Goal: Transaction & Acquisition: Purchase product/service

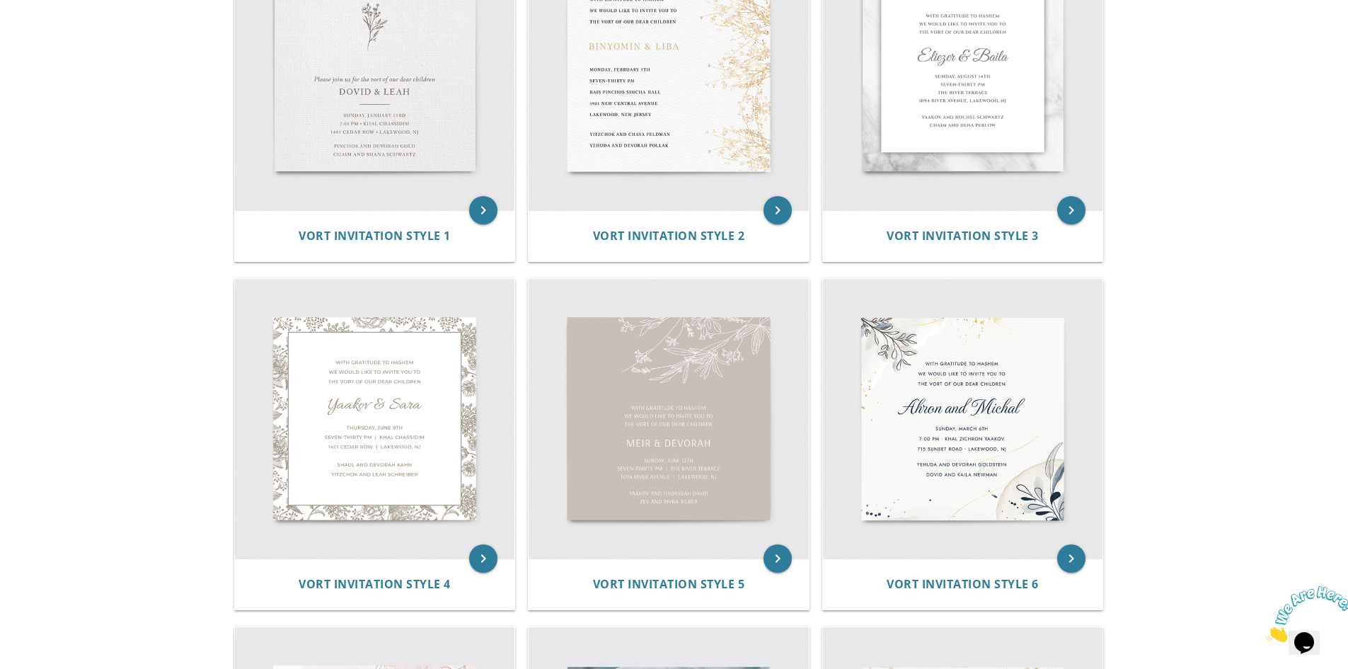
scroll to position [354, 0]
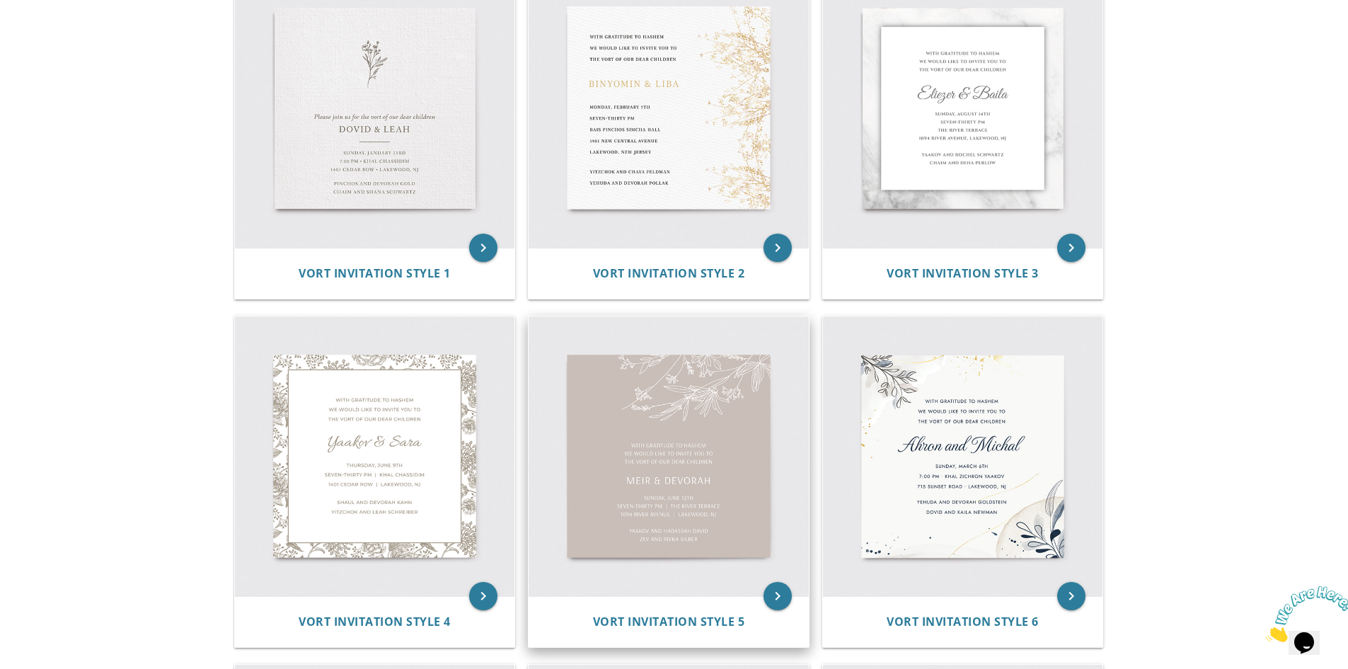
click at [711, 412] on img at bounding box center [669, 456] width 280 height 280
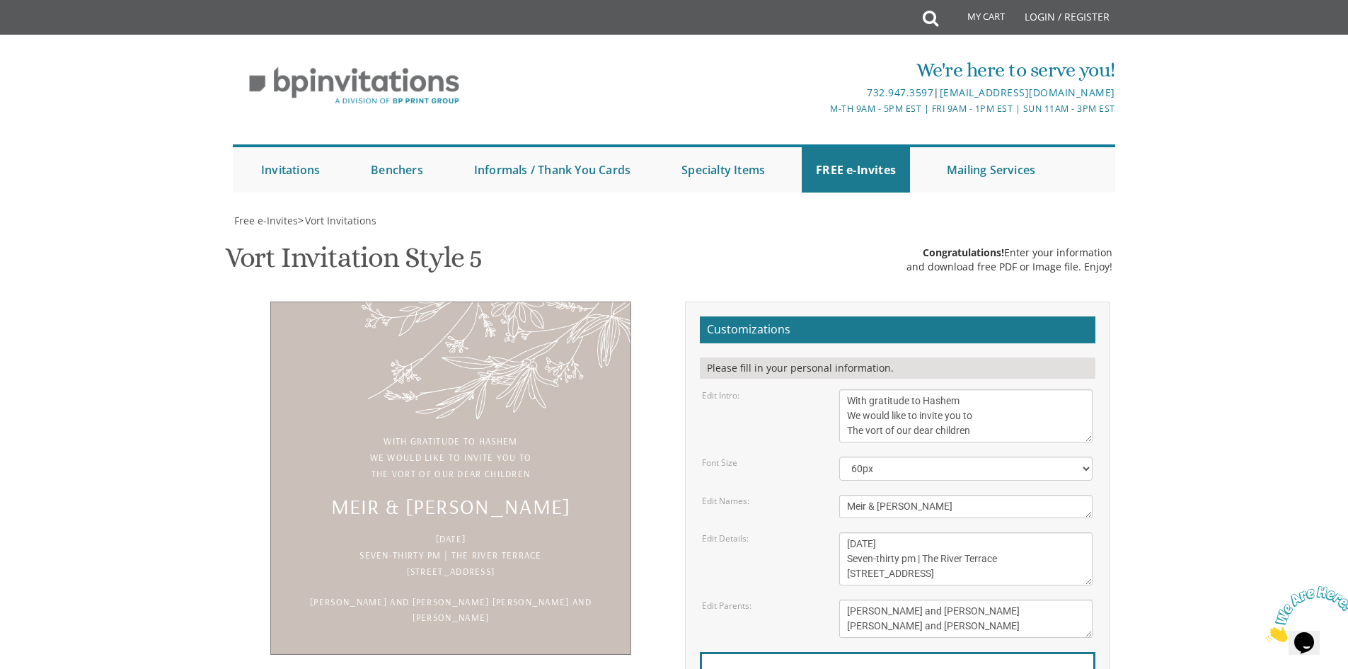
scroll to position [142, 0]
click at [849, 495] on textarea "Meir & Devorah" at bounding box center [966, 506] width 253 height 23
click at [936, 495] on textarea "Meir & Devorah" at bounding box center [966, 506] width 253 height 23
click at [937, 495] on textarea "Meir & Devorah" at bounding box center [966, 506] width 253 height 23
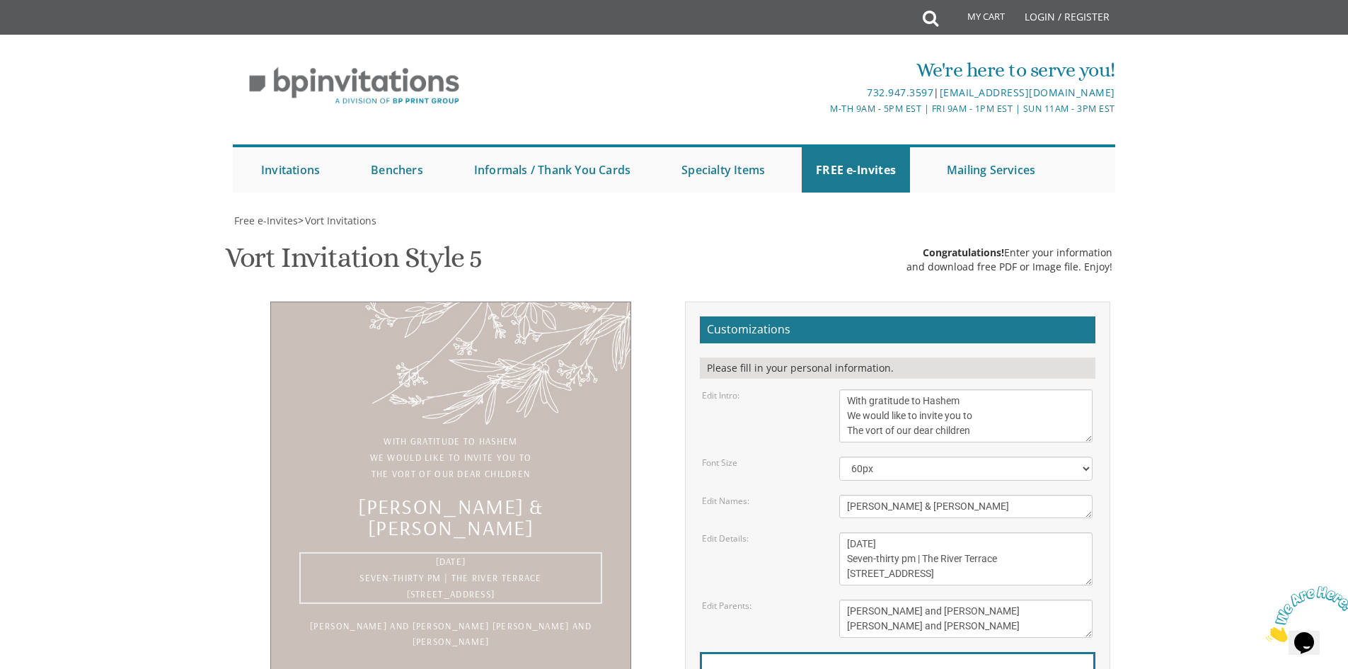
click at [854, 532] on textarea "Sunday, June 12 Seven-thirty pm | The River Terrace 1094 River Avenue | Lakewoo…" at bounding box center [966, 558] width 253 height 53
click at [919, 495] on textarea "Meir & Devorah" at bounding box center [966, 506] width 253 height 23
drag, startPoint x: 857, startPoint y: 367, endPoint x: 869, endPoint y: 367, distance: 12.7
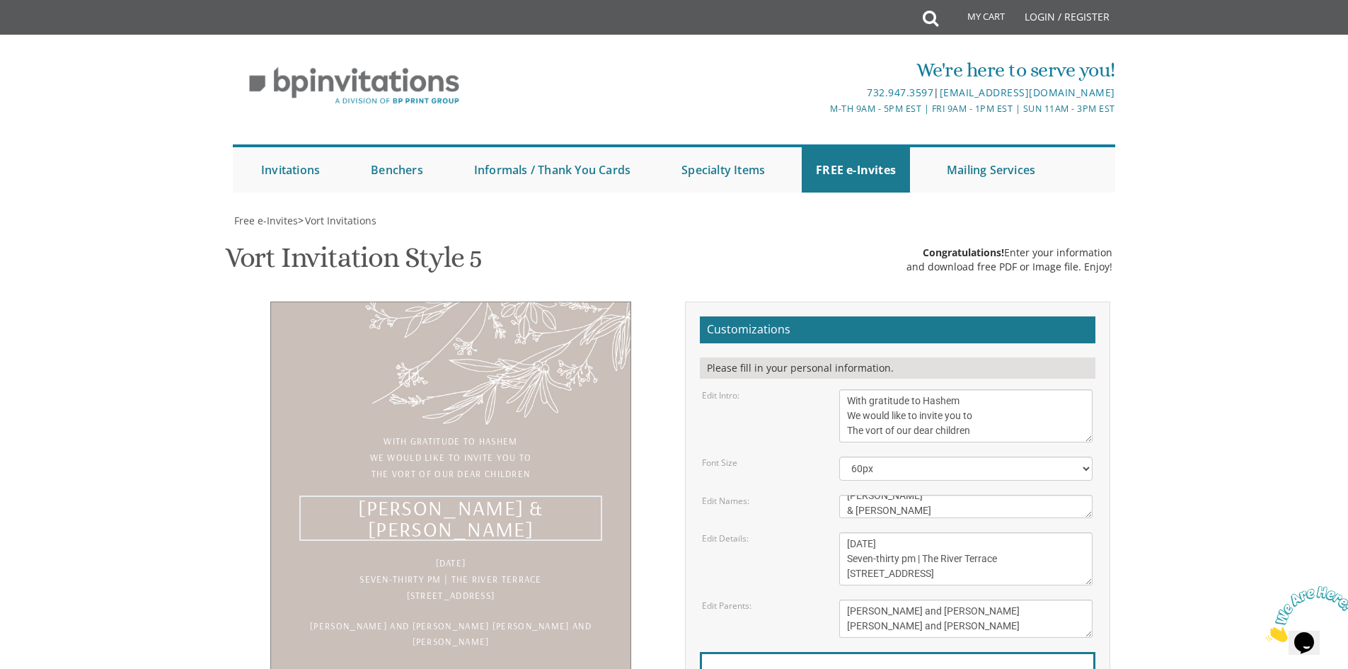
click at [857, 495] on textarea "Meir & Devorah" at bounding box center [966, 506] width 253 height 23
type textarea "Shmuel Aharon & Chaya Sara"
click at [949, 532] on textarea "Sunday, June 12 Seven-thirty pm | The River Terrace 1094 River Avenue | Lakewoo…" at bounding box center [966, 558] width 253 height 53
click at [858, 532] on textarea "Sunday, June 12 Seven-thirty pm | The River Terrace 1094 River Avenue | Lakewoo…" at bounding box center [966, 558] width 253 height 53
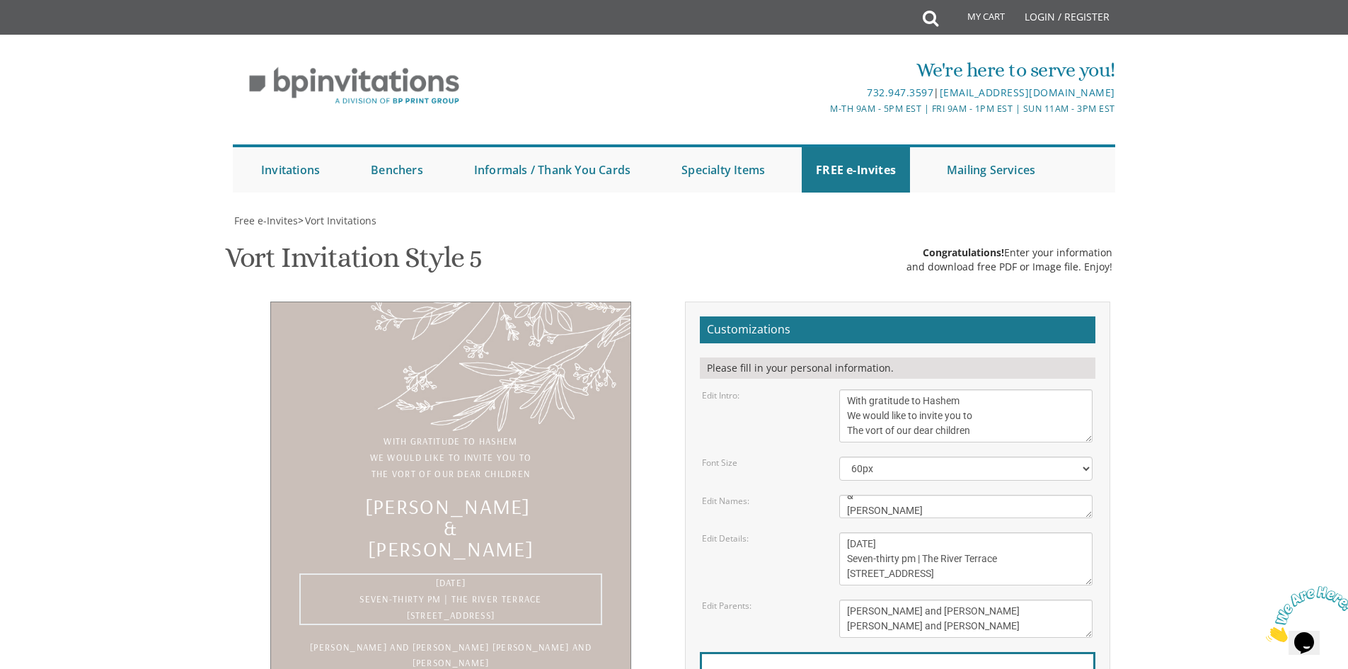
click at [858, 532] on textarea "Sunday, June 12 Seven-thirty pm | The River Terrace 1094 River Avenue | Lakewoo…" at bounding box center [966, 558] width 253 height 53
drag, startPoint x: 924, startPoint y: 402, endPoint x: 889, endPoint y: 401, distance: 35.4
click at [889, 532] on textarea "Sunday, June 12 Seven-thirty pm | The River Terrace 1094 River Avenue | Lakewoo…" at bounding box center [966, 558] width 253 height 53
drag, startPoint x: 926, startPoint y: 416, endPoint x: 1000, endPoint y: 416, distance: 73.6
click at [1000, 532] on textarea "Sunday, June 12 Seven-thirty pm | The River Terrace 1094 River Avenue | Lakewoo…" at bounding box center [966, 558] width 253 height 53
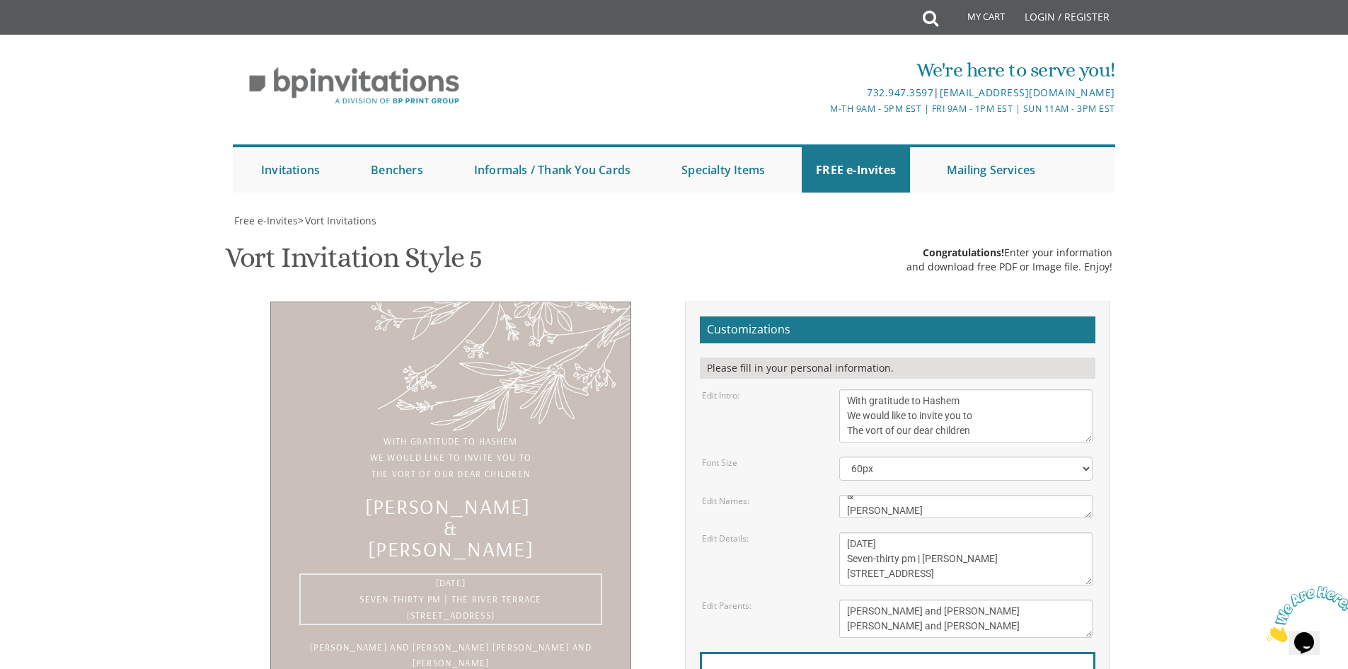
drag, startPoint x: 847, startPoint y: 433, endPoint x: 927, endPoint y: 433, distance: 80.0
click at [927, 532] on textarea "Sunday, June 12 Seven-thirty pm | The River Terrace 1094 River Avenue | Lakewoo…" at bounding box center [966, 558] width 253 height 53
click at [990, 600] on textarea "Yaakov and Hadassah David Zev and Rivka Silber" at bounding box center [966, 619] width 253 height 38
click at [943, 532] on textarea "Sunday, June 12 Seven-thirty pm | The River Terrace 1094 River Avenue | Lakewoo…" at bounding box center [966, 558] width 253 height 53
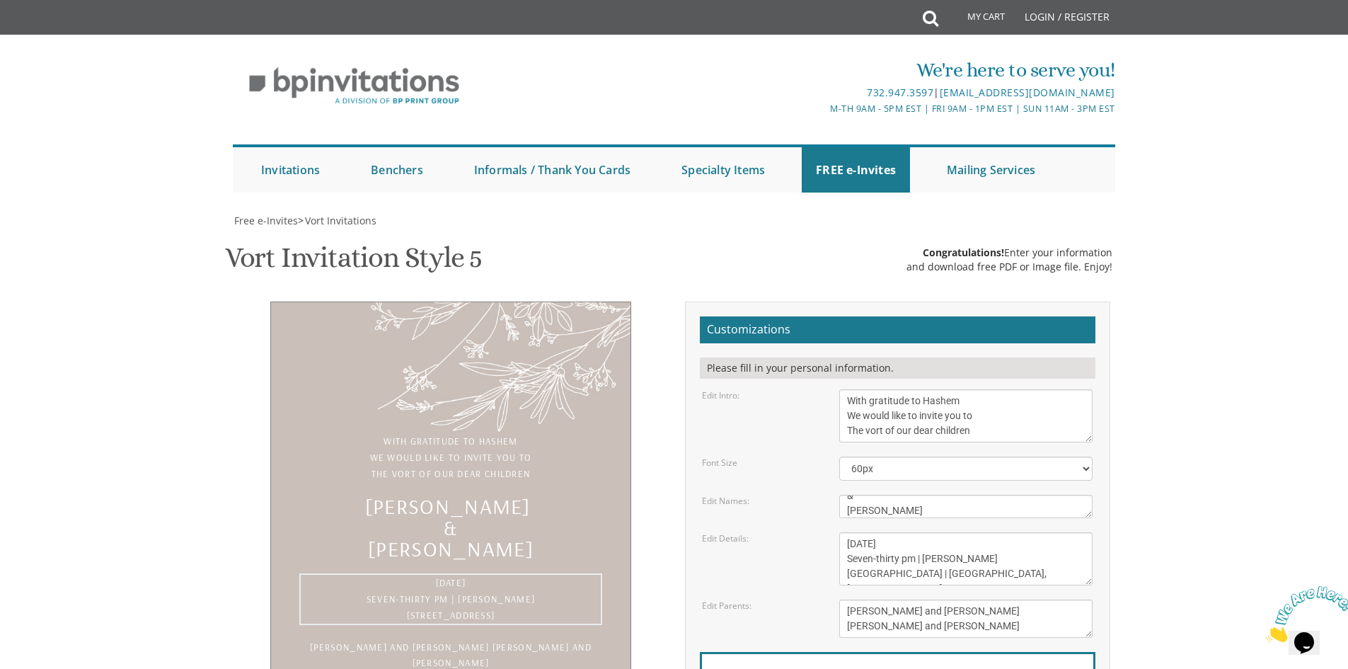
type textarea "Thursday, November 28 Seven-thirty pm | Khal Neustadt 615 East County Line | La…"
click at [973, 600] on textarea "Yaakov and Hadassah David Zev and Rivka Silber" at bounding box center [966, 619] width 253 height 38
drag, startPoint x: 980, startPoint y: 468, endPoint x: 837, endPoint y: 460, distance: 143.2
click at [837, 600] on div "Yaakov and Hadassah David Zev and Rivka Silber" at bounding box center [966, 619] width 275 height 38
click at [900, 600] on textarea "Yaakov and Hadassah David Zev and Rivka Silber" at bounding box center [966, 619] width 253 height 38
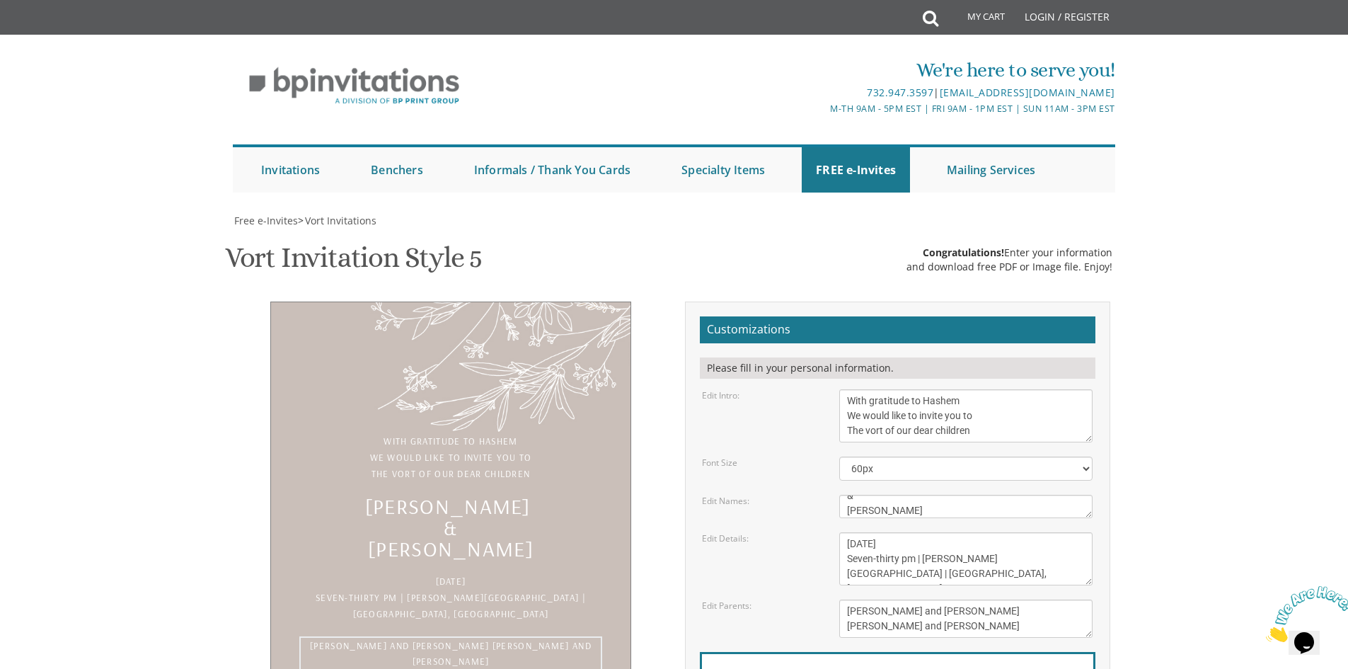
click at [899, 600] on textarea "Yaakov and Hadassah David Zev and Rivka Silber" at bounding box center [966, 619] width 253 height 38
type textarea "David and Esther kOmet Binyomin and Esti Hammer"
click at [949, 652] on div "Email Address*" at bounding box center [898, 680] width 396 height 57
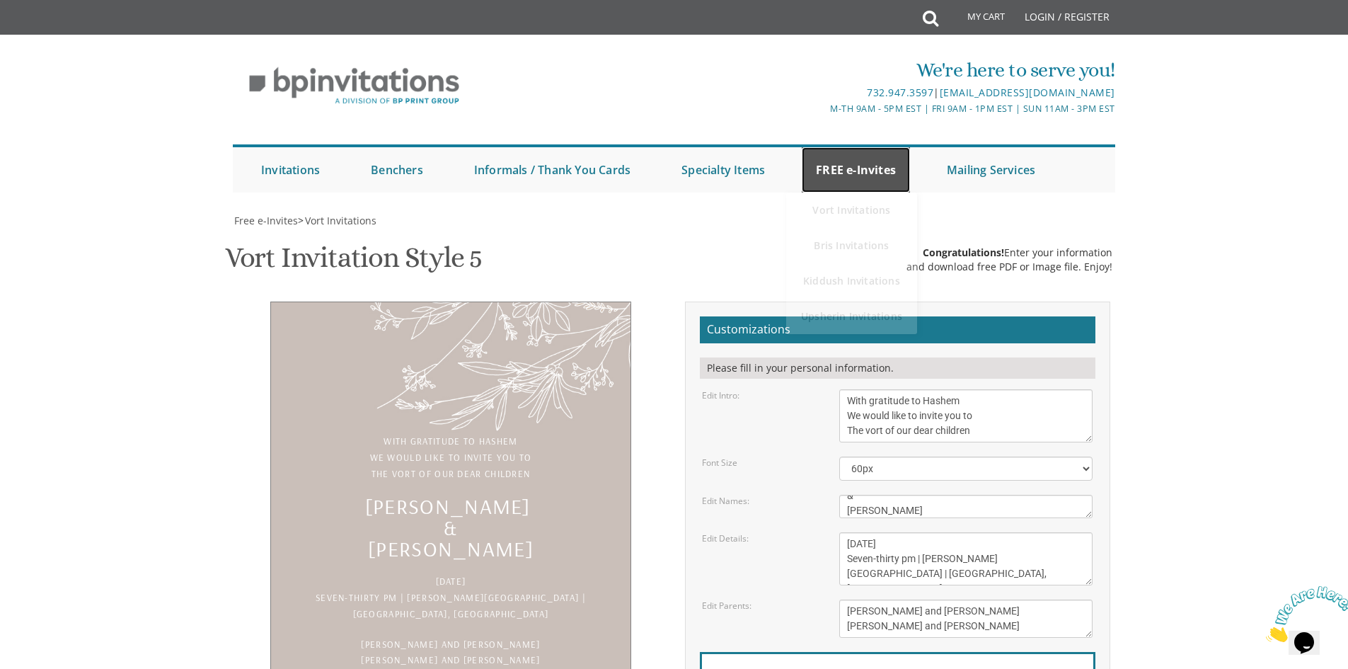
click at [859, 147] on link "FREE e-Invites" at bounding box center [856, 169] width 108 height 45
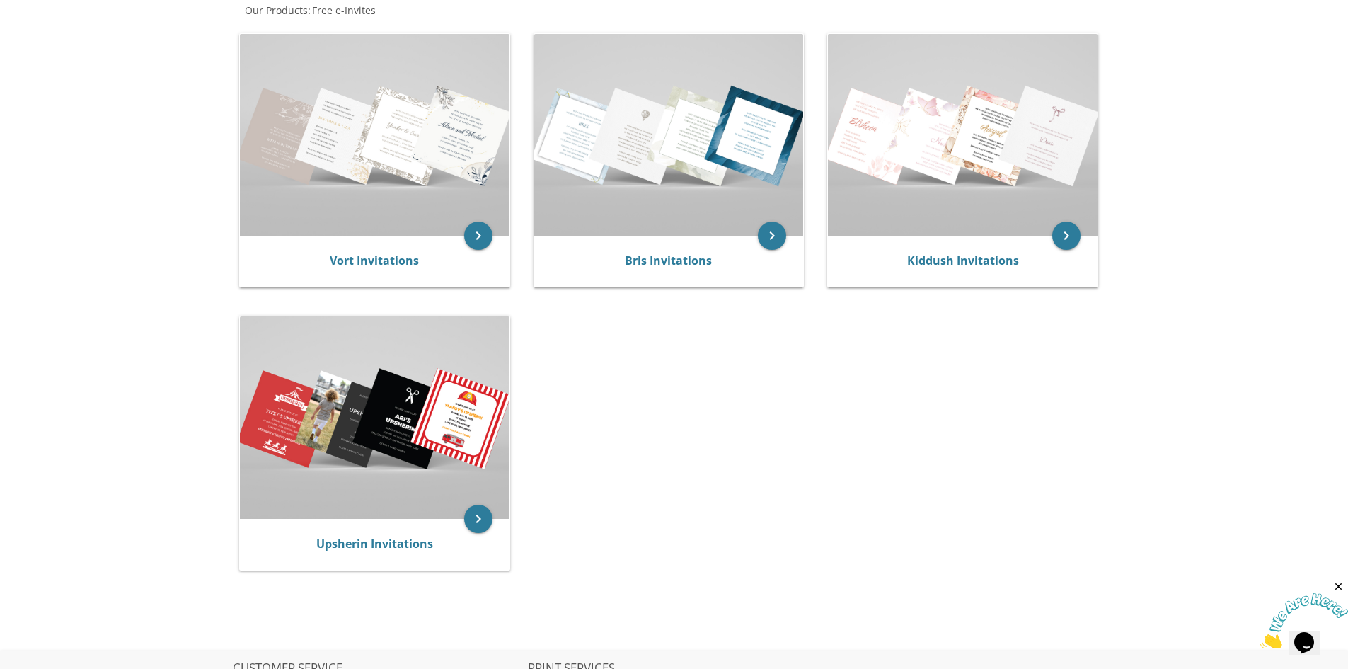
scroll to position [283, 0]
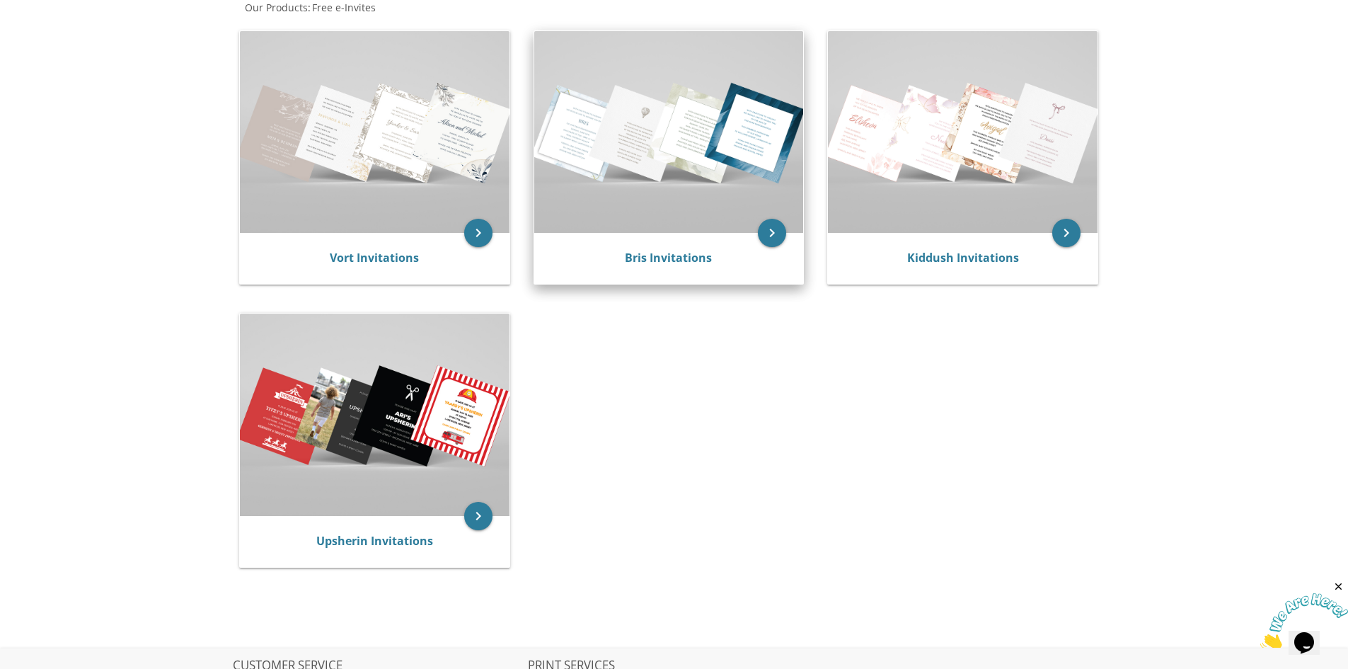
click at [689, 266] on div "Bris Invitations" at bounding box center [669, 258] width 236 height 17
click at [682, 263] on link "Bris Invitations" at bounding box center [668, 258] width 87 height 16
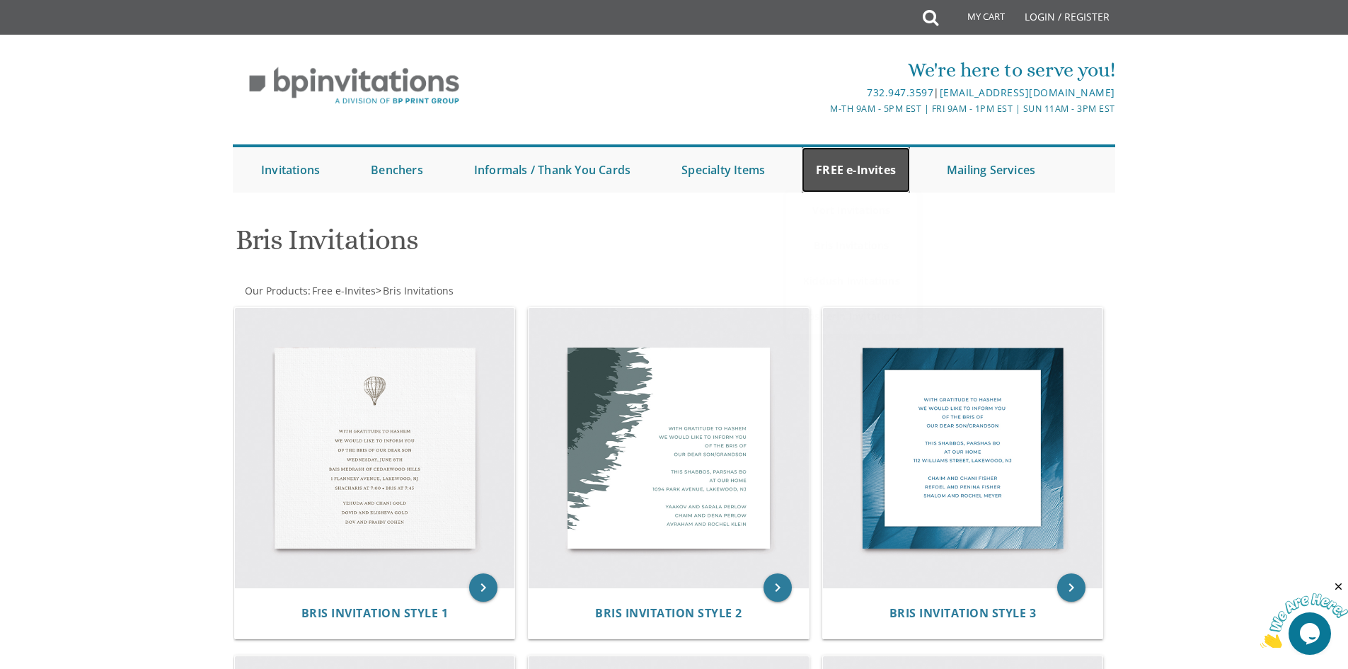
click at [876, 172] on link "FREE e-Invites" at bounding box center [856, 169] width 108 height 45
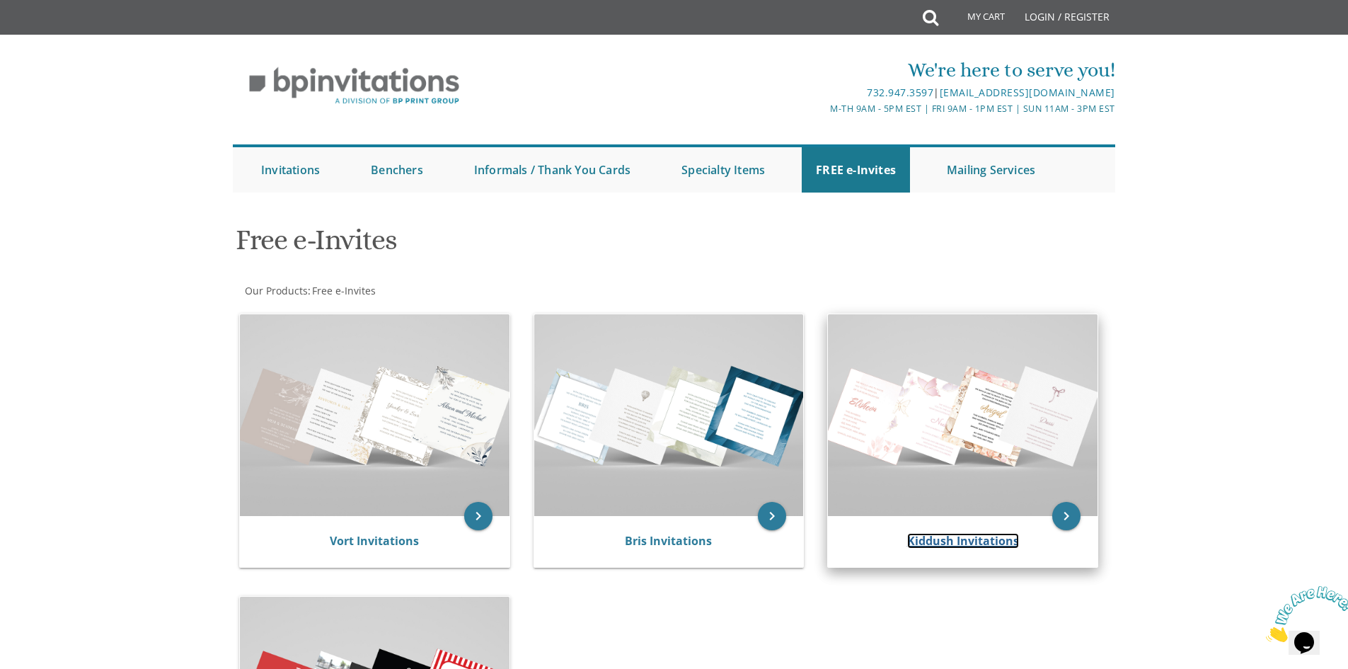
click at [958, 537] on link "Kiddush Invitations" at bounding box center [963, 541] width 112 height 16
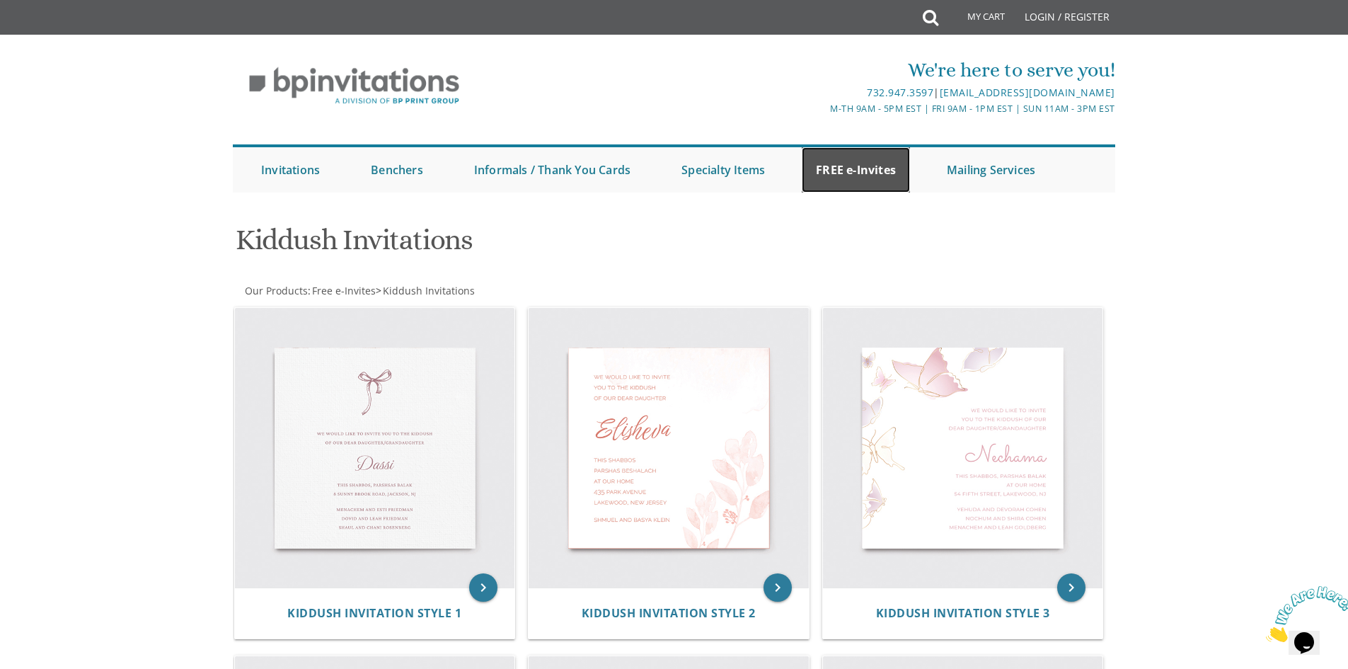
click at [871, 170] on link "FREE e-Invites" at bounding box center [856, 169] width 108 height 45
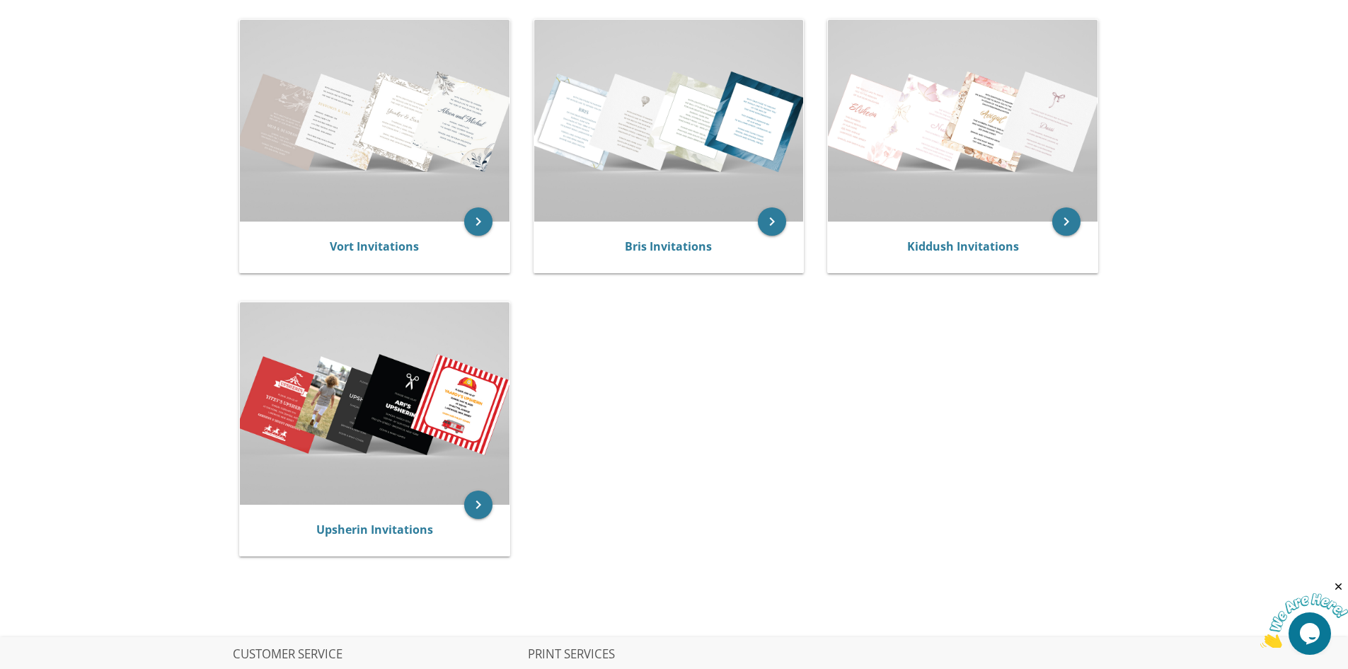
scroll to position [425, 0]
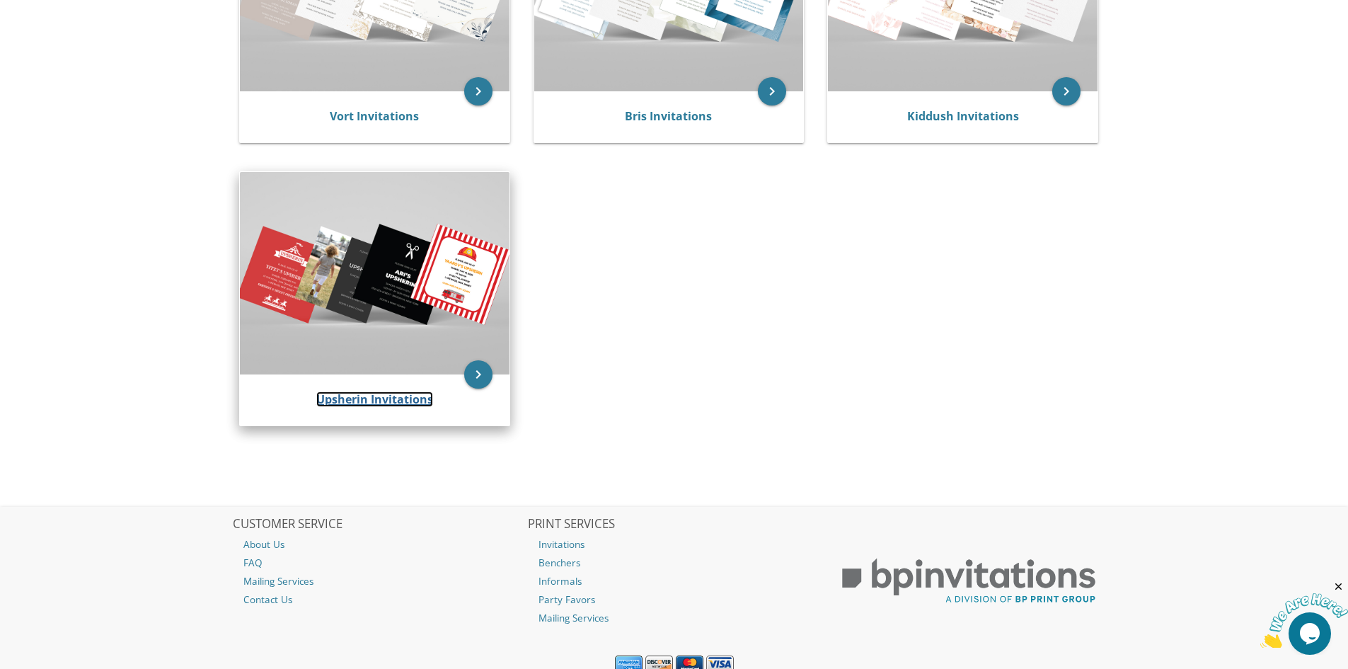
click at [372, 393] on link "Upsherin Invitations" at bounding box center [374, 399] width 117 height 16
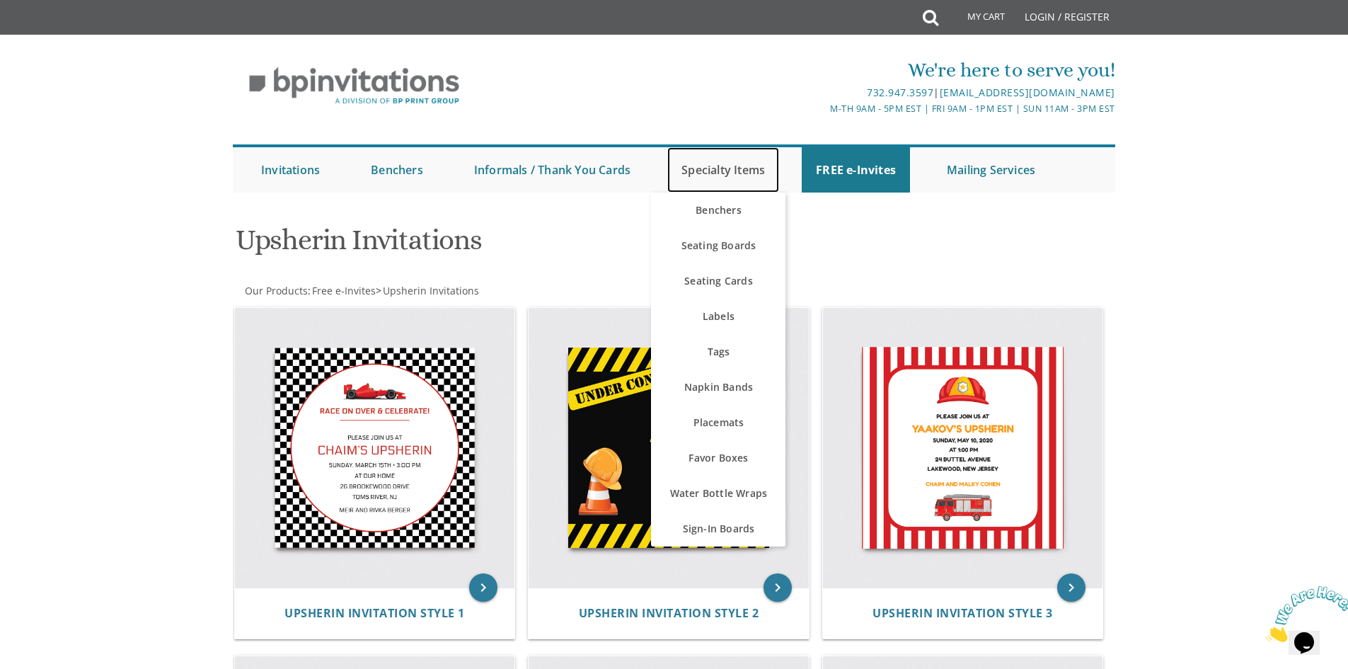
click at [734, 173] on link "Specialty Items" at bounding box center [724, 169] width 112 height 45
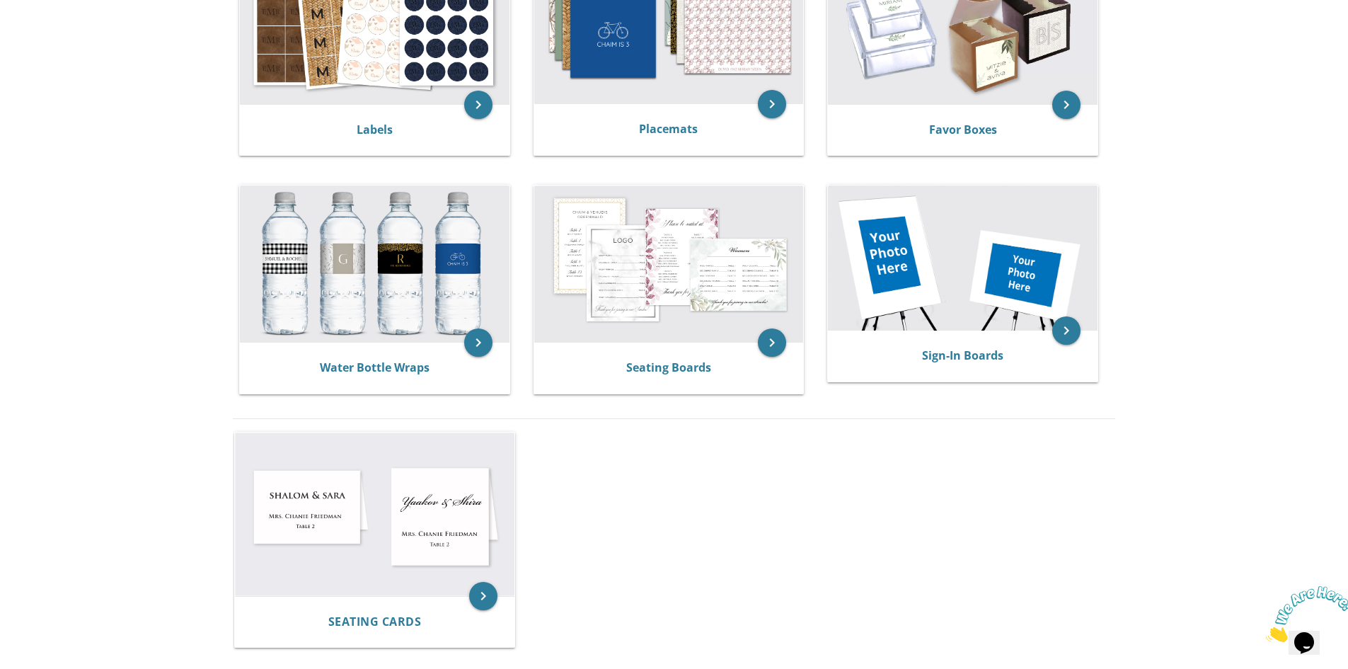
scroll to position [637, 0]
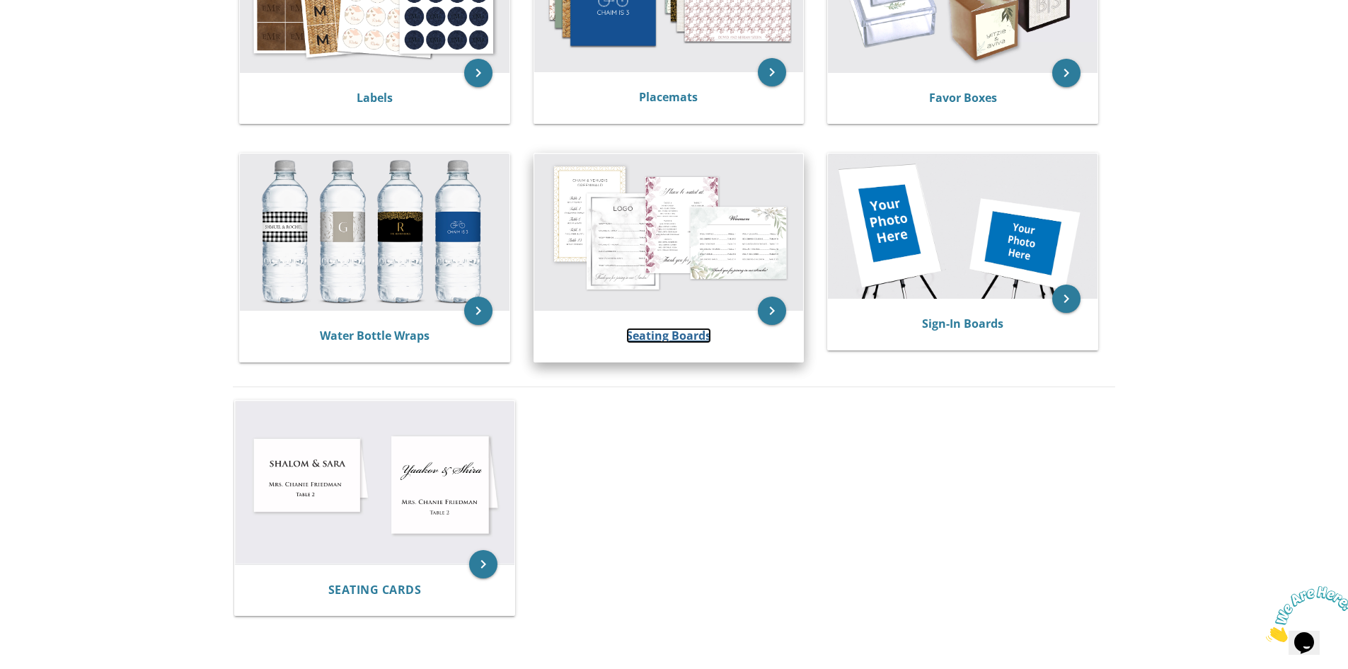
click at [642, 335] on link "Seating Boards" at bounding box center [668, 336] width 85 height 16
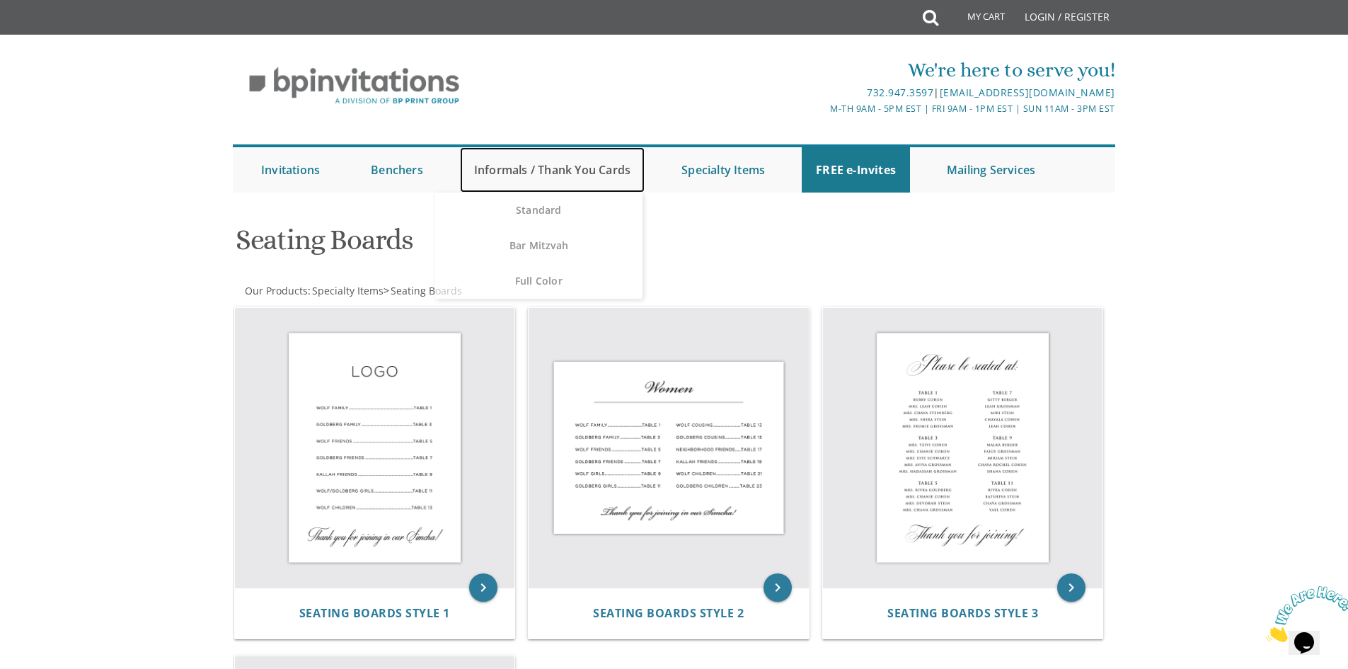
click at [579, 174] on link "Informals / Thank You Cards" at bounding box center [552, 169] width 185 height 45
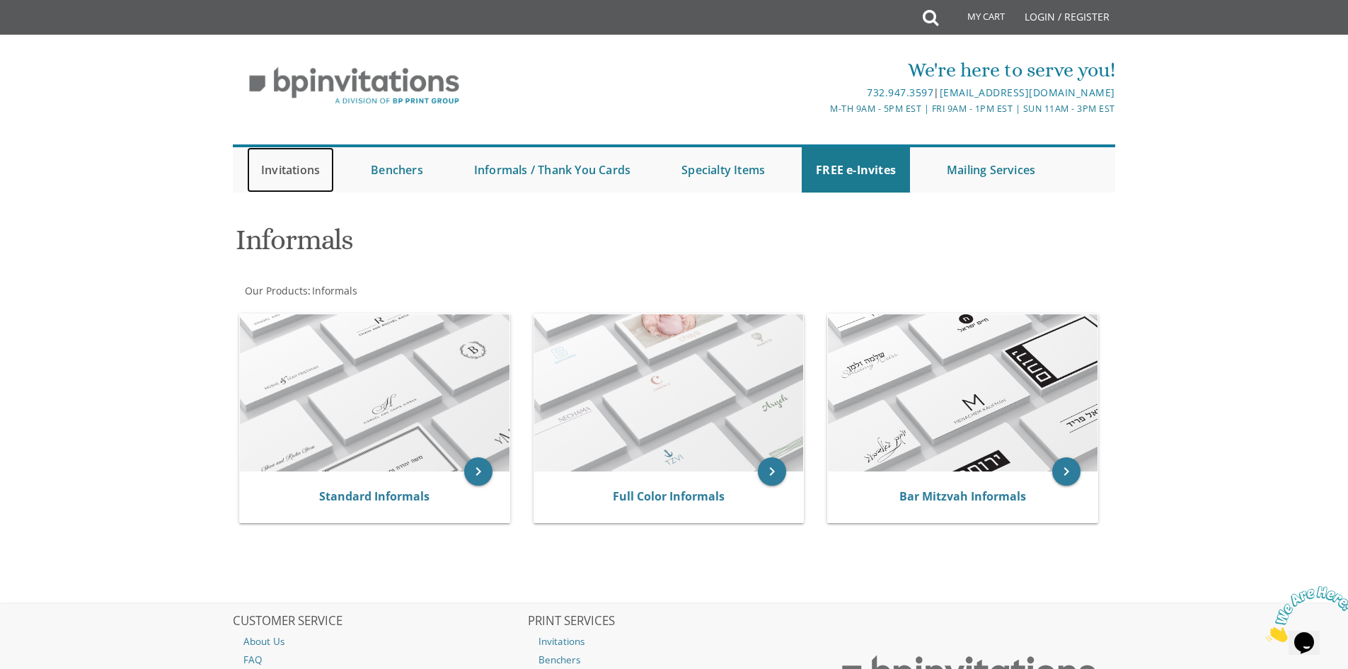
click at [289, 178] on link "Invitations" at bounding box center [290, 169] width 87 height 45
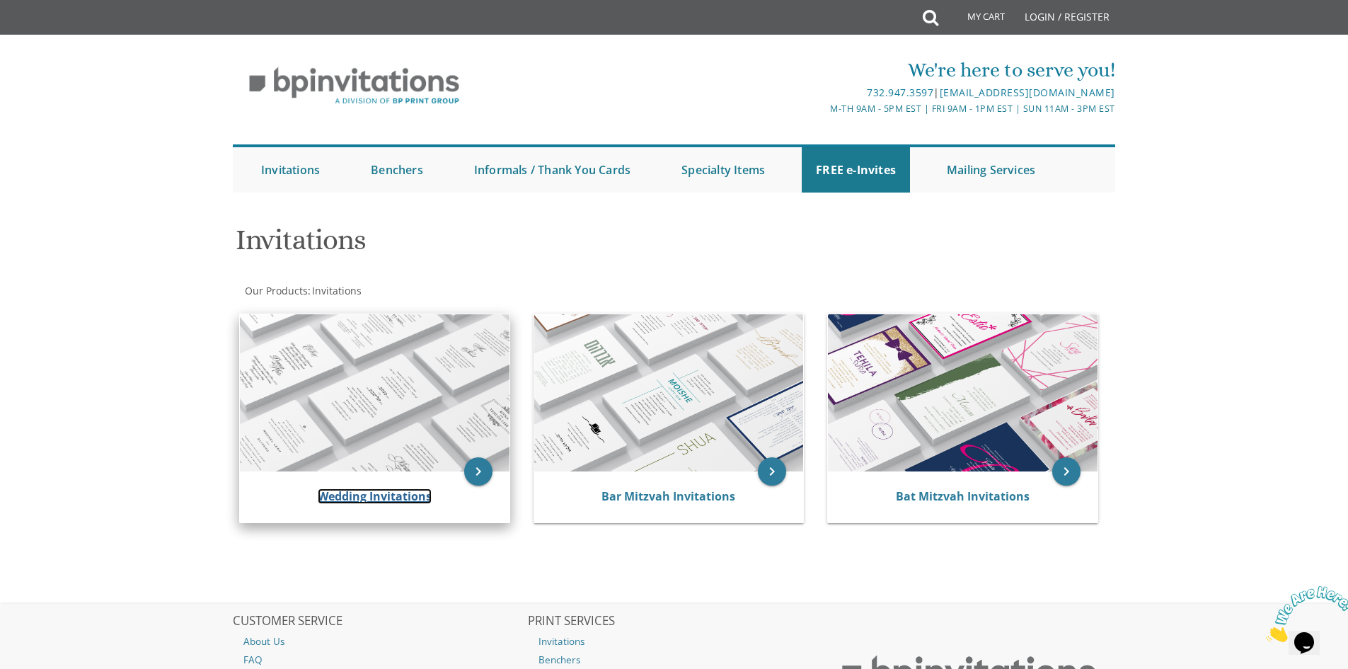
click at [411, 493] on link "Wedding Invitations" at bounding box center [375, 496] width 114 height 16
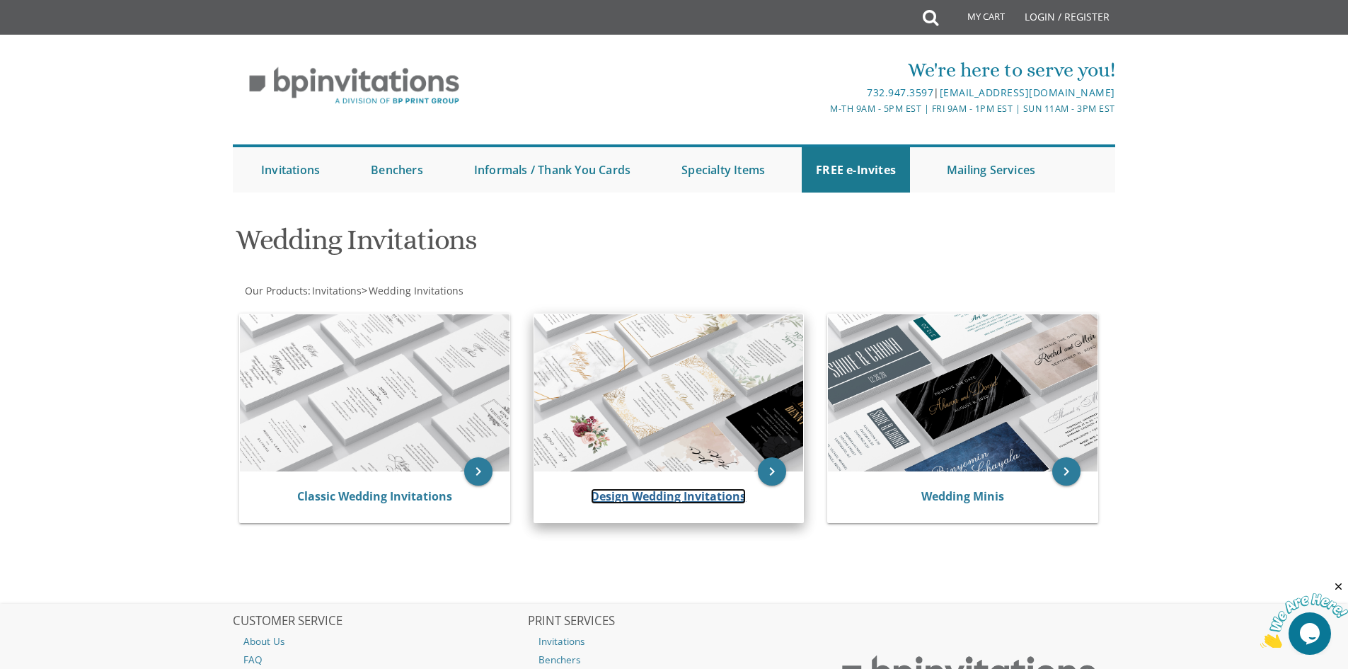
click at [685, 498] on link "Design Wedding Invitations" at bounding box center [668, 496] width 155 height 16
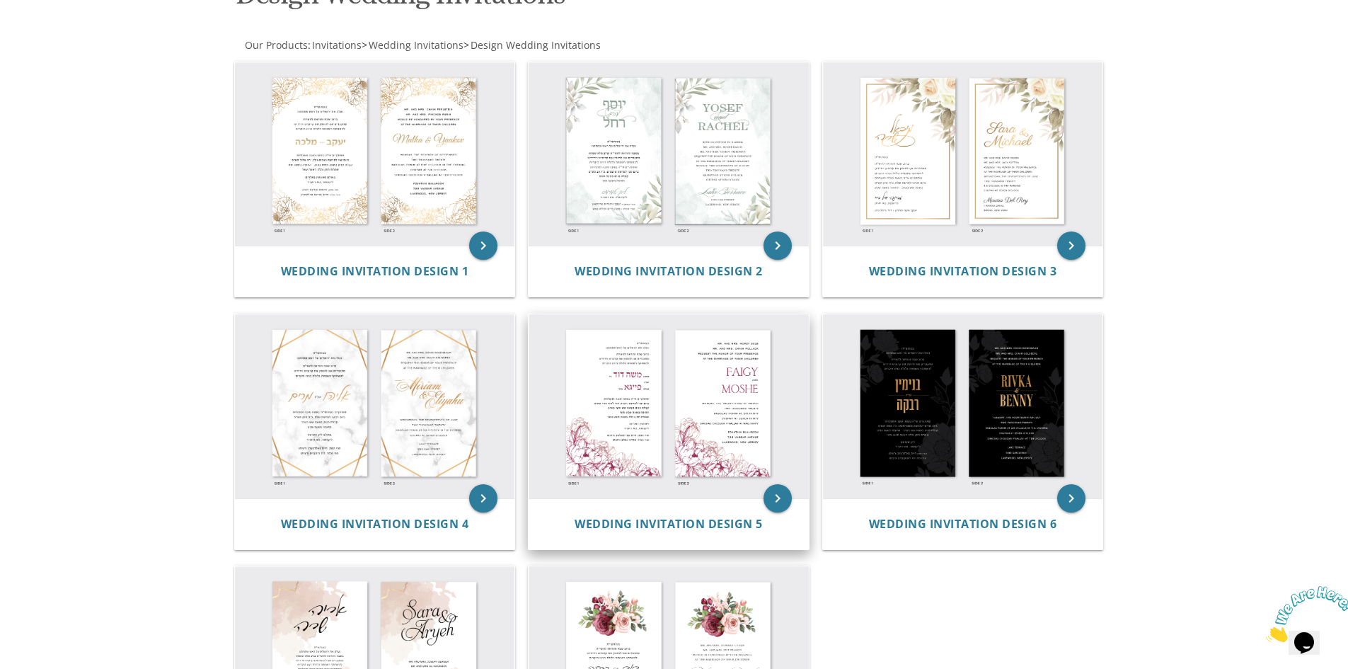
scroll to position [212, 0]
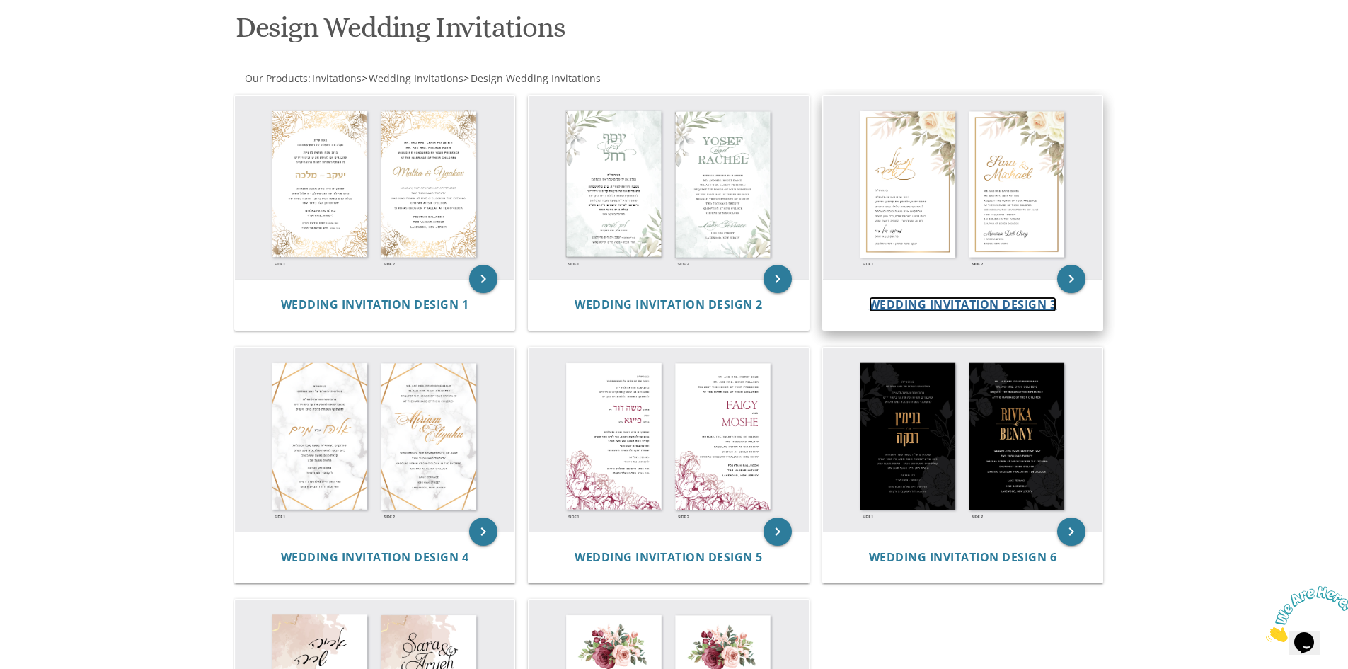
click at [952, 301] on span "Wedding Invitation Design 3" at bounding box center [963, 305] width 188 height 16
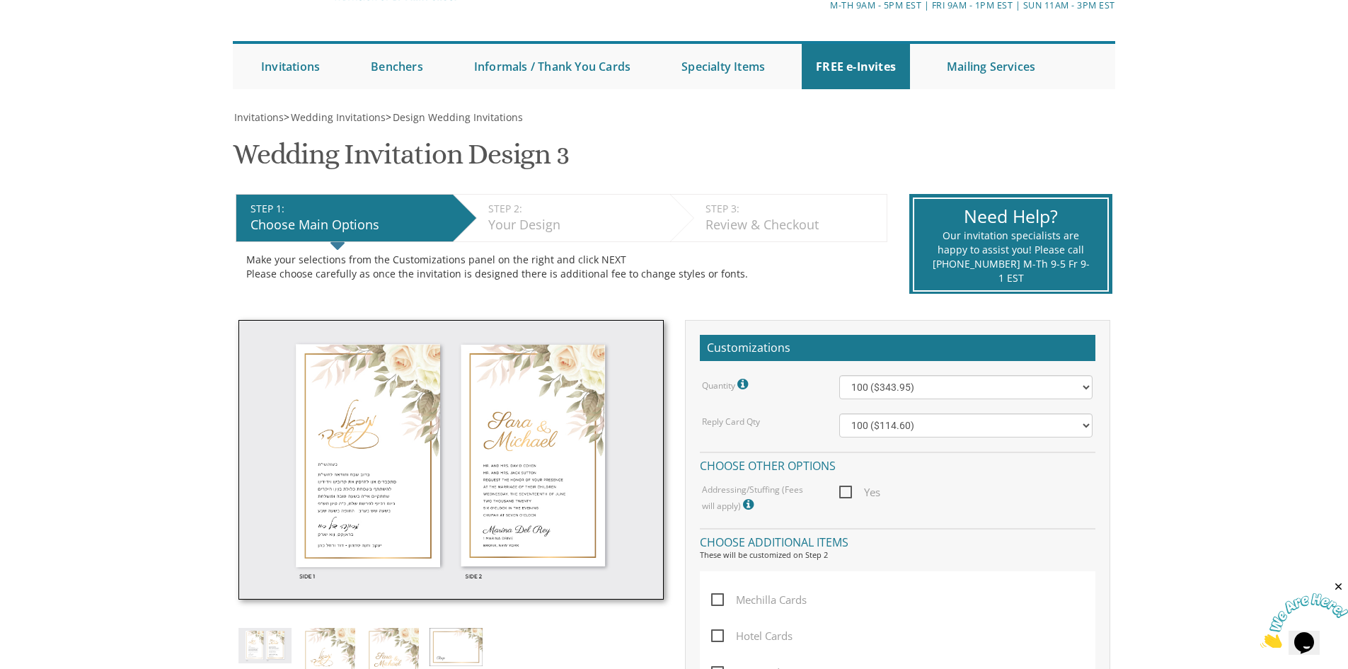
scroll to position [212, 0]
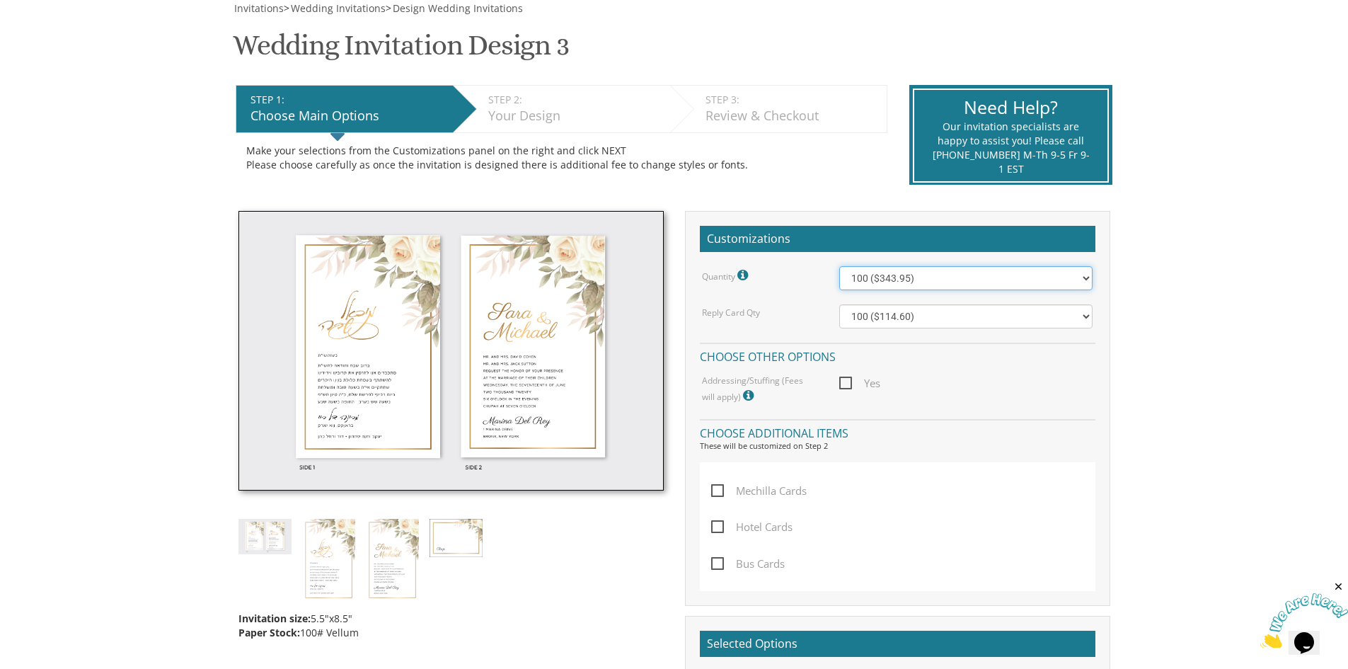
click at [874, 275] on select "100 ($343.95) 200 ($481.15) 300 ($594.30) 400 ($702.25) 500 ($807.50) 600 ($944…" at bounding box center [966, 278] width 253 height 24
select select "1200"
click at [840, 266] on select "100 ($343.95) 200 ($481.15) 300 ($594.30) 400 ($702.25) 500 ($807.50) 600 ($944…" at bounding box center [966, 278] width 253 height 24
click at [1200, 361] on body "My Cart {{shoppingcart.totalQuantityDisplay}} Total: {{shoppingcart.subtotal}} …" at bounding box center [674, 526] width 1348 height 1477
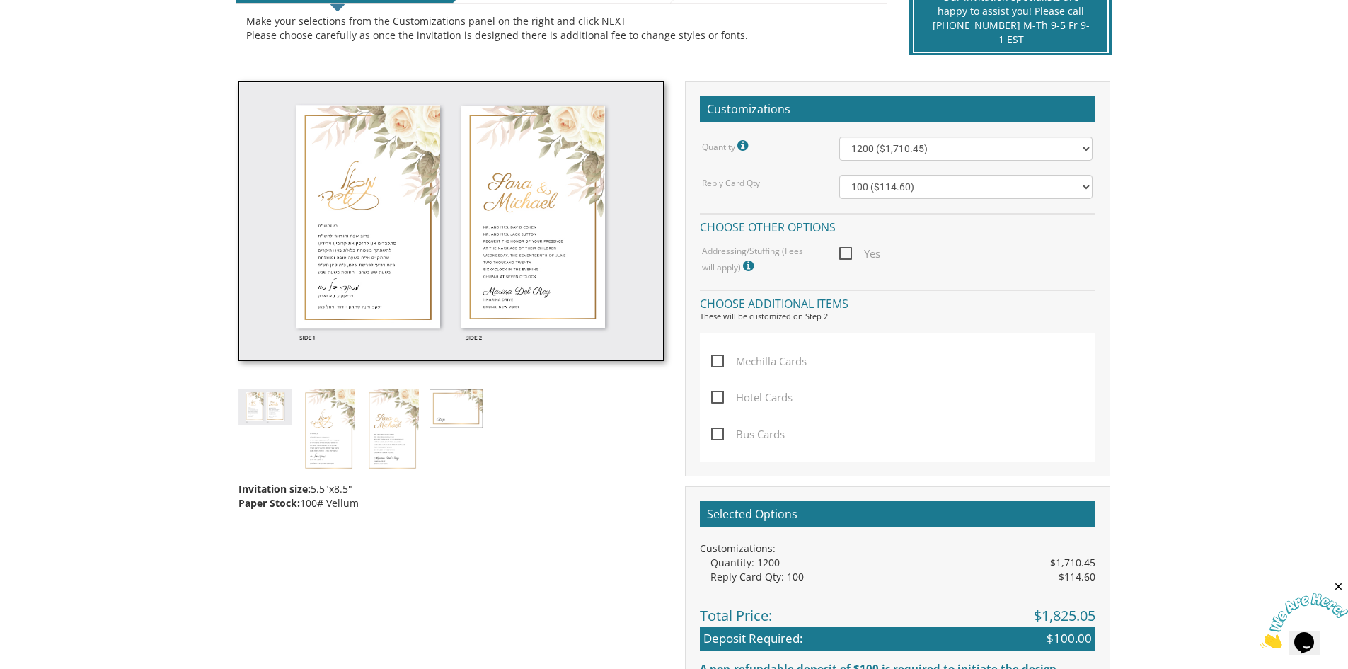
scroll to position [425, 0]
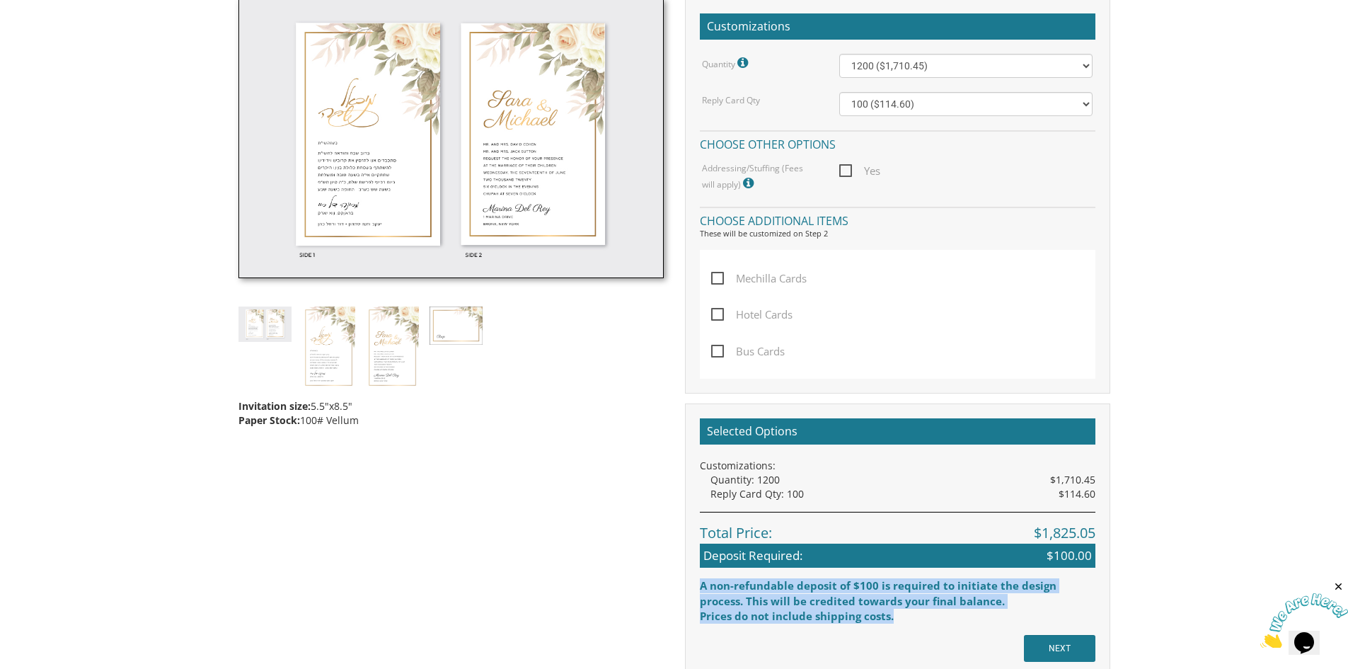
drag, startPoint x: 917, startPoint y: 614, endPoint x: 701, endPoint y: 583, distance: 218.0
click at [701, 583] on div "Selected Options Customizations: Quantity: 1200 $1,710.45 Reply Card Qty: 100 $…" at bounding box center [898, 521] width 396 height 206
click at [743, 600] on div "A non-refundable deposit of $100 is required to initiate the design process. Th…" at bounding box center [898, 593] width 396 height 30
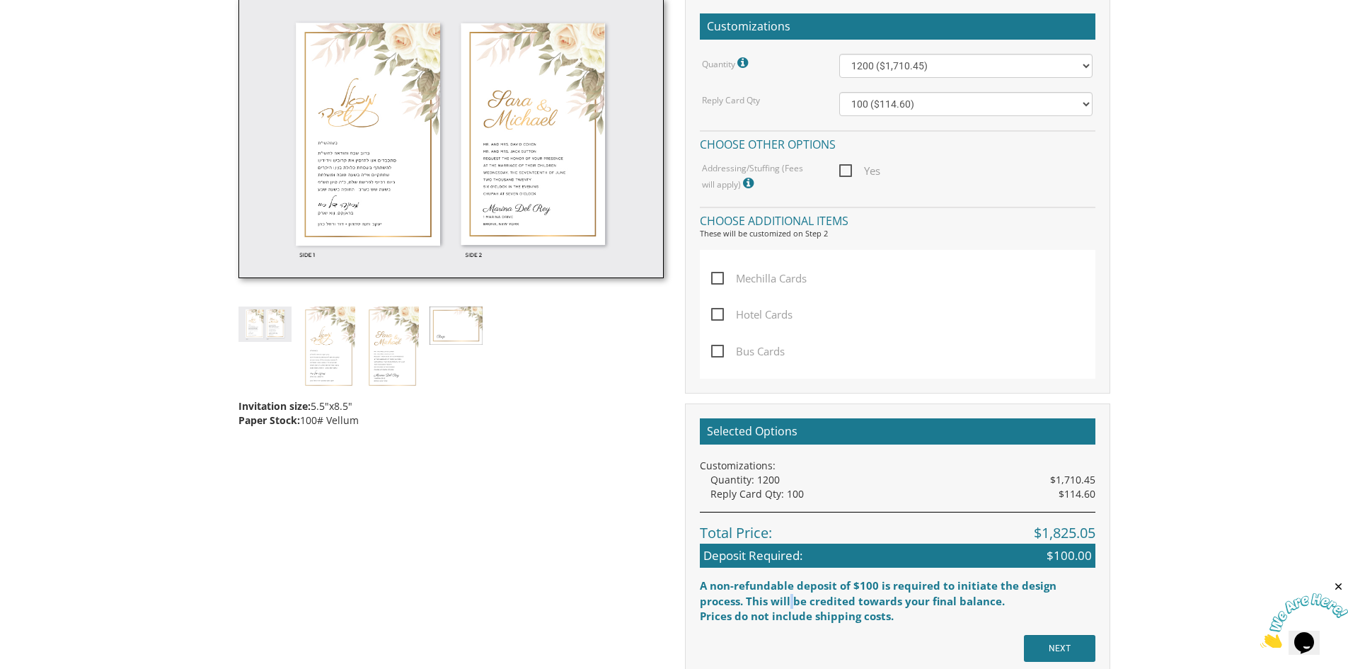
click at [743, 600] on div "A non-refundable deposit of $100 is required to initiate the design process. Th…" at bounding box center [898, 593] width 396 height 30
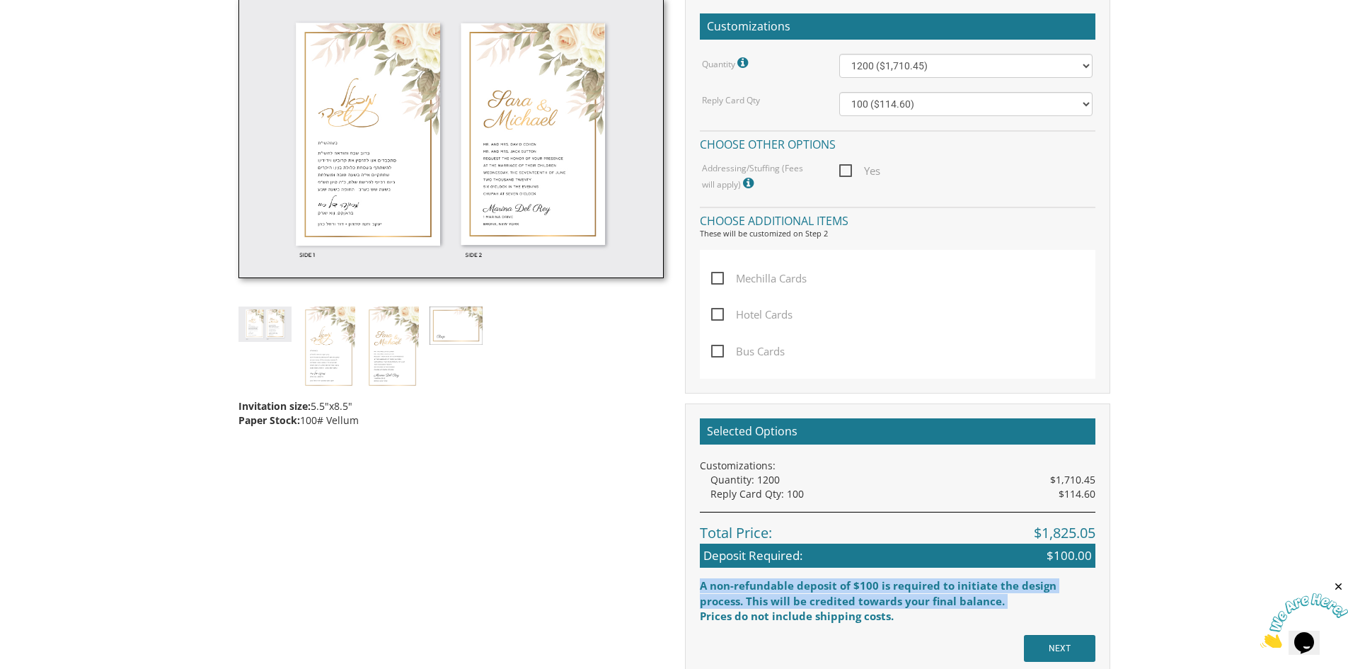
click at [743, 600] on div "A non-refundable deposit of $100 is required to initiate the design process. Th…" at bounding box center [898, 593] width 396 height 30
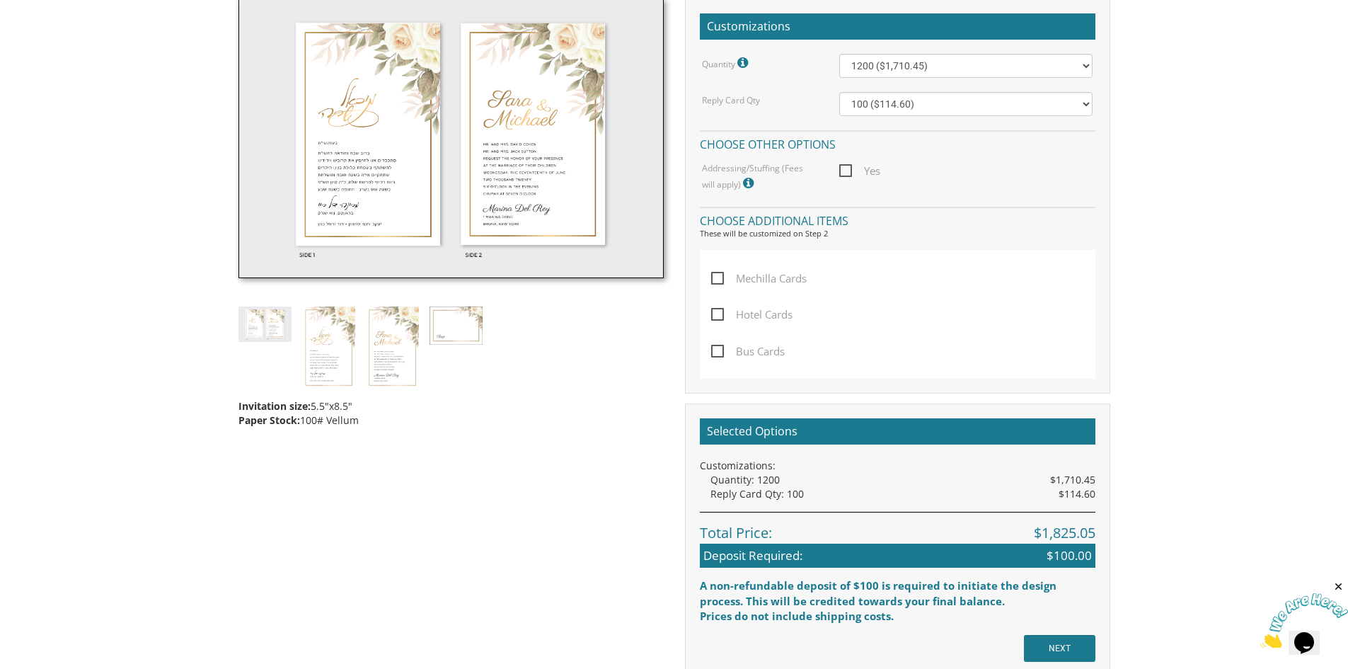
click at [750, 612] on div "Prices do not include shipping costs." at bounding box center [898, 616] width 396 height 15
click at [748, 605] on div "A non-refundable deposit of $100 is required to initiate the design process. Th…" at bounding box center [898, 593] width 396 height 30
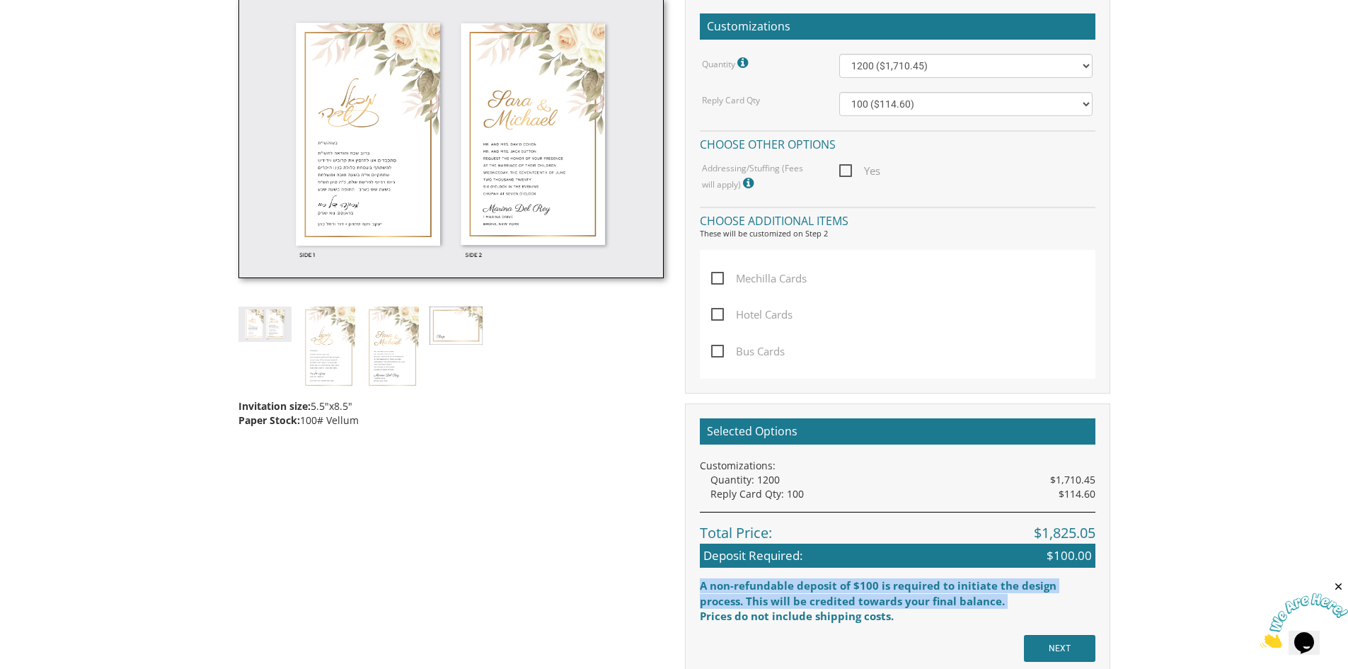
click at [748, 605] on div "A non-refundable deposit of $100 is required to initiate the design process. Th…" at bounding box center [898, 593] width 396 height 30
click at [738, 586] on div "A non-refundable deposit of $100 is required to initiate the design process. Th…" at bounding box center [898, 593] width 396 height 30
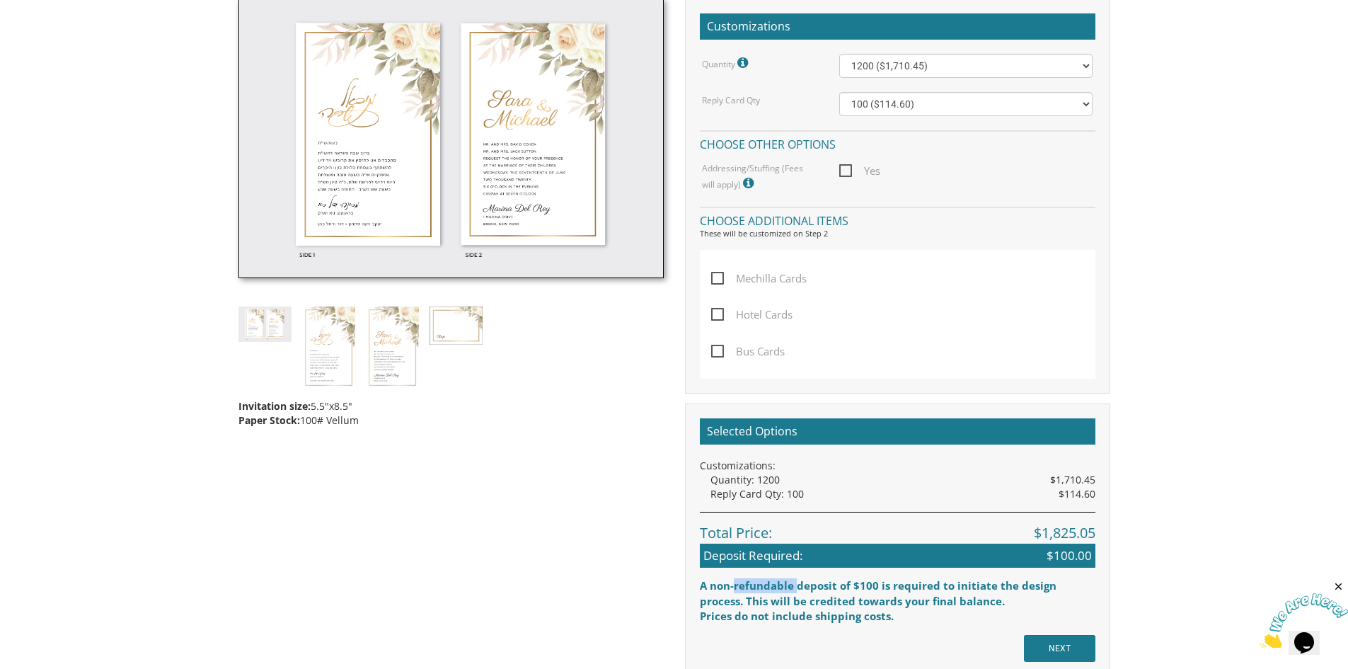
click at [738, 586] on div "A non-refundable deposit of $100 is required to initiate the design process. Th…" at bounding box center [898, 593] width 396 height 30
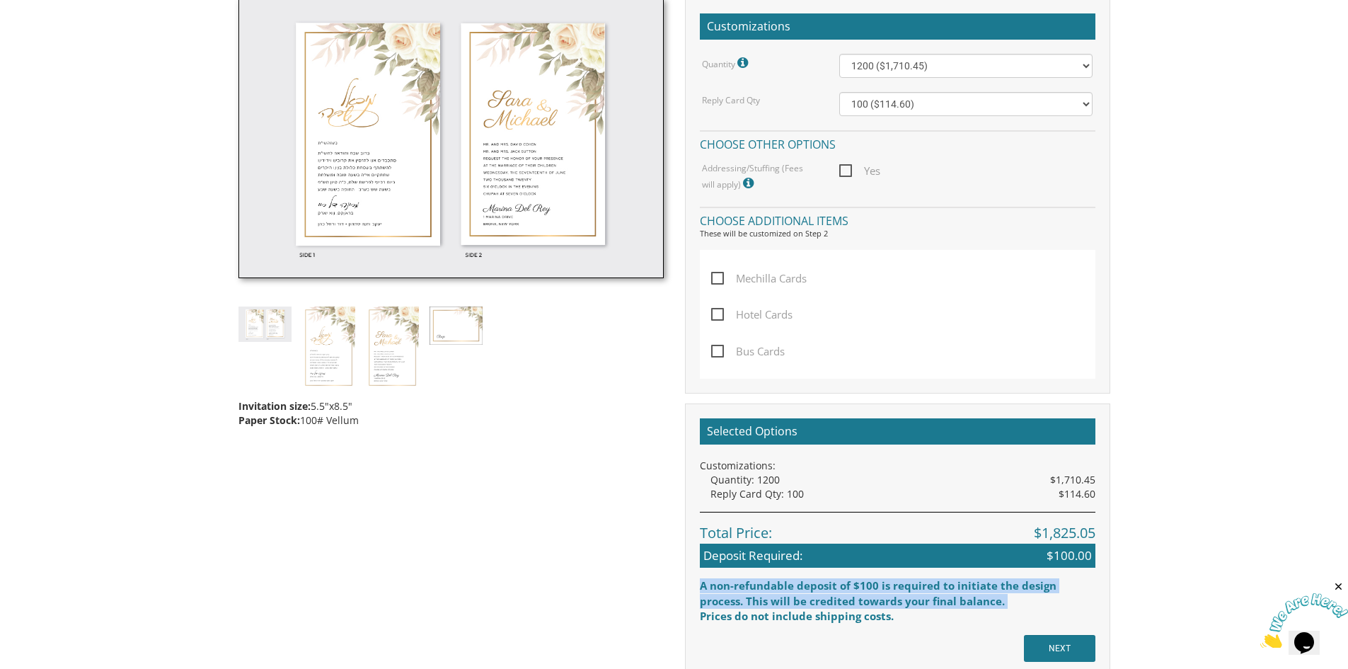
click at [738, 586] on div "A non-refundable deposit of $100 is required to initiate the design process. Th…" at bounding box center [898, 593] width 396 height 30
click at [731, 597] on div "A non-refundable deposit of $100 is required to initiate the design process. Th…" at bounding box center [898, 593] width 396 height 30
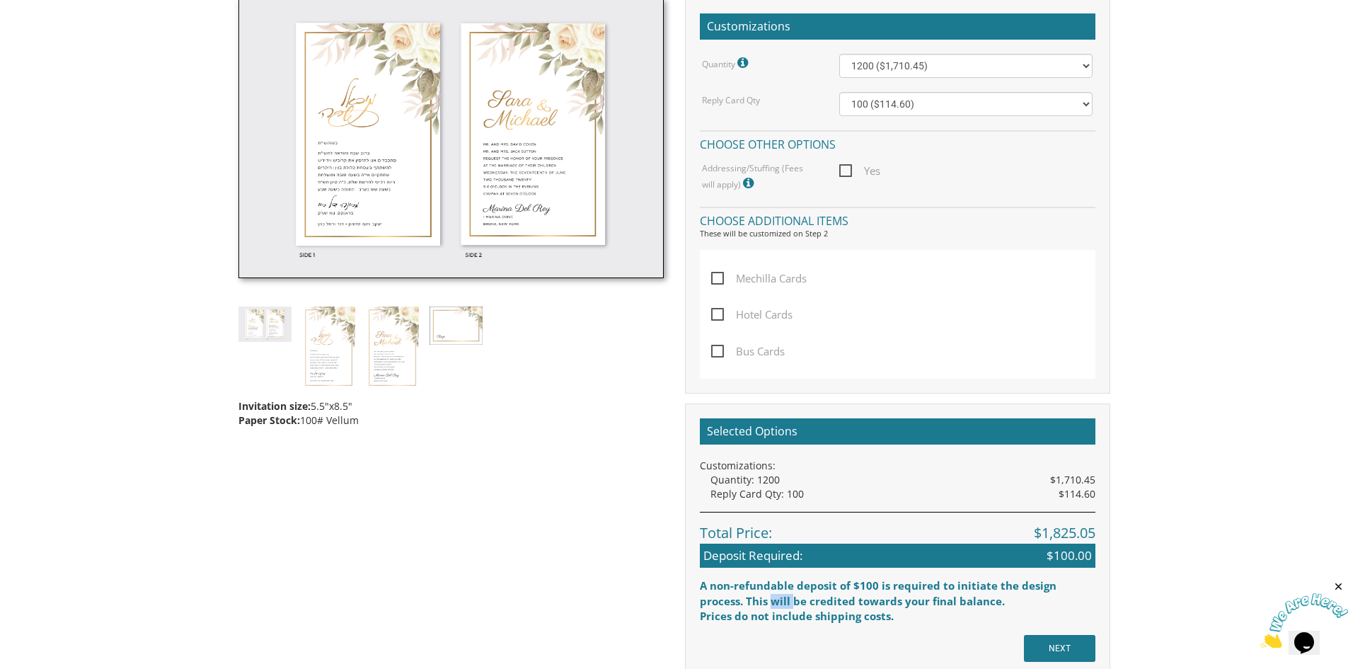
click at [731, 597] on div "A non-refundable deposit of $100 is required to initiate the design process. Th…" at bounding box center [898, 593] width 396 height 30
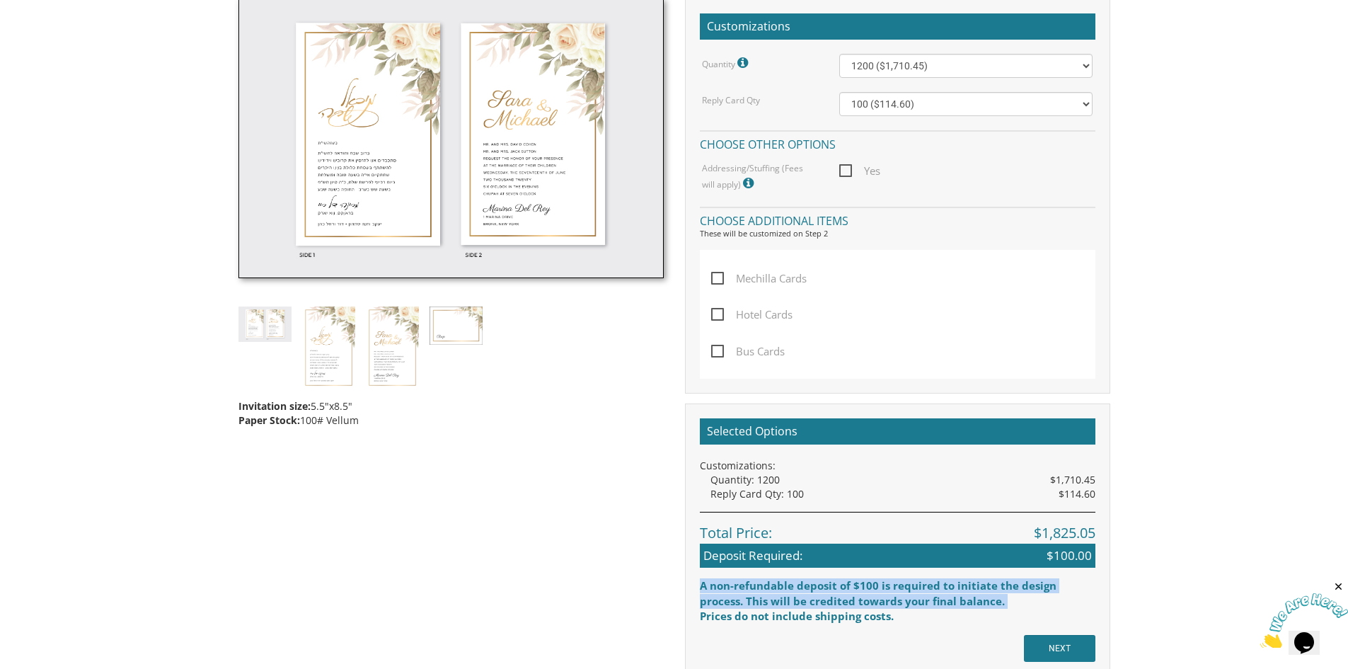
click at [731, 597] on div "A non-refundable deposit of $100 is required to initiate the design process. Th…" at bounding box center [898, 593] width 396 height 30
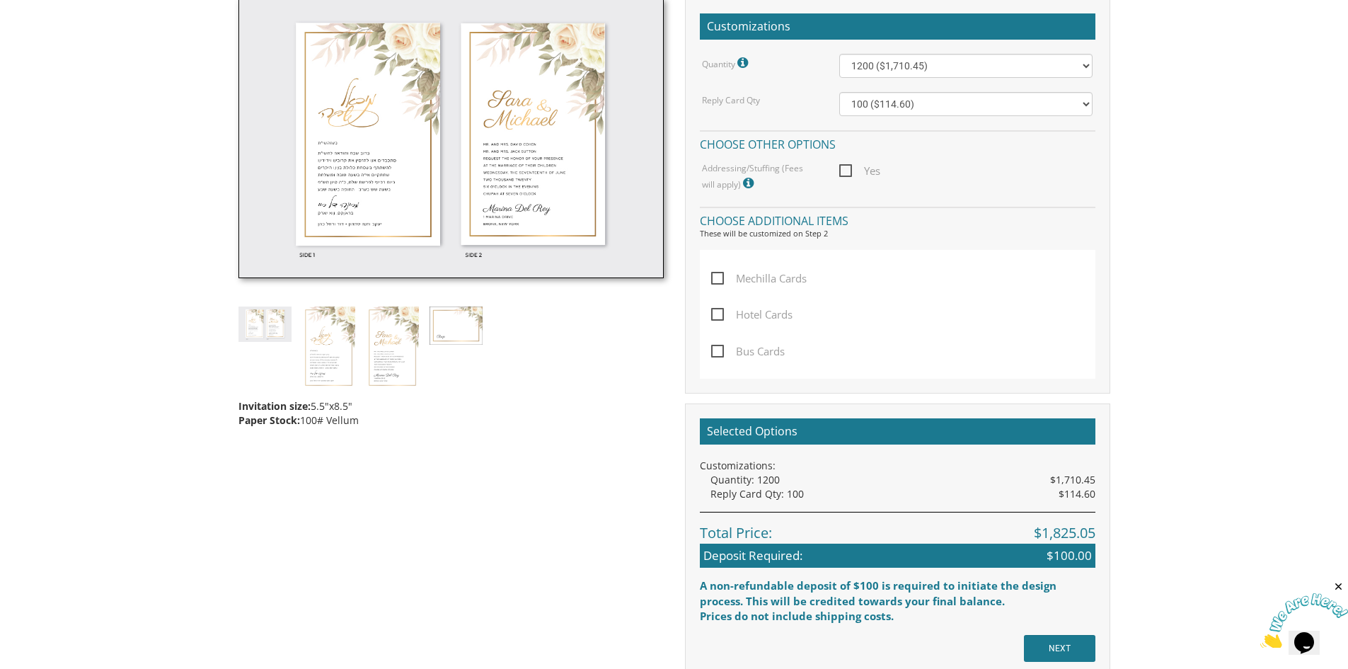
click at [725, 614] on div "Prices do not include shipping costs." at bounding box center [898, 616] width 396 height 15
click at [724, 614] on div "Prices do not include shipping costs." at bounding box center [898, 616] width 396 height 15
click at [721, 606] on div "A non-refundable deposit of $100 is required to initiate the design process. Th…" at bounding box center [898, 593] width 396 height 30
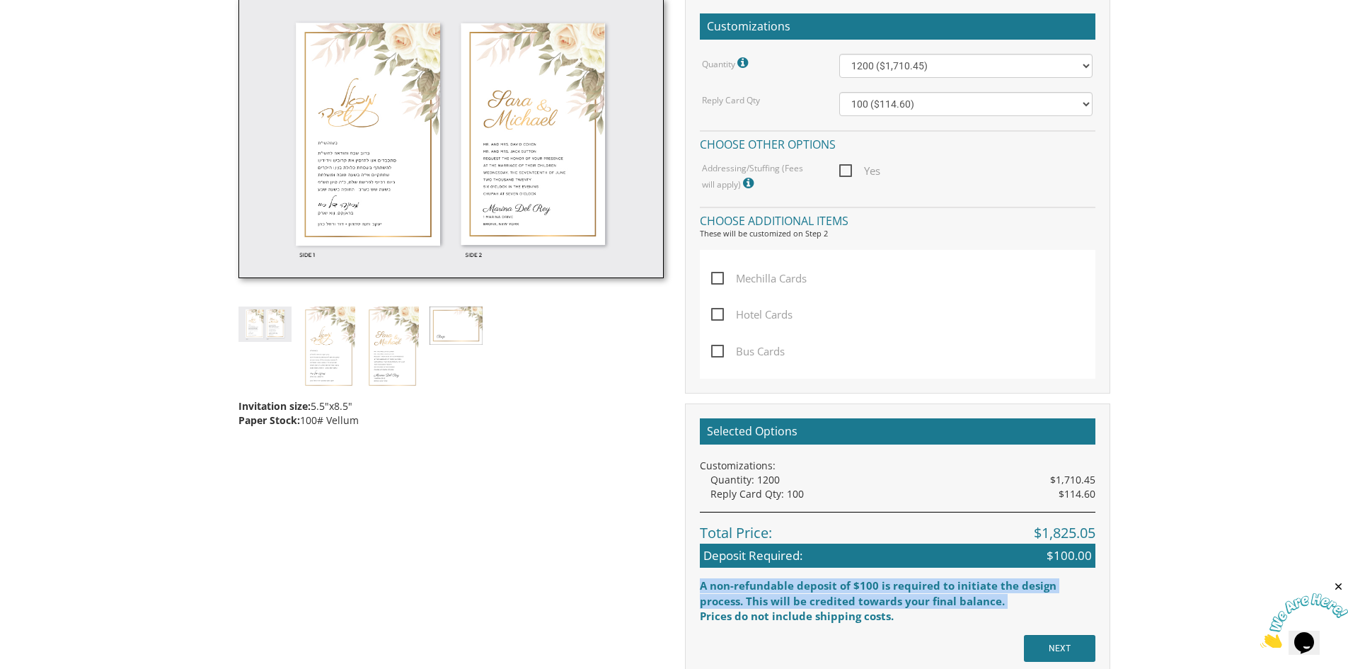
click at [721, 606] on div "A non-refundable deposit of $100 is required to initiate the design process. Th…" at bounding box center [898, 593] width 396 height 30
click at [718, 588] on div "A non-refundable deposit of $100 is required to initiate the design process. Th…" at bounding box center [898, 593] width 396 height 30
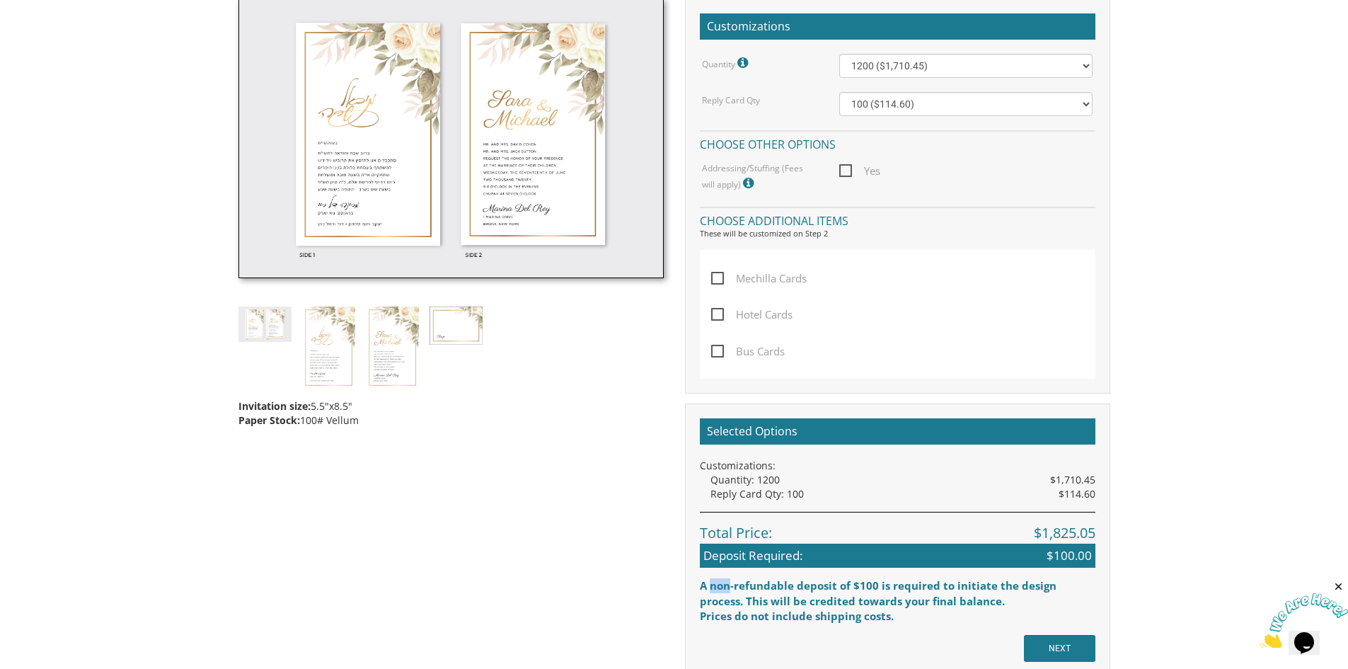
click at [718, 588] on div "A non-refundable deposit of $100 is required to initiate the design process. Th…" at bounding box center [898, 593] width 396 height 30
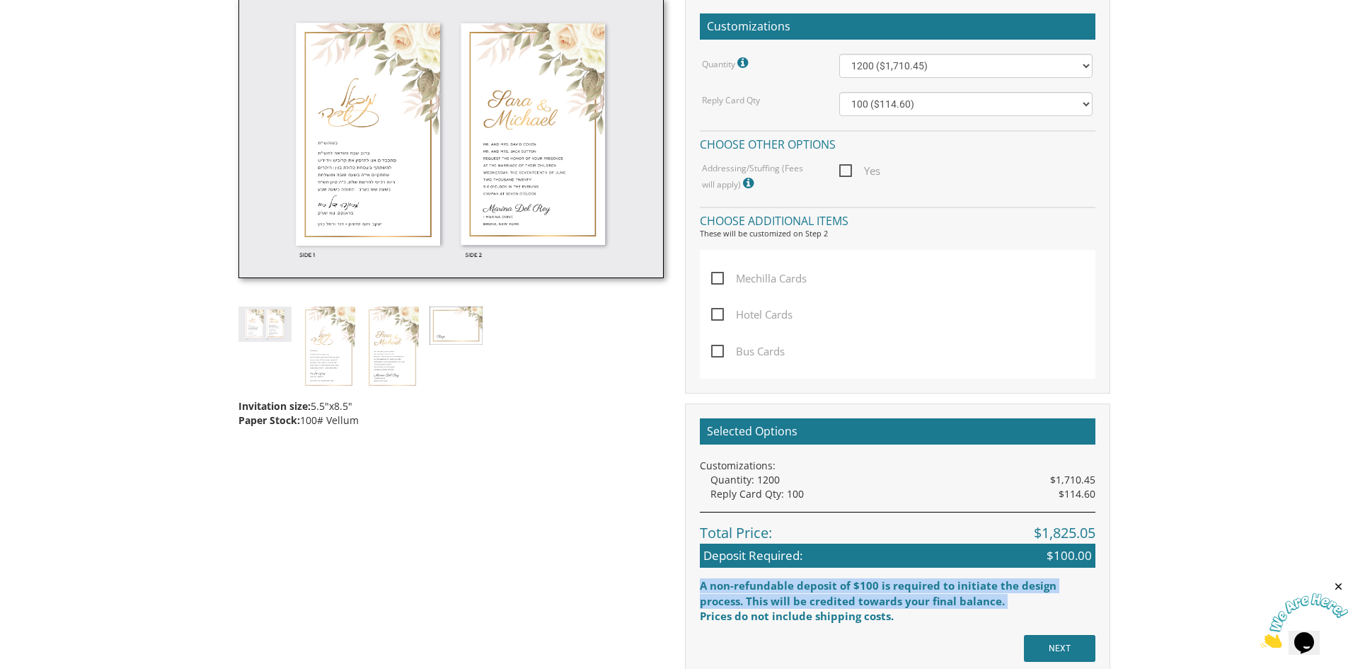
click at [718, 588] on div "A non-refundable deposit of $100 is required to initiate the design process. Th…" at bounding box center [898, 593] width 396 height 30
click at [718, 602] on div "A non-refundable deposit of $100 is required to initiate the design process. Th…" at bounding box center [898, 593] width 396 height 30
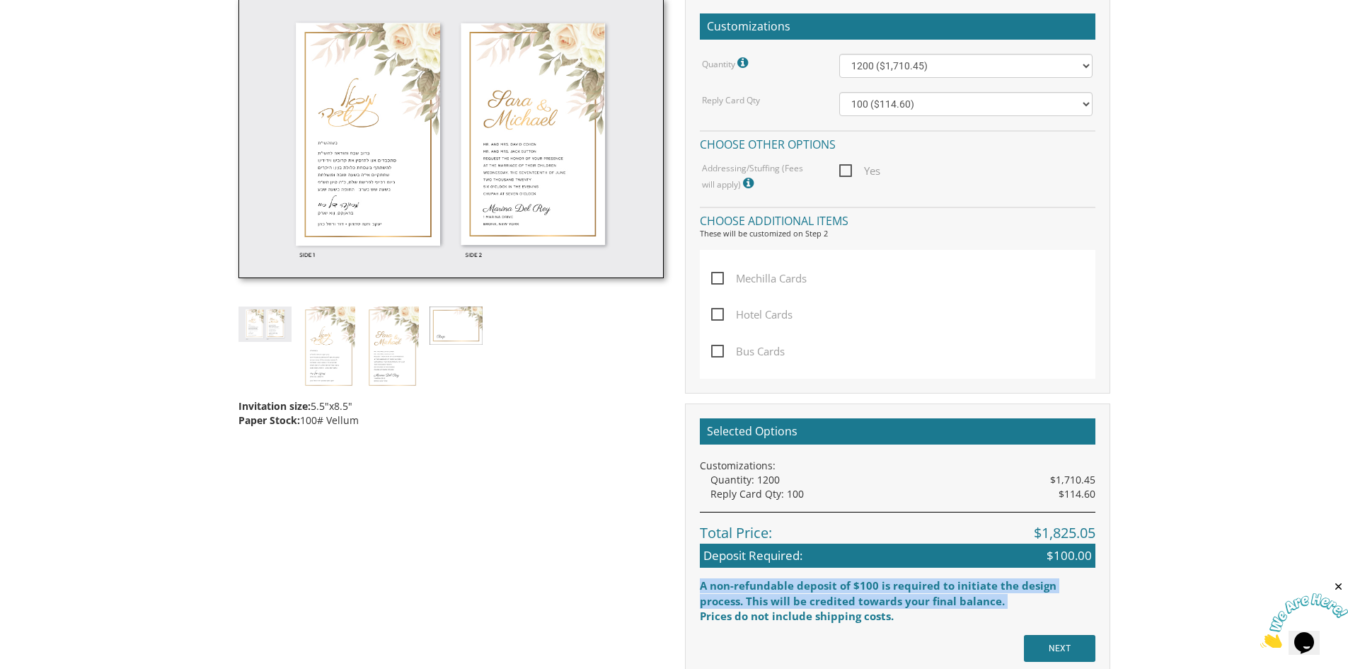
click at [718, 602] on div "A non-refundable deposit of $100 is required to initiate the design process. Th…" at bounding box center [898, 593] width 396 height 30
click at [794, 602] on div "A non-refundable deposit of $100 is required to initiate the design process. Th…" at bounding box center [898, 593] width 396 height 30
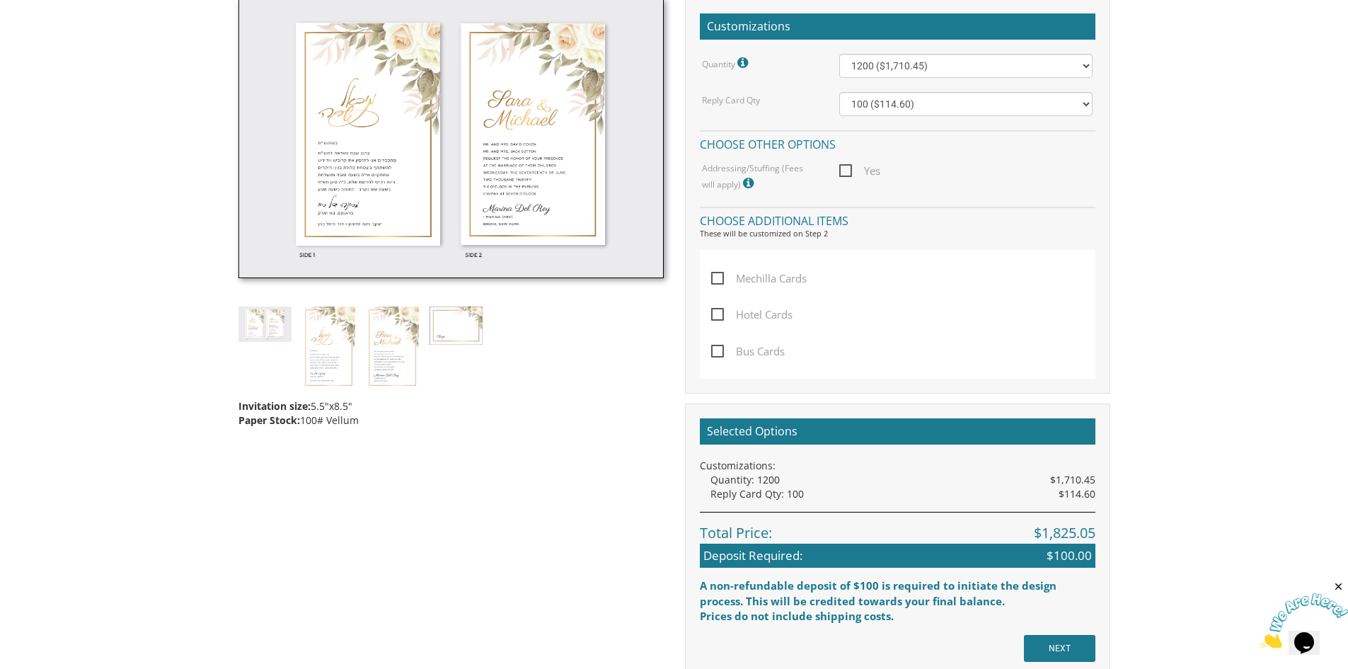
click at [852, 615] on div "Prices do not include shipping costs." at bounding box center [898, 616] width 396 height 15
click at [953, 617] on div "Prices do not include shipping costs." at bounding box center [898, 616] width 396 height 15
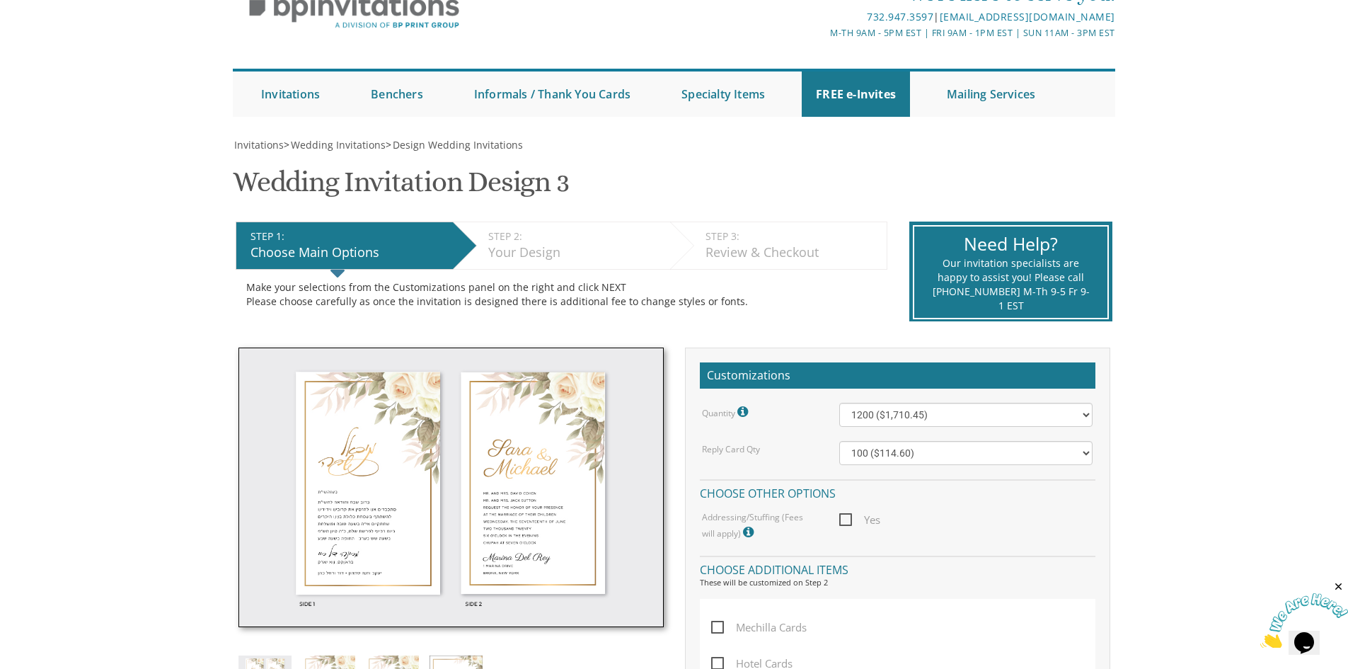
scroll to position [0, 0]
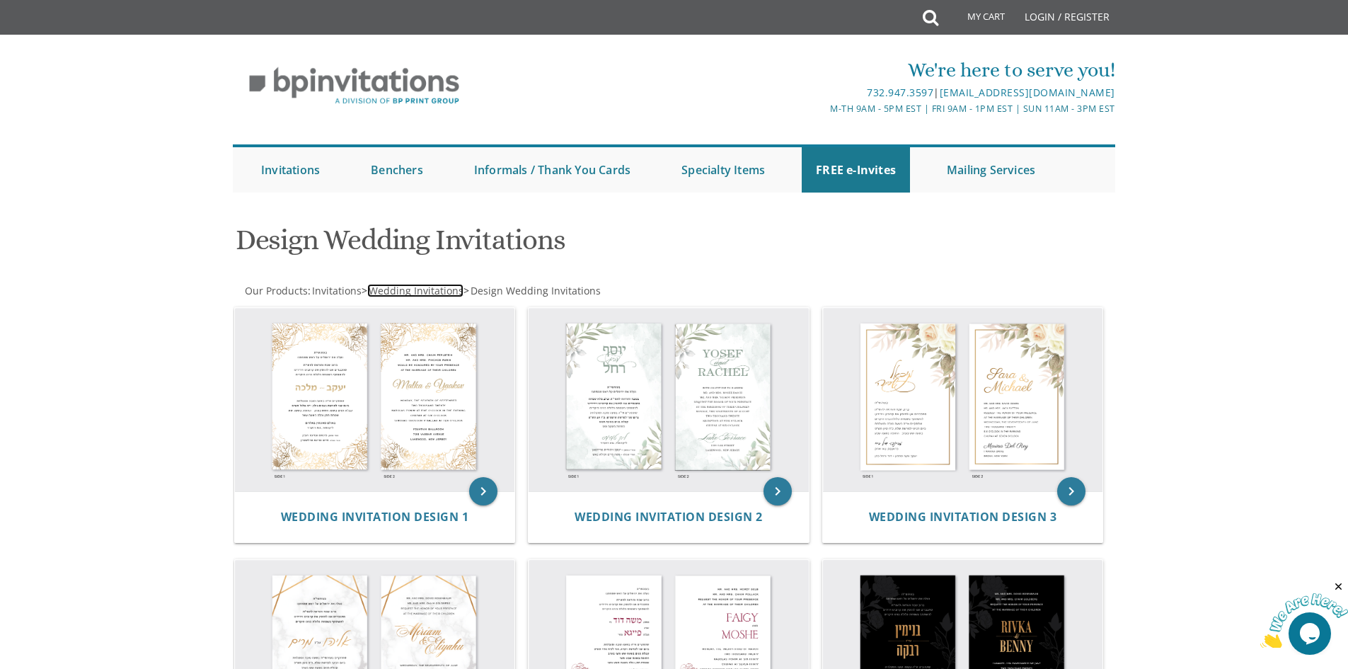
click at [426, 292] on span "Wedding Invitations" at bounding box center [416, 290] width 95 height 13
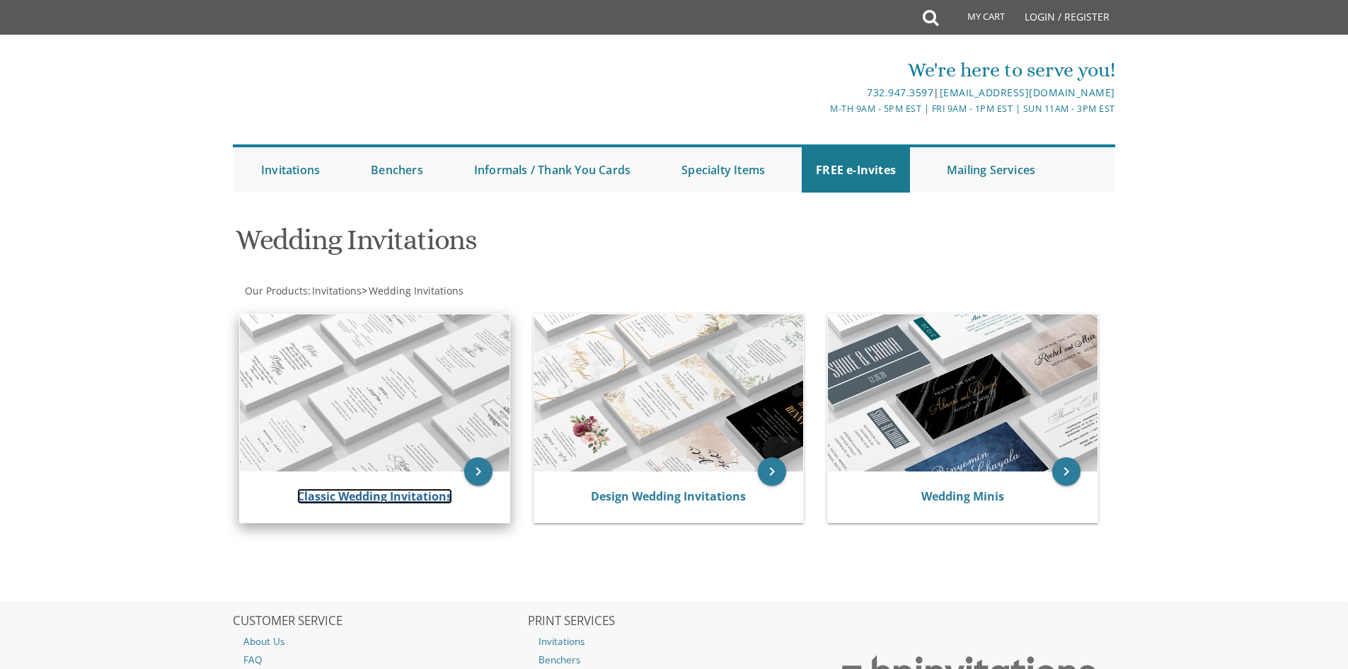
click at [377, 498] on link "Classic Wedding Invitations" at bounding box center [374, 496] width 155 height 16
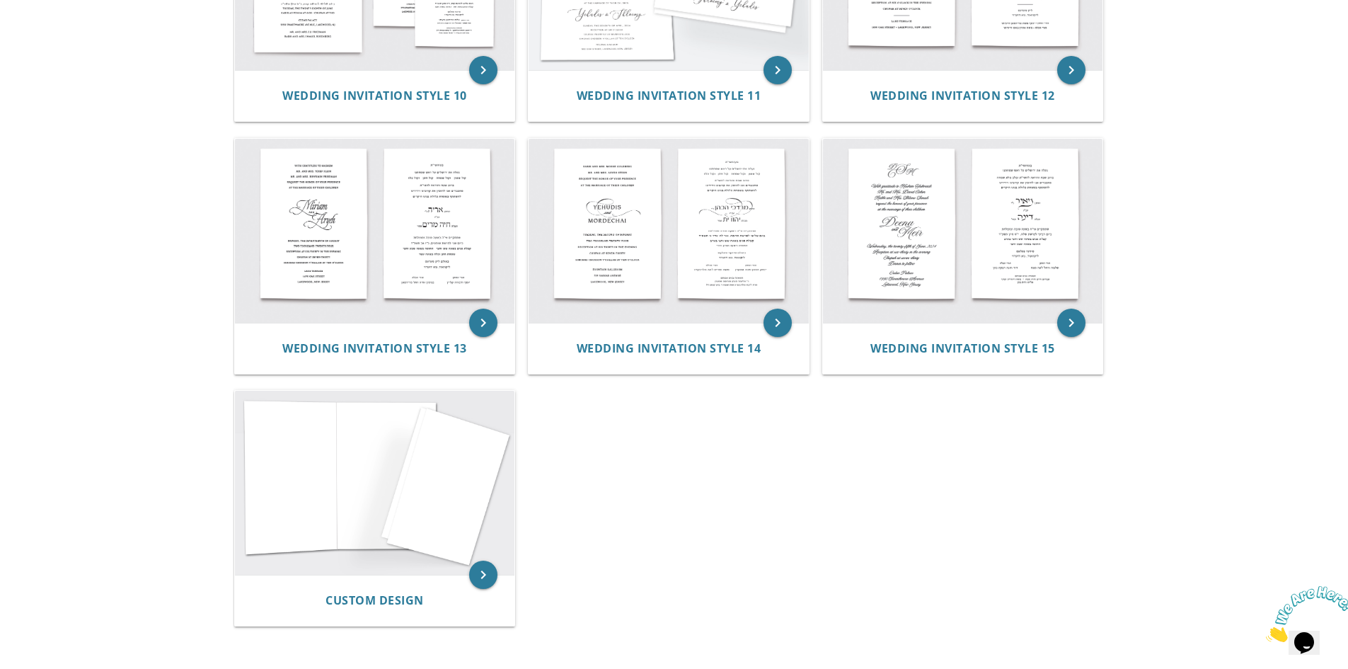
scroll to position [1203, 0]
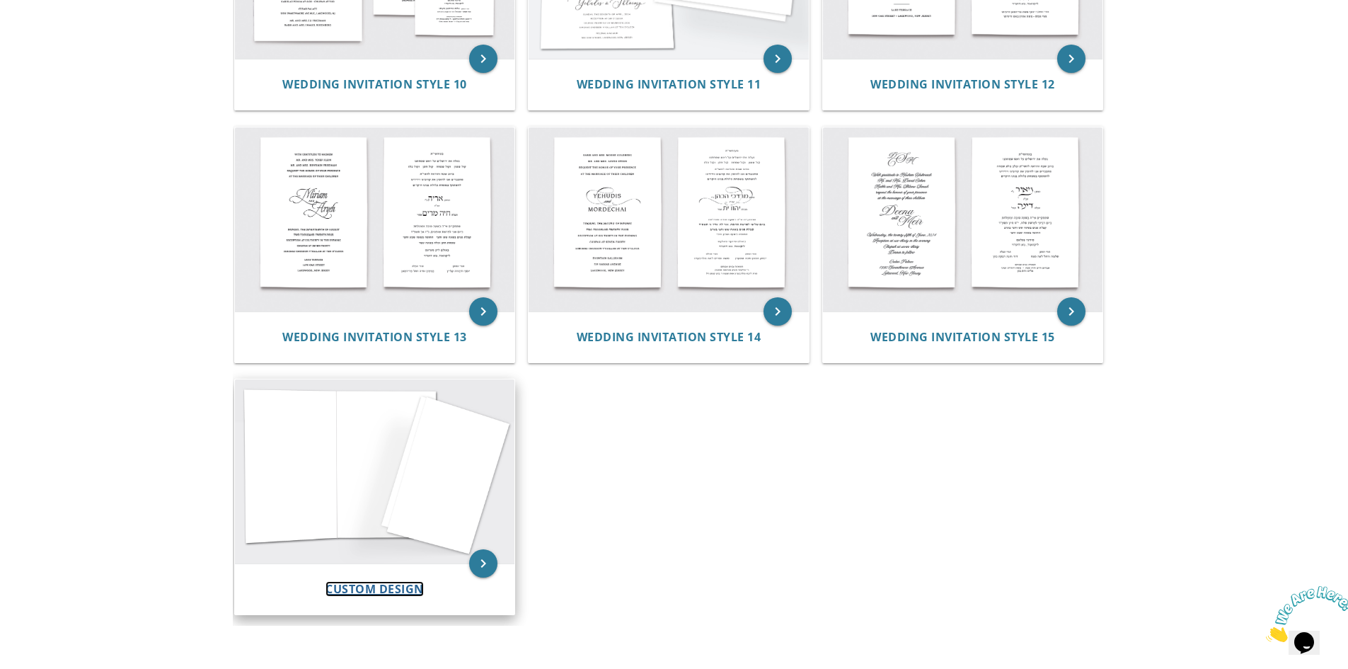
click at [387, 588] on span "Custom Design" at bounding box center [375, 589] width 98 height 16
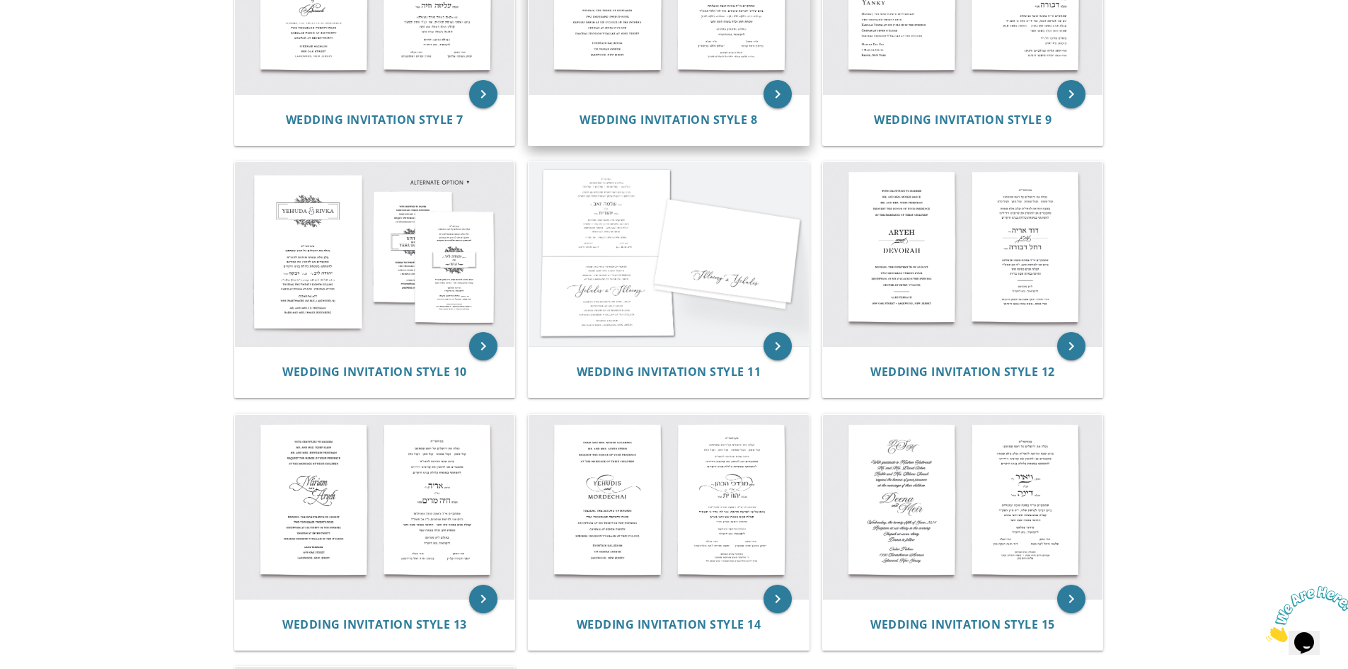
scroll to position [920, 0]
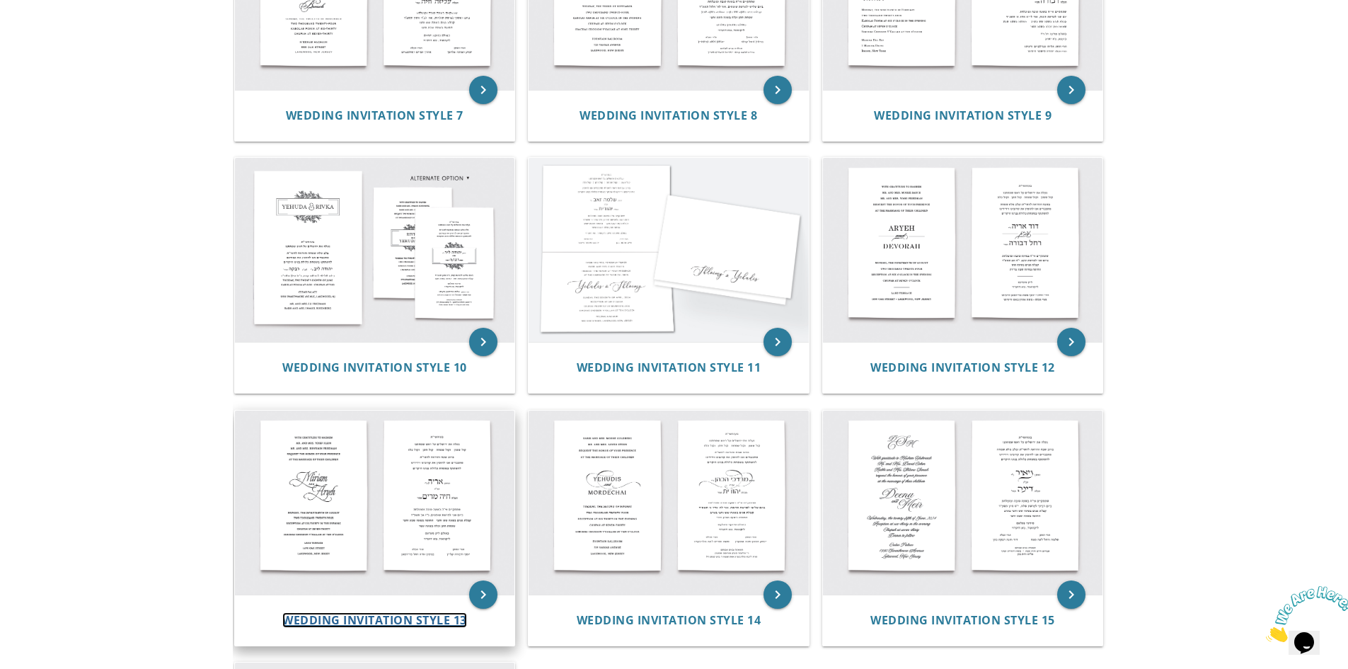
click at [390, 622] on span "Wedding Invitation Style 13" at bounding box center [374, 620] width 185 height 16
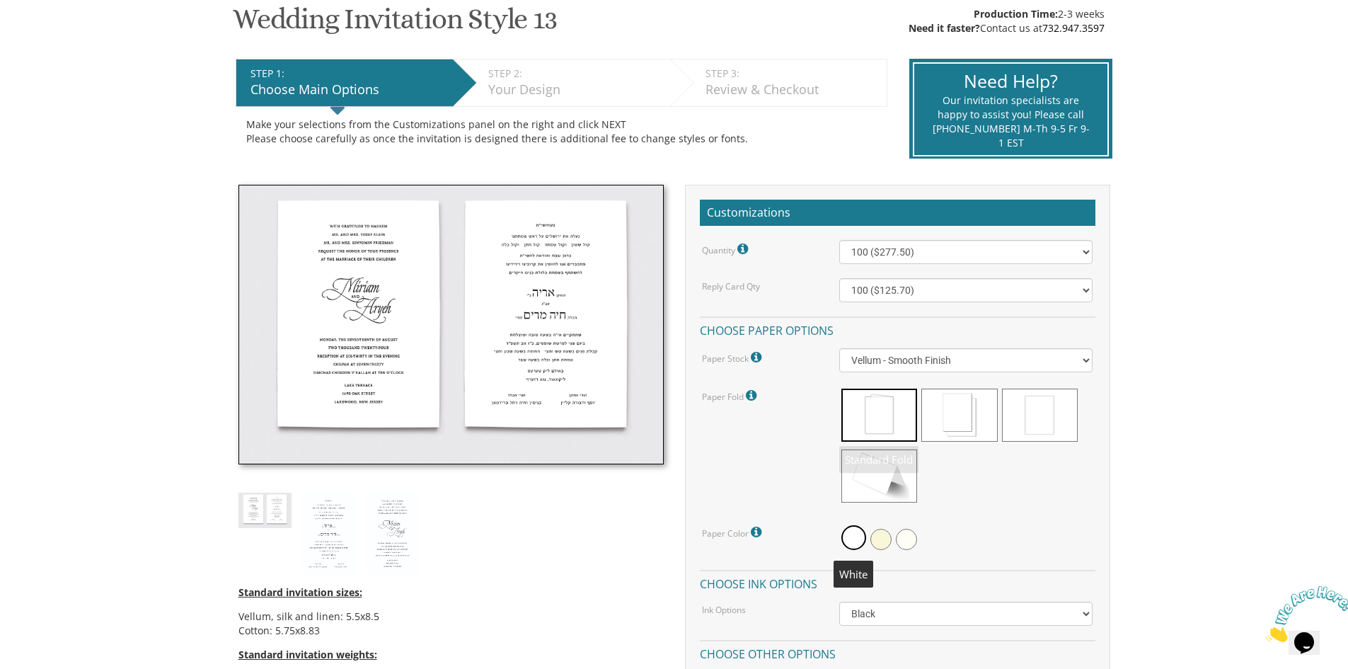
scroll to position [212, 0]
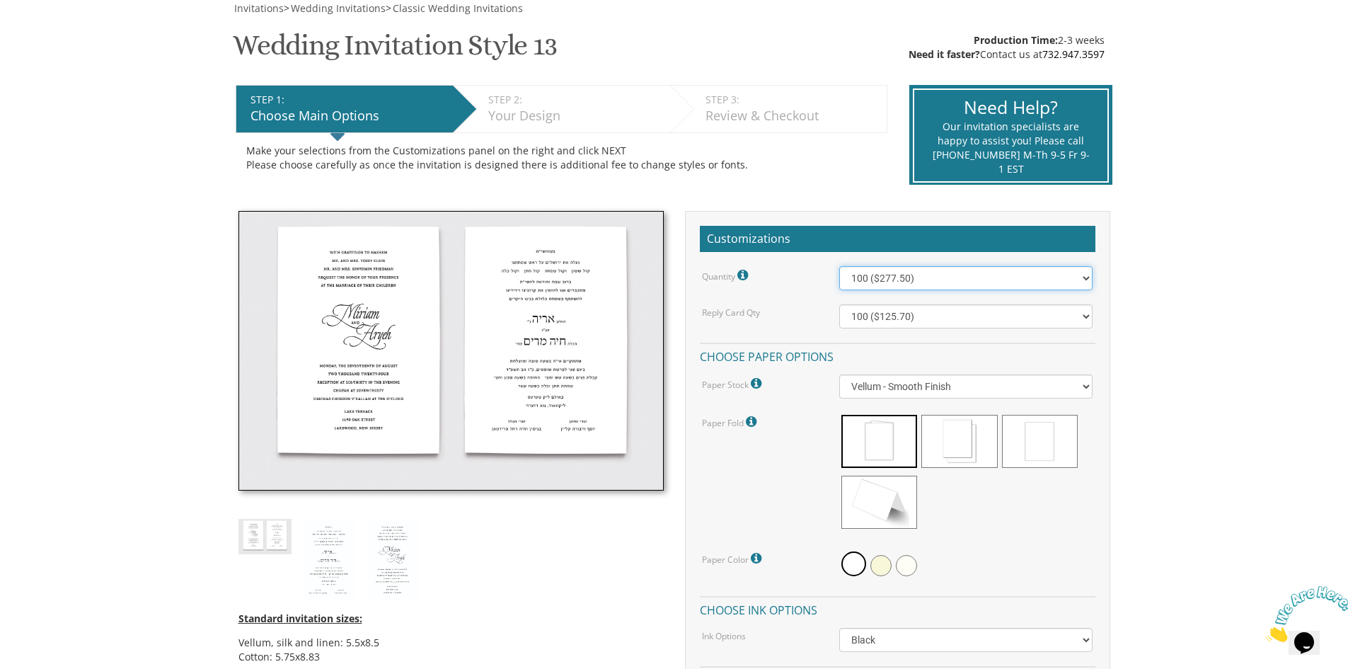
click at [920, 280] on select "100 ($277.50) 200 ($330.45) 300 ($380.65) 400 ($432.70) 500 ($482.10) 600 ($534…" at bounding box center [966, 278] width 253 height 24
select select "1200"
click at [840, 266] on select "100 ($277.50) 200 ($330.45) 300 ($380.65) 400 ($432.70) 500 ($482.10) 600 ($534…" at bounding box center [966, 278] width 253 height 24
click at [953, 319] on select "100 ($125.70) 200 ($150.60) 300 ($177.95) 400 ($270.70) 500 ($225.30) 600 ($249…" at bounding box center [966, 316] width 253 height 24
select select "1200"
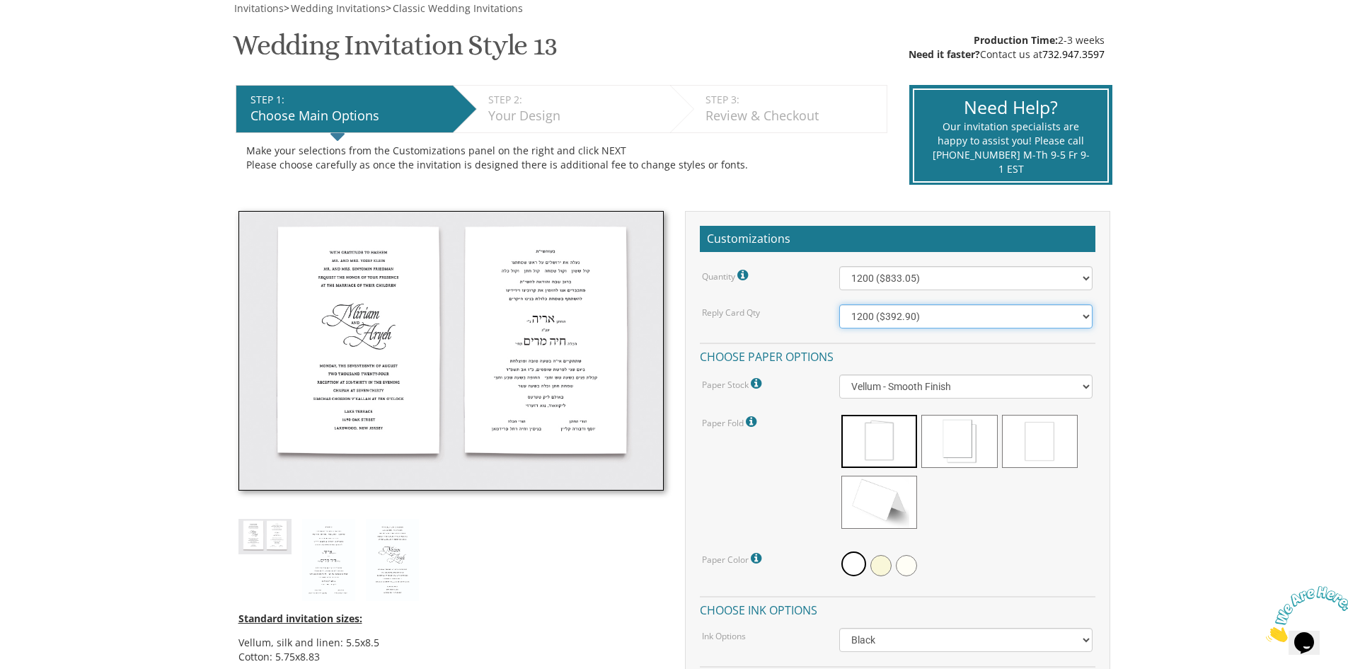
click at [840, 304] on select "100 ($125.70) 200 ($150.60) 300 ($177.95) 400 ($270.70) 500 ($225.30) 600 ($249…" at bounding box center [966, 316] width 253 height 24
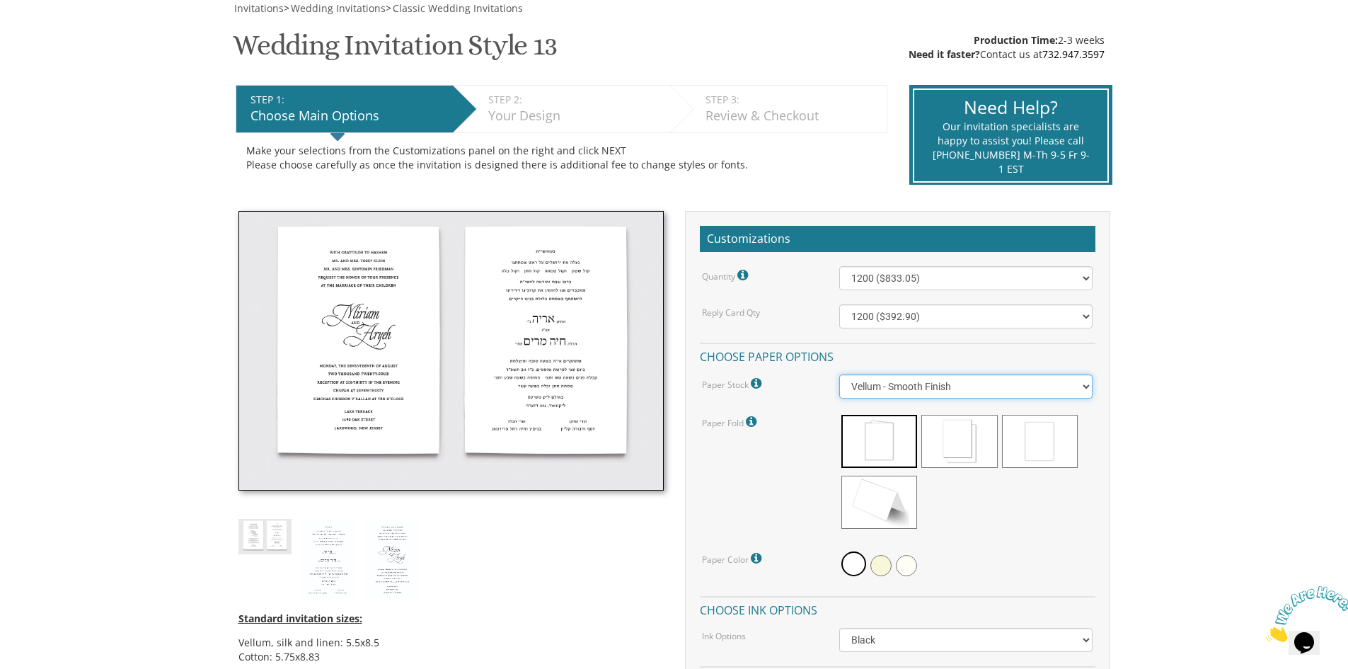
click at [907, 389] on select "Vellum - Smooth Finish Linen - Subtle Embossed Crosshatch Texture Silk - Soft, …" at bounding box center [966, 386] width 253 height 24
select select "Cotton"
click at [840, 374] on select "Vellum - Smooth Finish Linen - Subtle Embossed Crosshatch Texture Silk - Soft, …" at bounding box center [966, 386] width 253 height 24
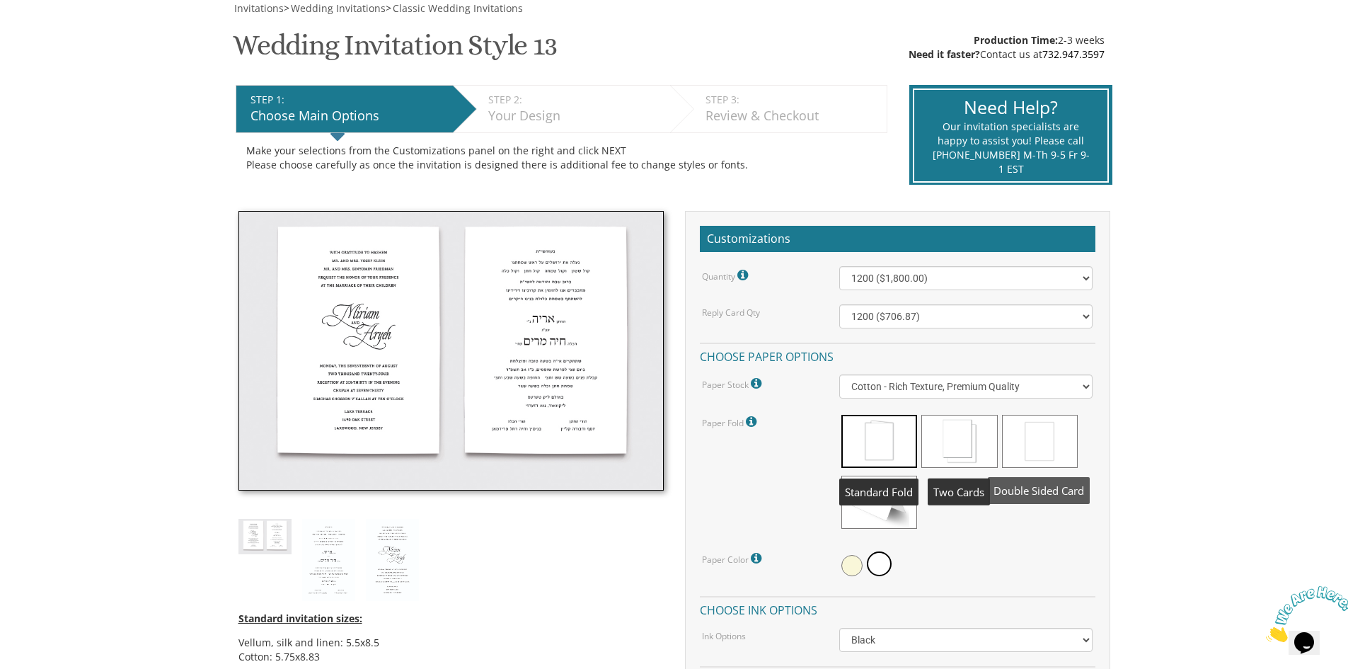
click at [1063, 447] on span at bounding box center [1040, 441] width 76 height 53
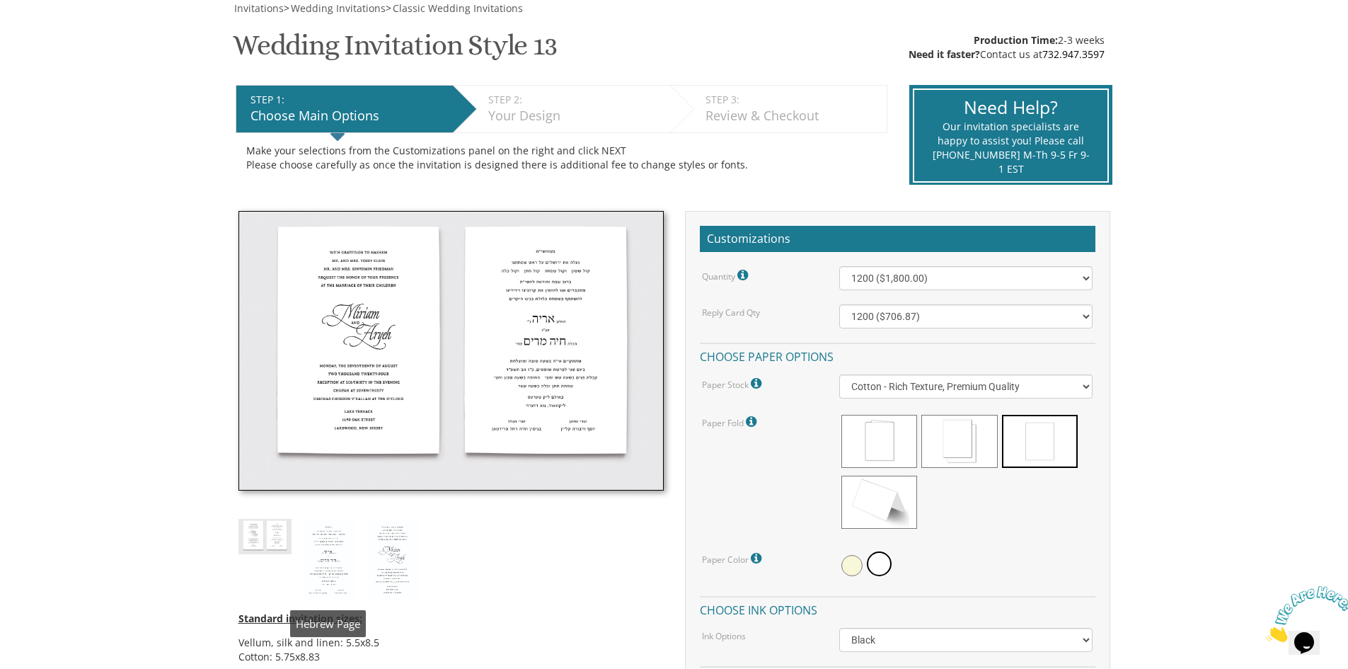
click at [331, 560] on img at bounding box center [328, 560] width 53 height 82
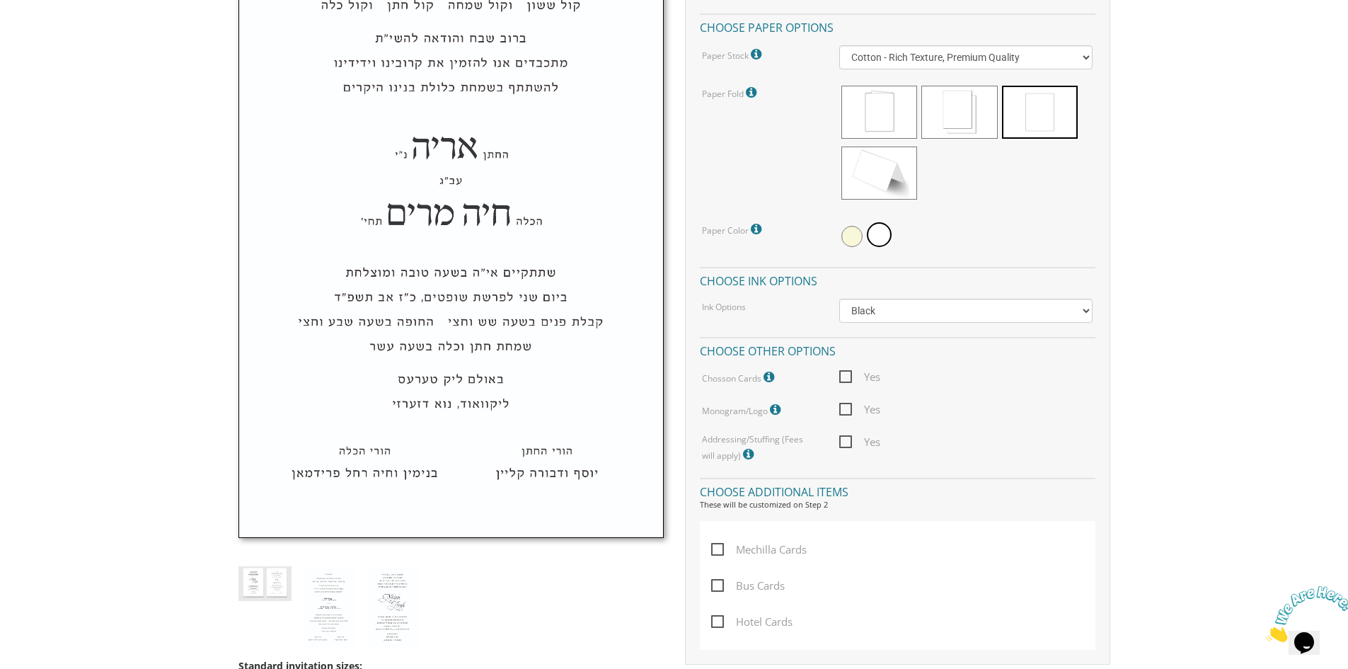
scroll to position [566, 0]
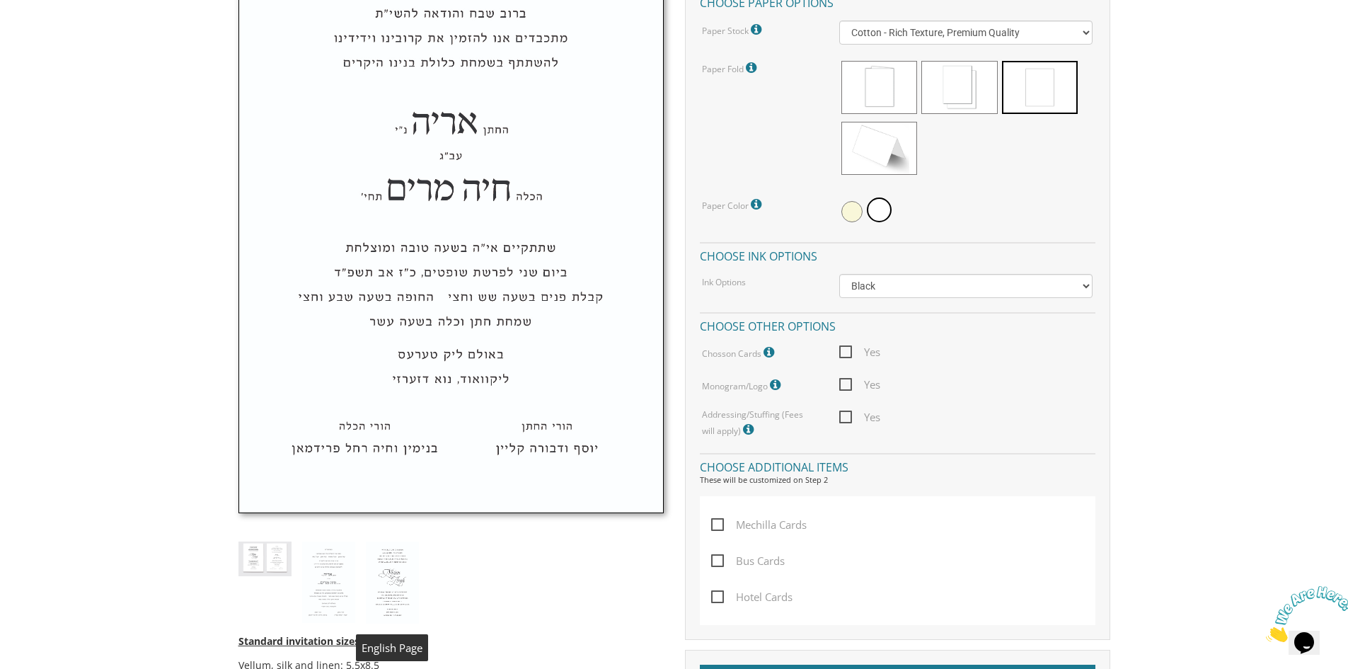
click at [383, 567] on img at bounding box center [392, 583] width 53 height 82
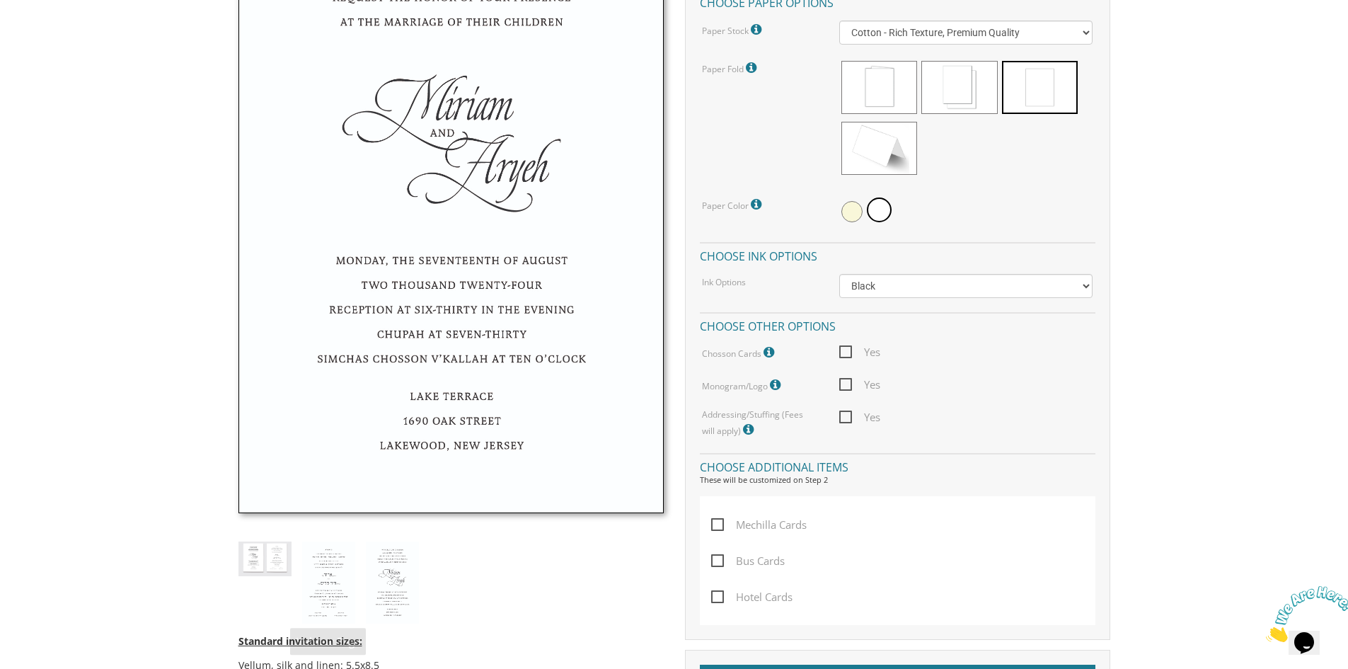
click at [276, 575] on img at bounding box center [265, 559] width 53 height 35
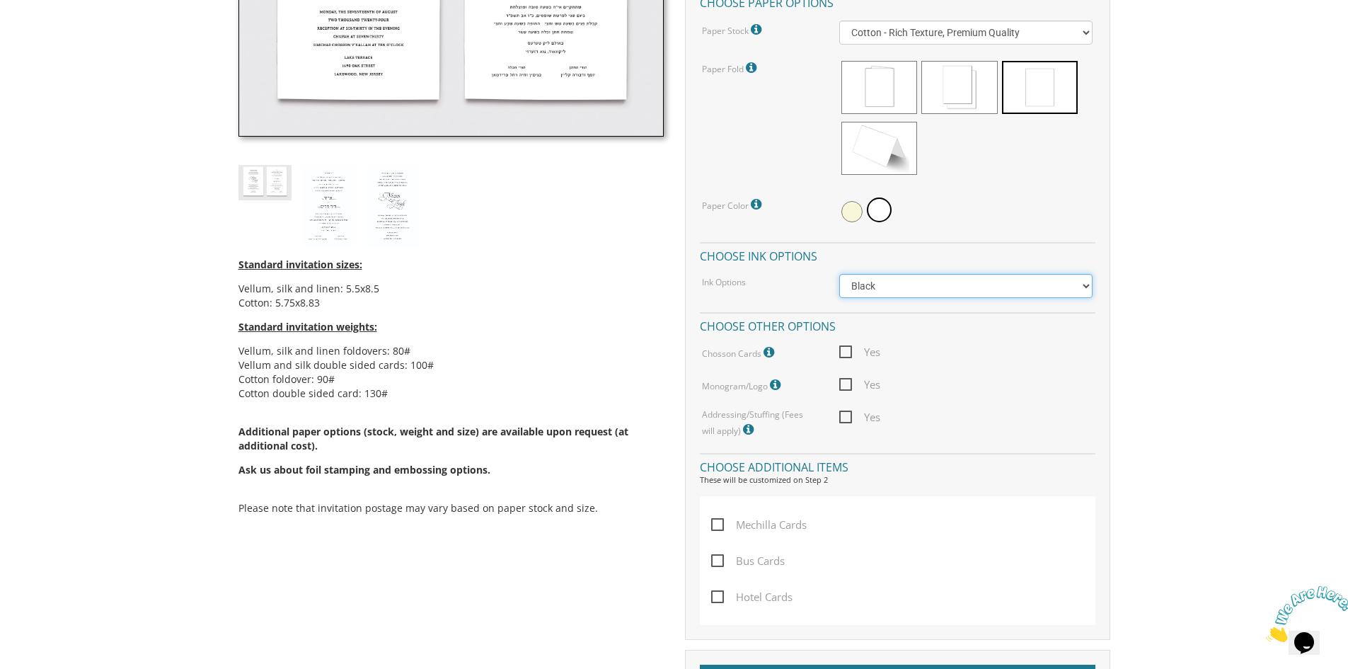
click at [900, 292] on select "Black Colored Ink ($65.00) Black + One Color ($211.00) Two Colors ($265.00)" at bounding box center [966, 286] width 253 height 24
select select "Black + One Color"
click at [840, 274] on select "Black Colored Ink ($65.00) Black + One Color ($211.00) Two Colors ($265.00)" at bounding box center [966, 286] width 253 height 24
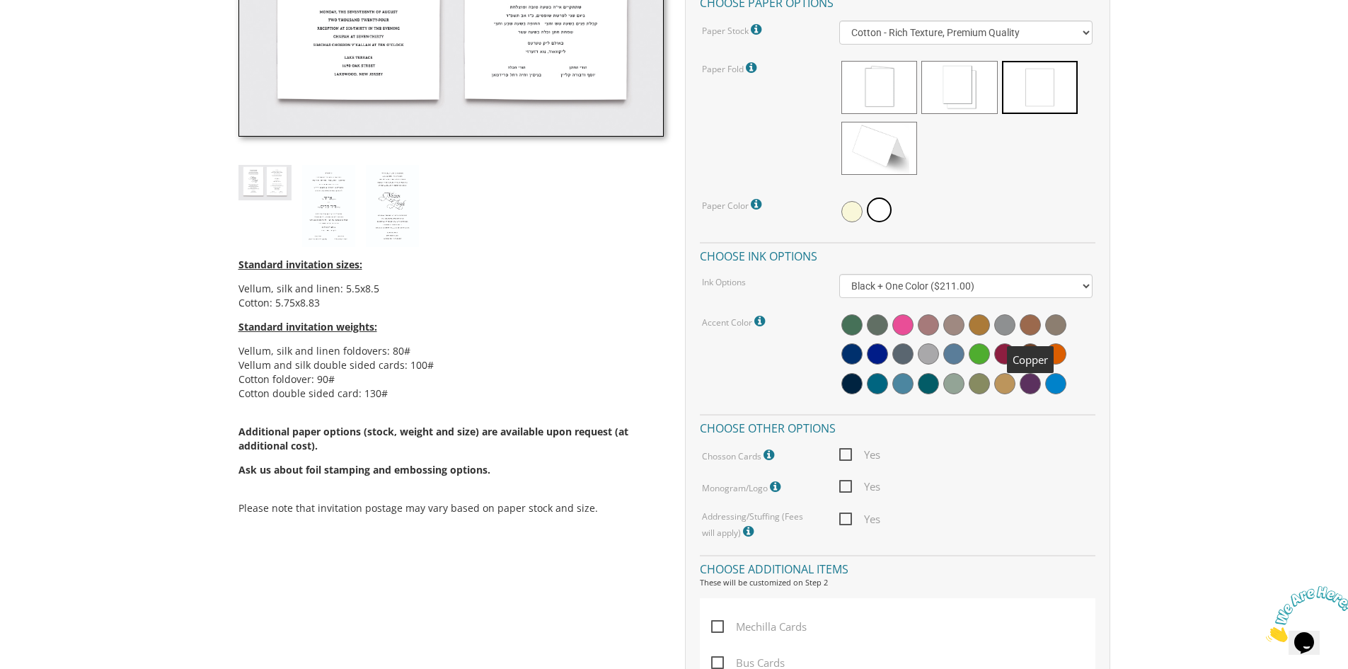
click at [1033, 328] on span at bounding box center [1030, 324] width 21 height 21
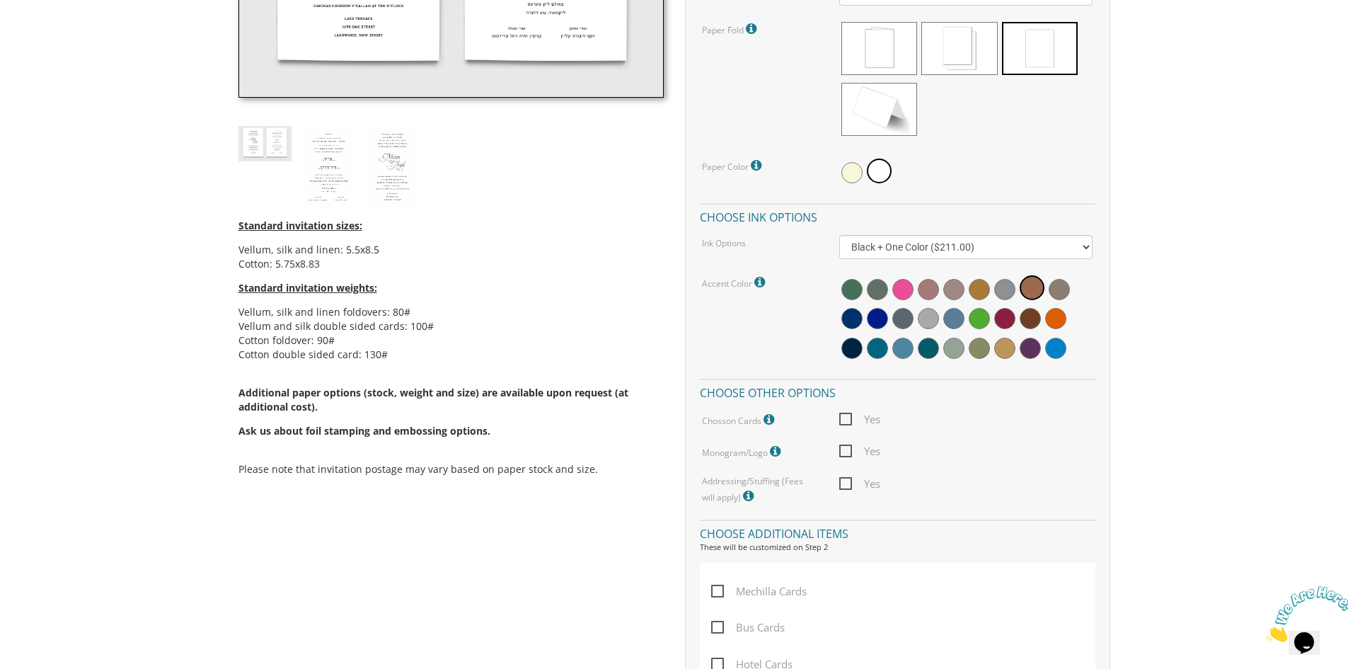
scroll to position [637, 0]
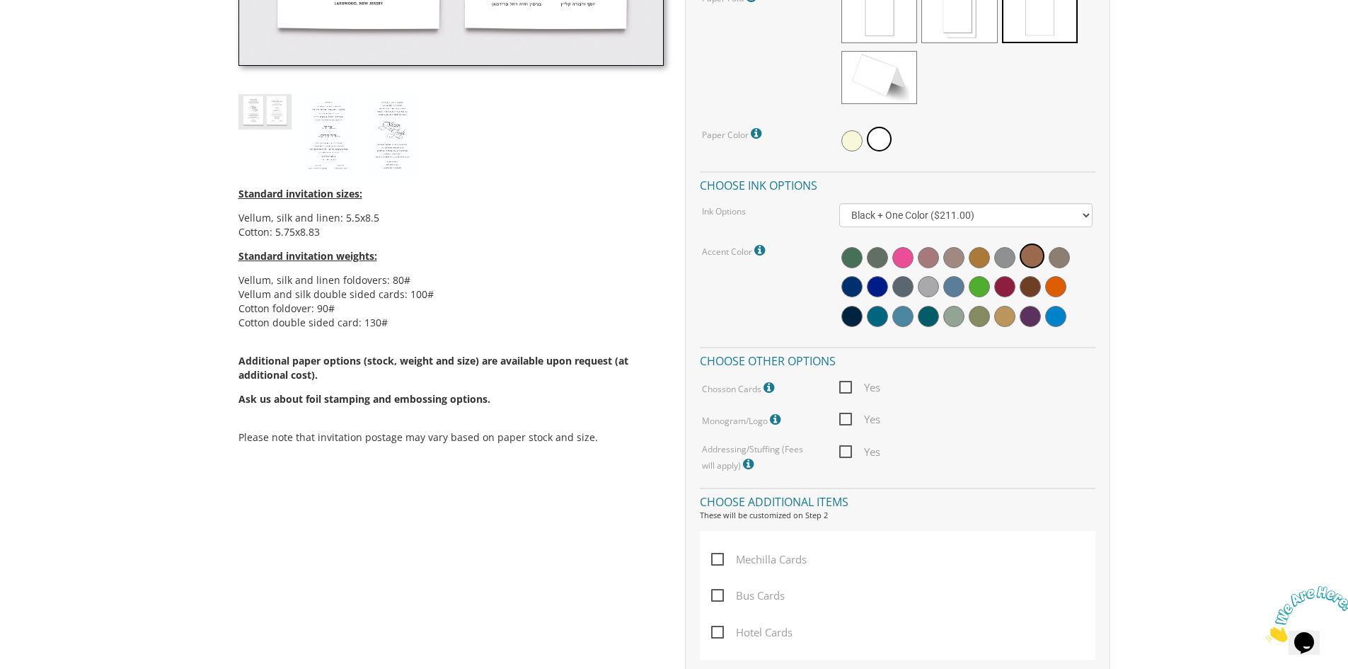
click at [849, 388] on span "Yes" at bounding box center [860, 388] width 41 height 18
click at [849, 388] on input "Yes" at bounding box center [844, 386] width 9 height 9
checkbox input "true"
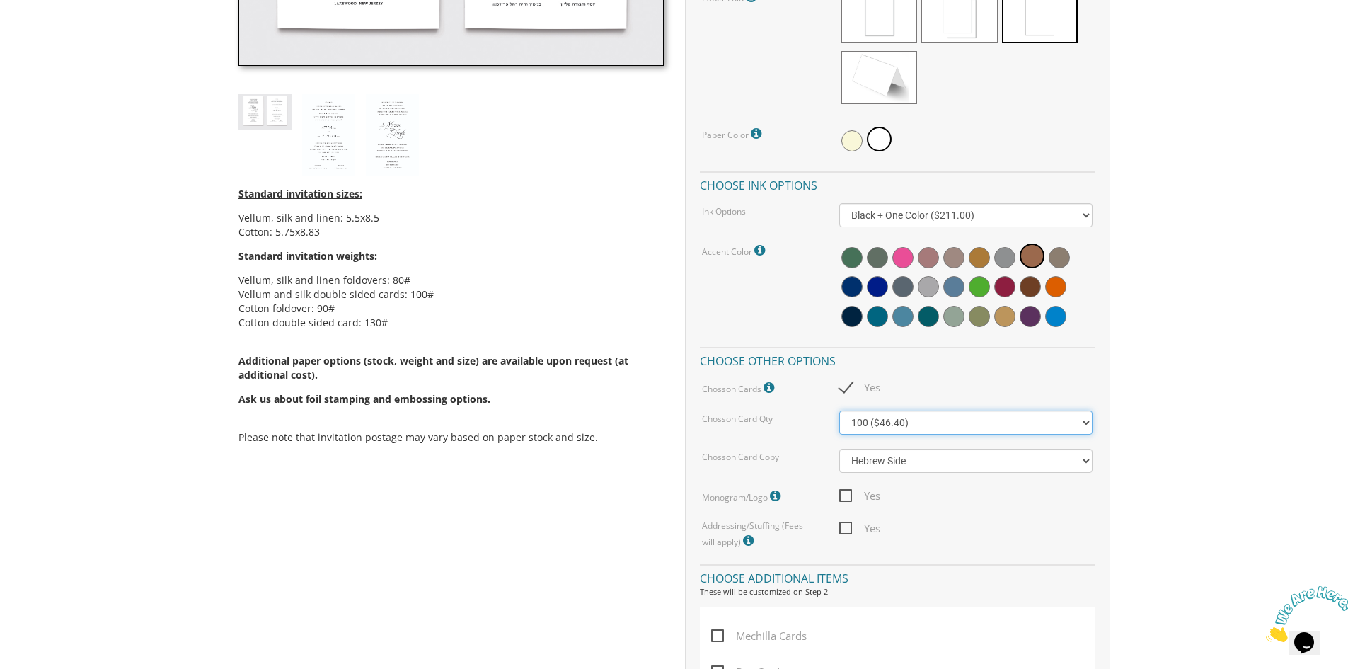
click at [869, 429] on select "100 ($46.40) 200 ($55.20) 300 ($61.85)" at bounding box center [966, 423] width 253 height 24
select select "300"
click at [840, 411] on select "100 ($46.40) 200 ($55.20) 300 ($61.85)" at bounding box center [966, 423] width 253 height 24
click at [887, 462] on select "Hebrew Side English Side" at bounding box center [966, 461] width 253 height 24
click at [888, 462] on select "Hebrew Side English Side" at bounding box center [966, 461] width 253 height 24
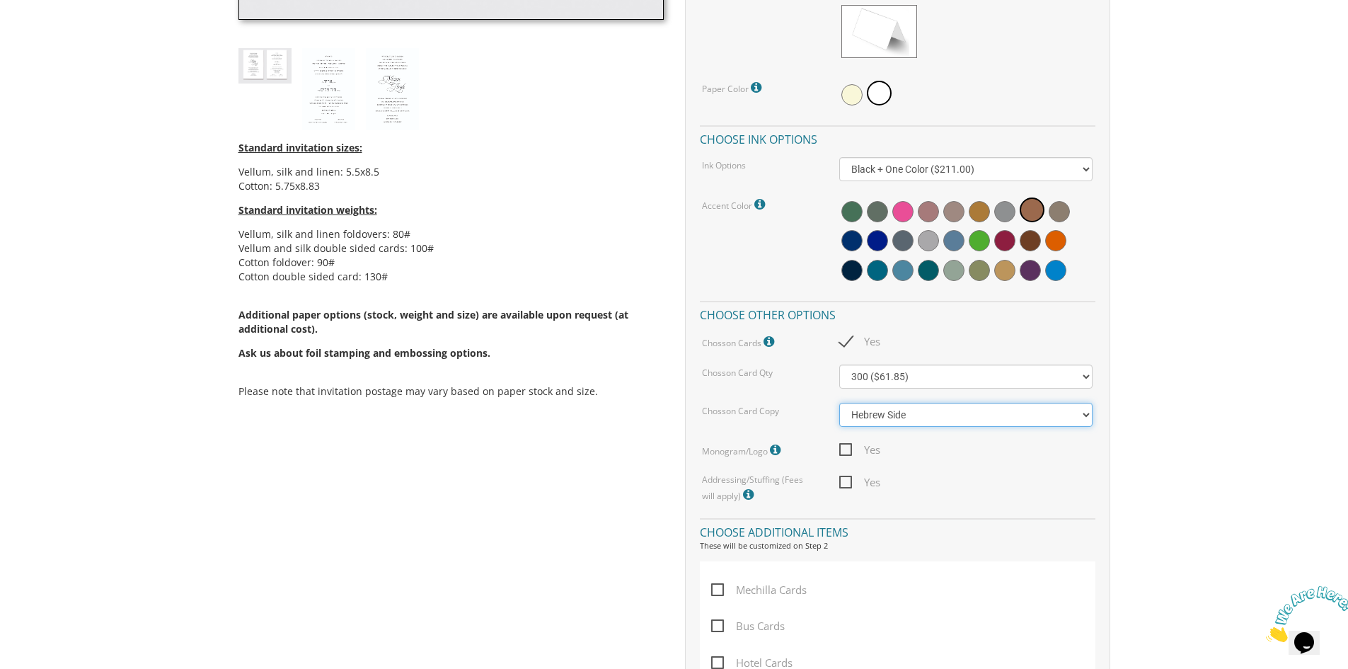
scroll to position [708, 0]
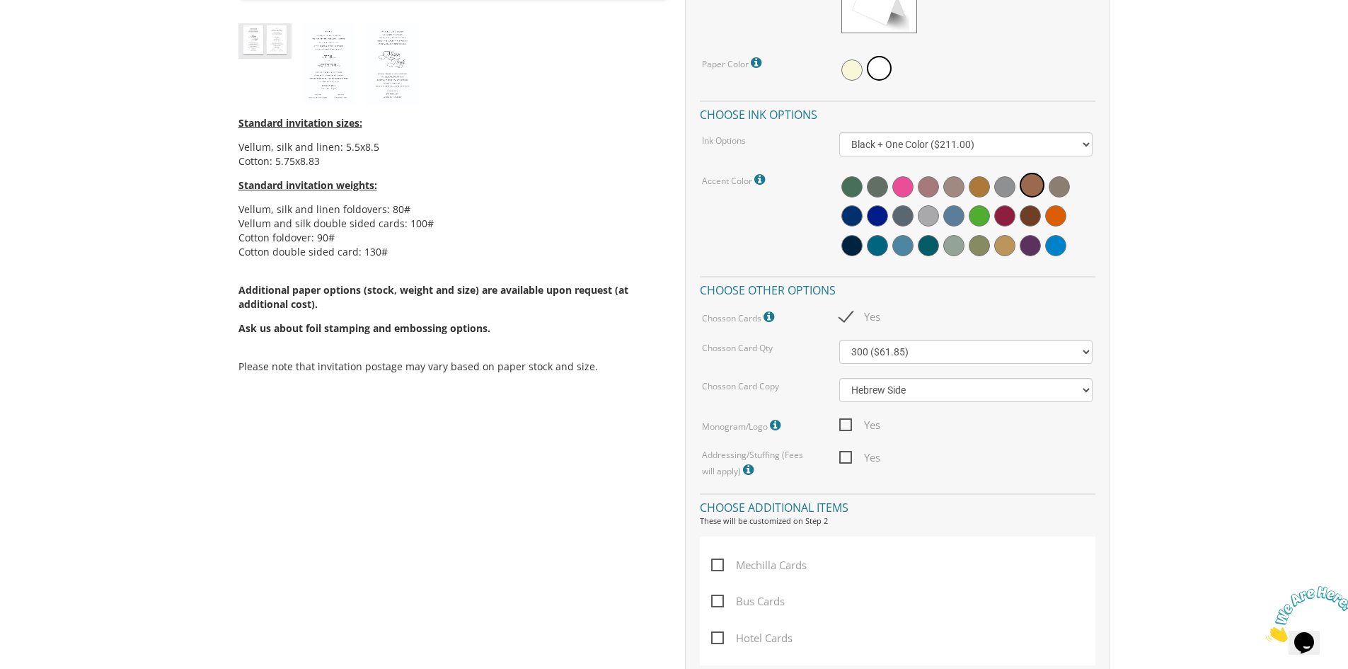
click at [847, 425] on span "Yes" at bounding box center [860, 425] width 41 height 18
click at [847, 425] on input "Yes" at bounding box center [844, 423] width 9 height 9
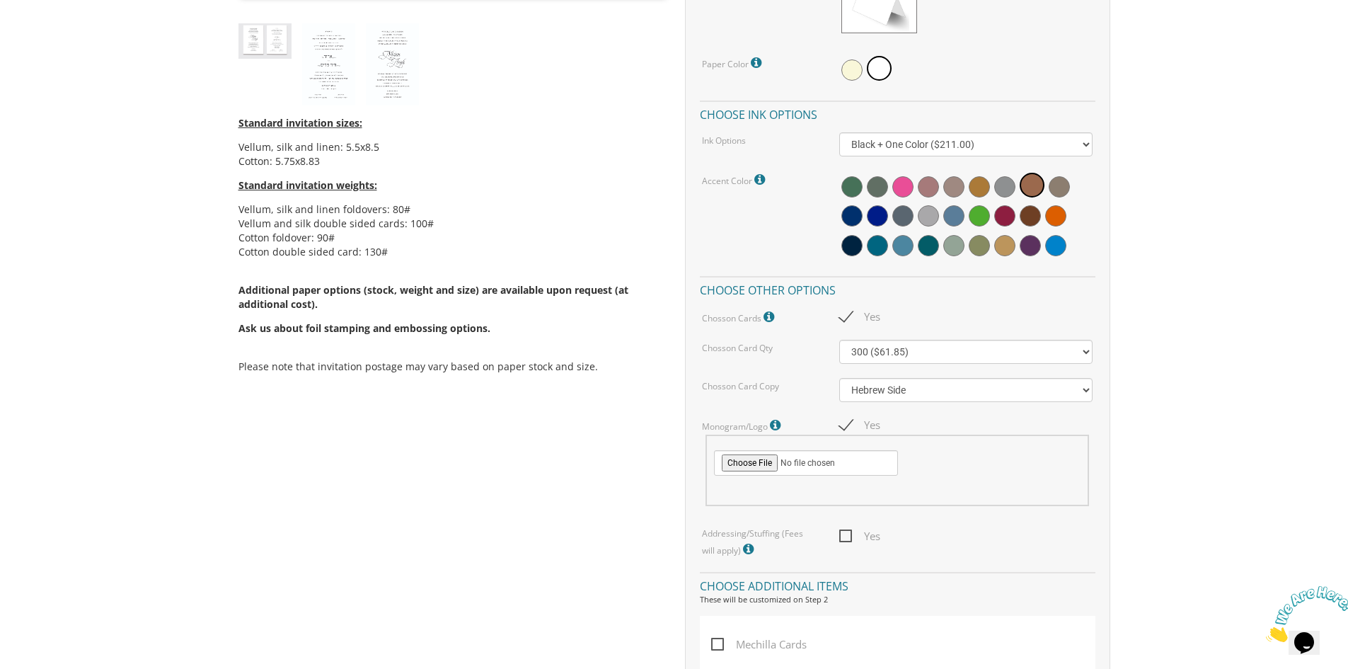
click at [847, 425] on span "Yes" at bounding box center [860, 425] width 41 height 18
click at [847, 425] on input "Yes" at bounding box center [844, 423] width 9 height 9
checkbox input "false"
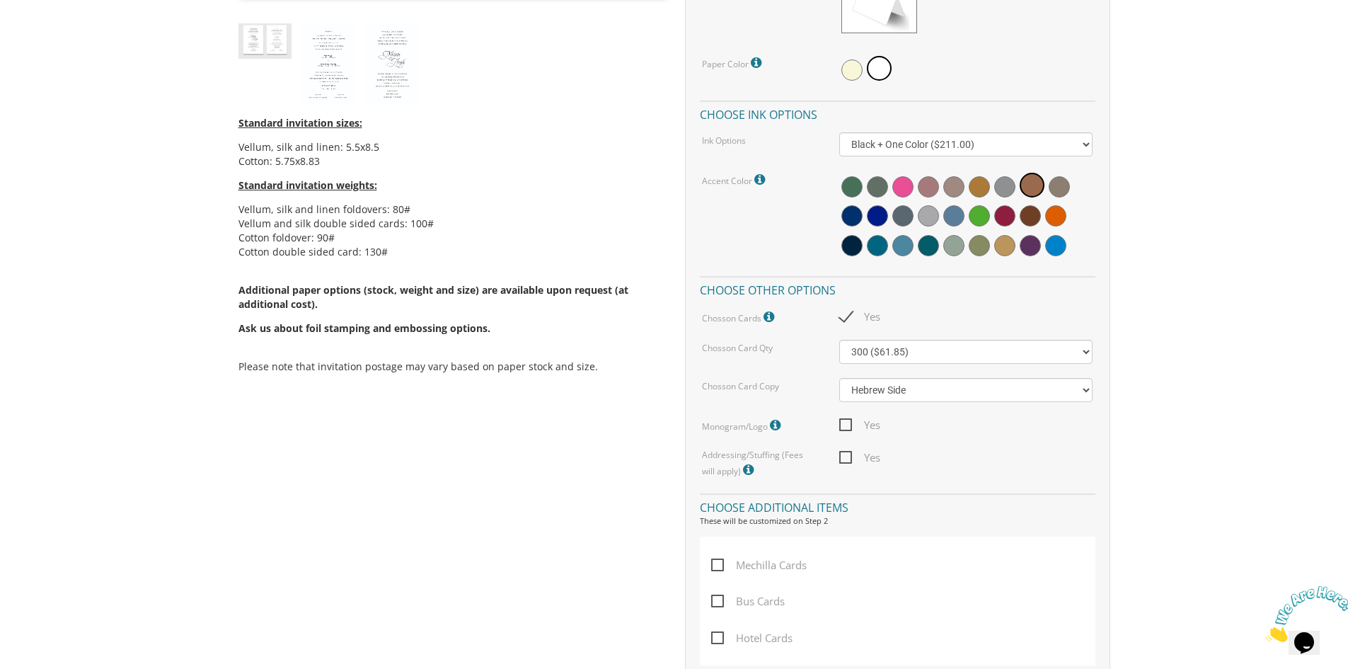
click at [843, 457] on span "Yes" at bounding box center [860, 458] width 41 height 18
click at [843, 457] on input "Yes" at bounding box center [844, 456] width 9 height 9
checkbox input "true"
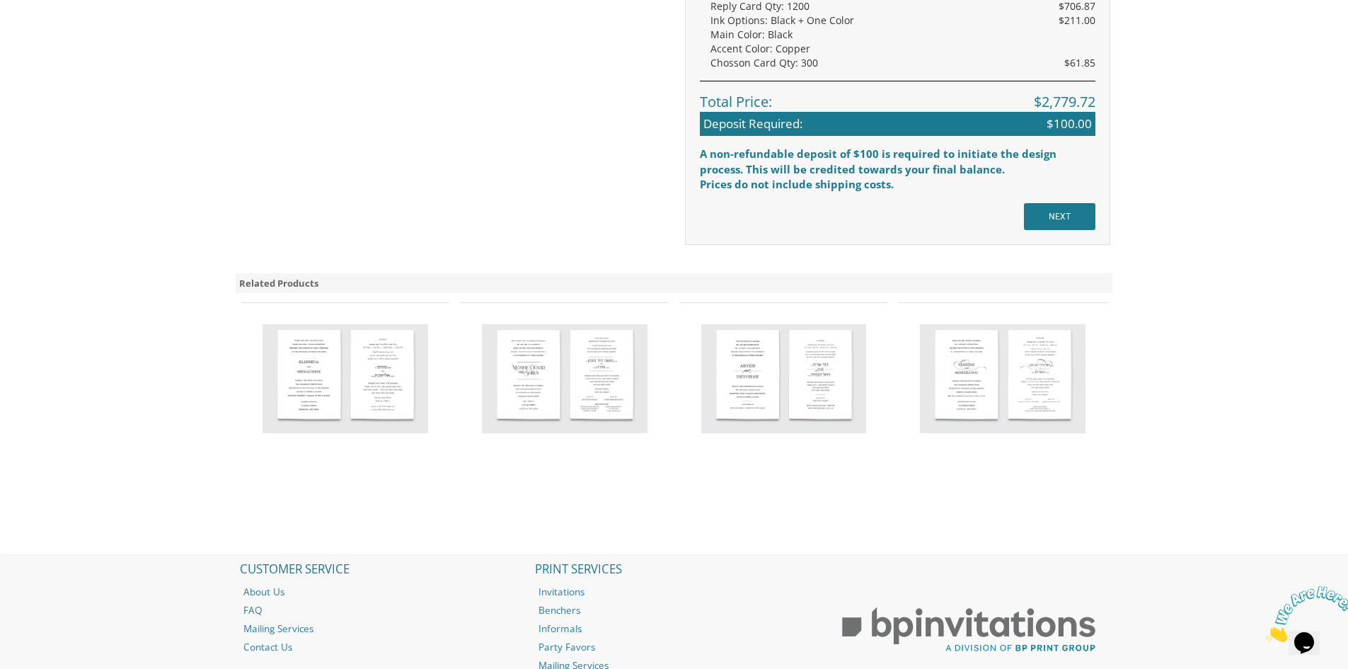
scroll to position [1487, 0]
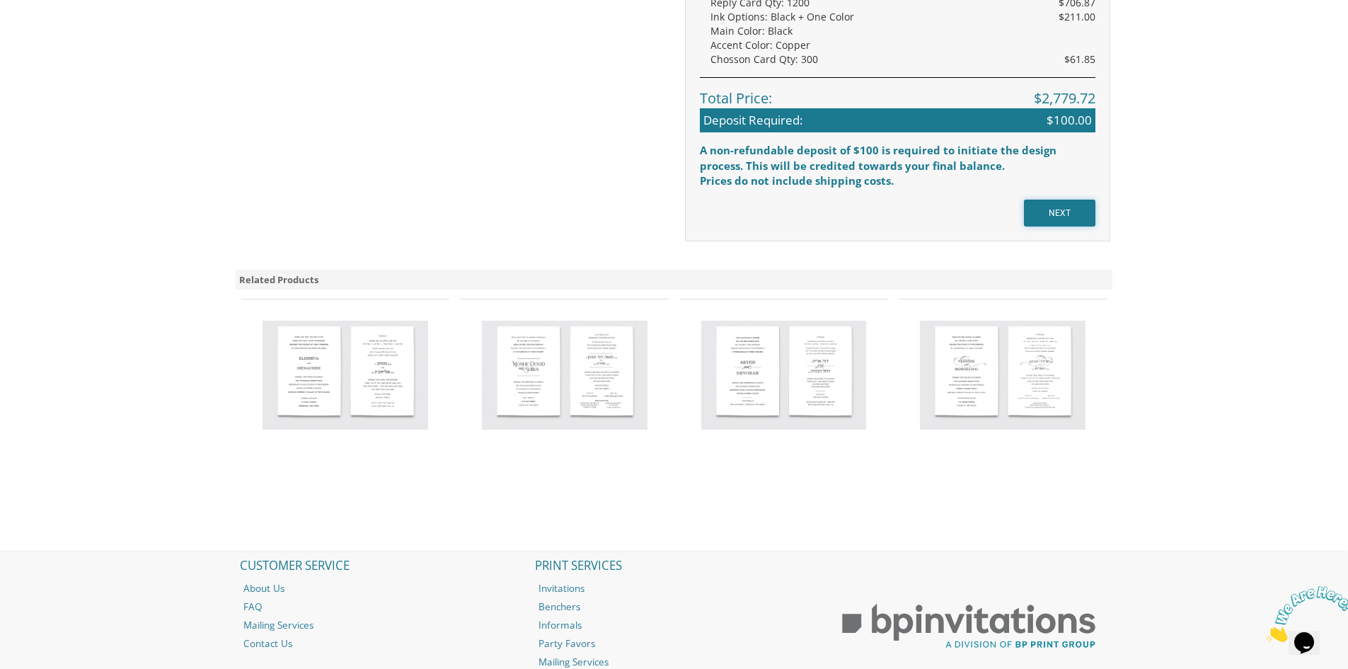
click at [1046, 218] on input "NEXT" at bounding box center [1059, 213] width 71 height 27
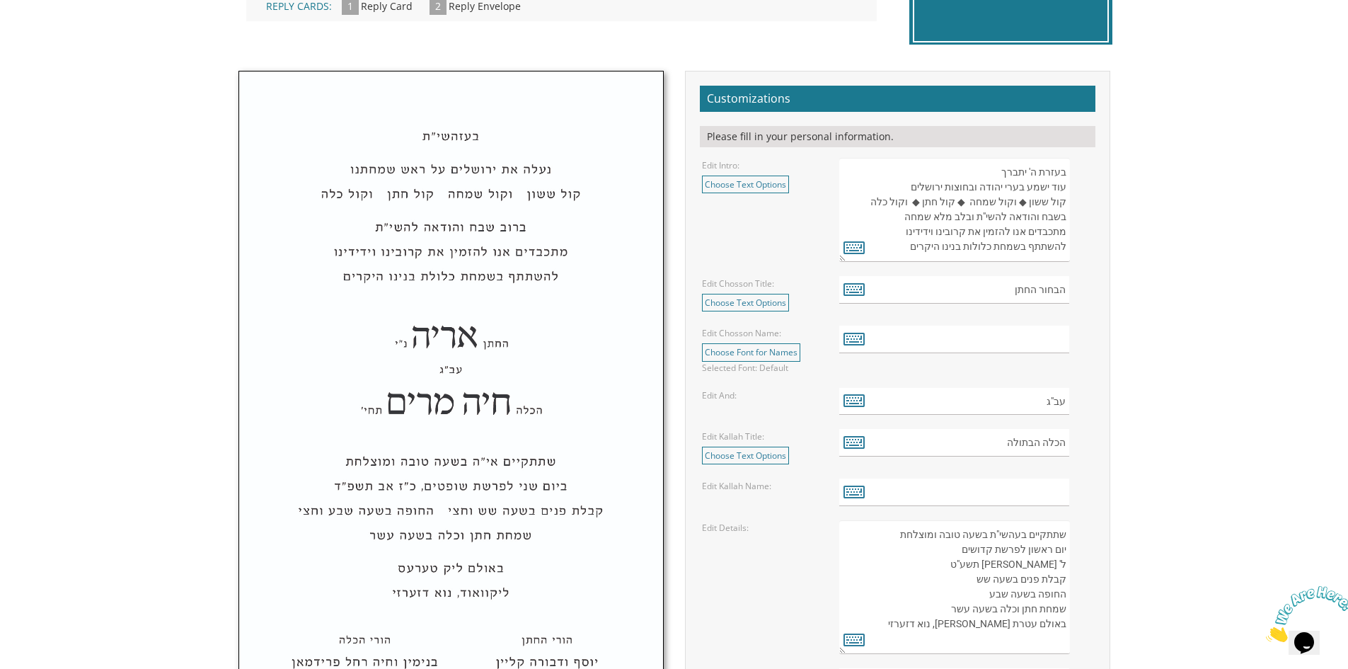
scroll to position [425, 0]
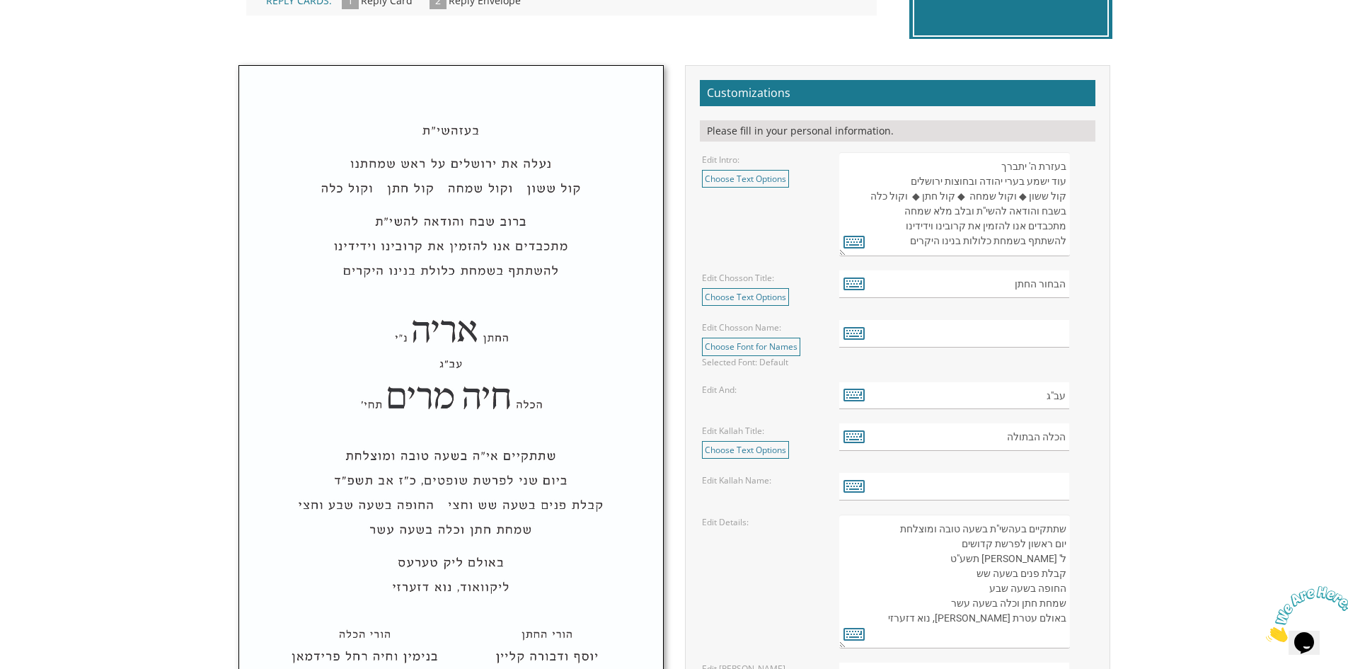
drag, startPoint x: 863, startPoint y: 198, endPoint x: 1067, endPoint y: 197, distance: 204.6
click at [1067, 197] on textarea "בעזרת ה' יתברך עוד ישמע בערי יהודה ובחוצות ירושלים קול ששון ◆ וקול שמחה ◆ קול ח…" at bounding box center [955, 204] width 230 height 104
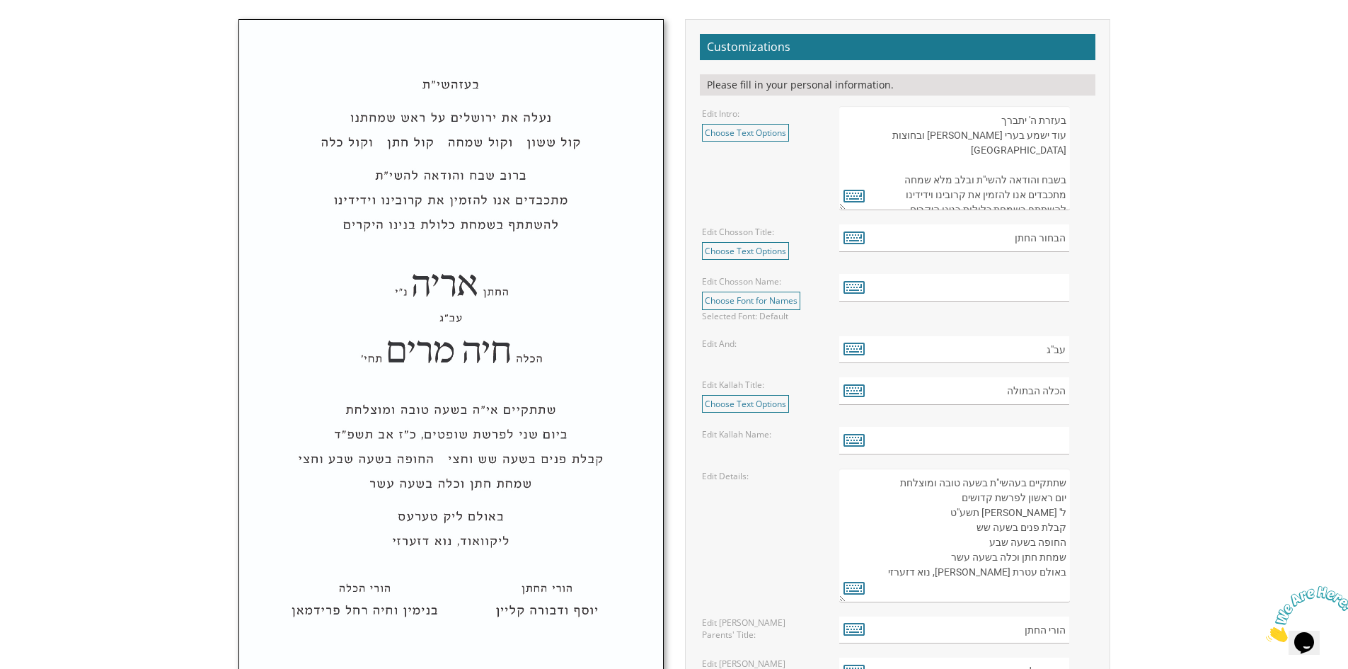
scroll to position [496, 0]
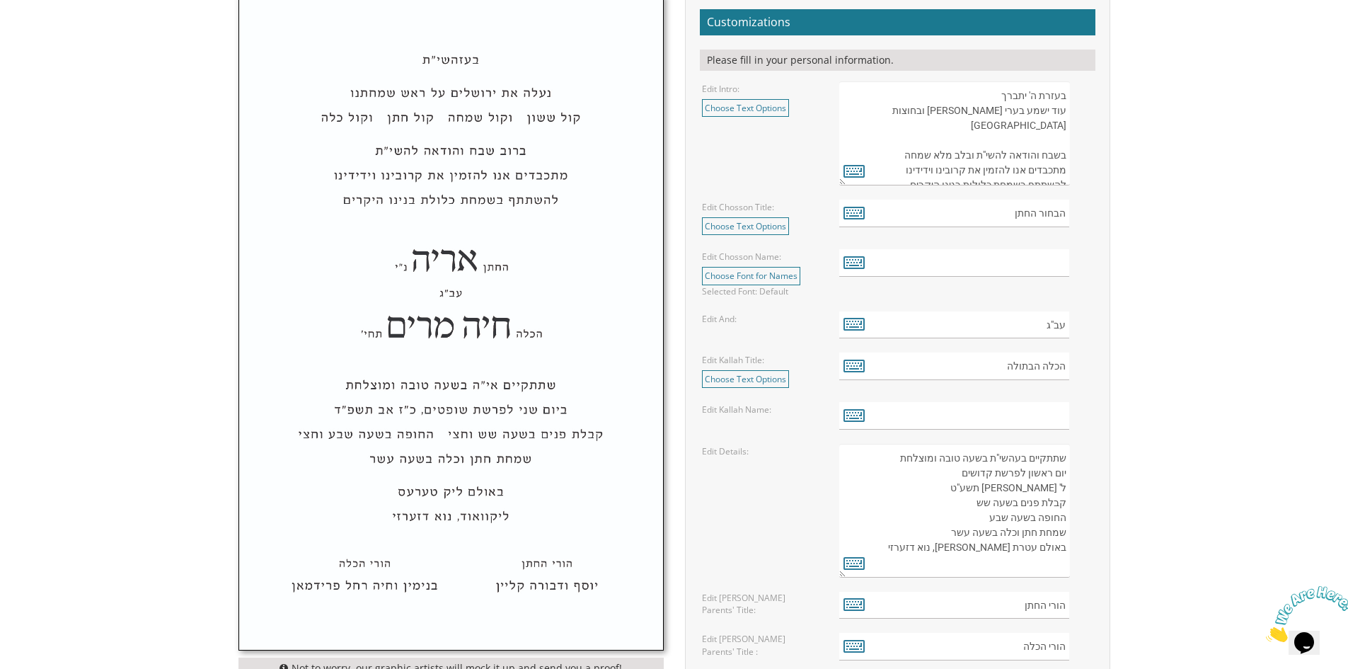
type textarea "בעזרת ה' יתברך עוד ישמע בערי יהודה ובחוצות ירושלים בשבח והודאה להשי"ת ובלב מלא …"
click at [1021, 263] on input "text" at bounding box center [955, 263] width 230 height 28
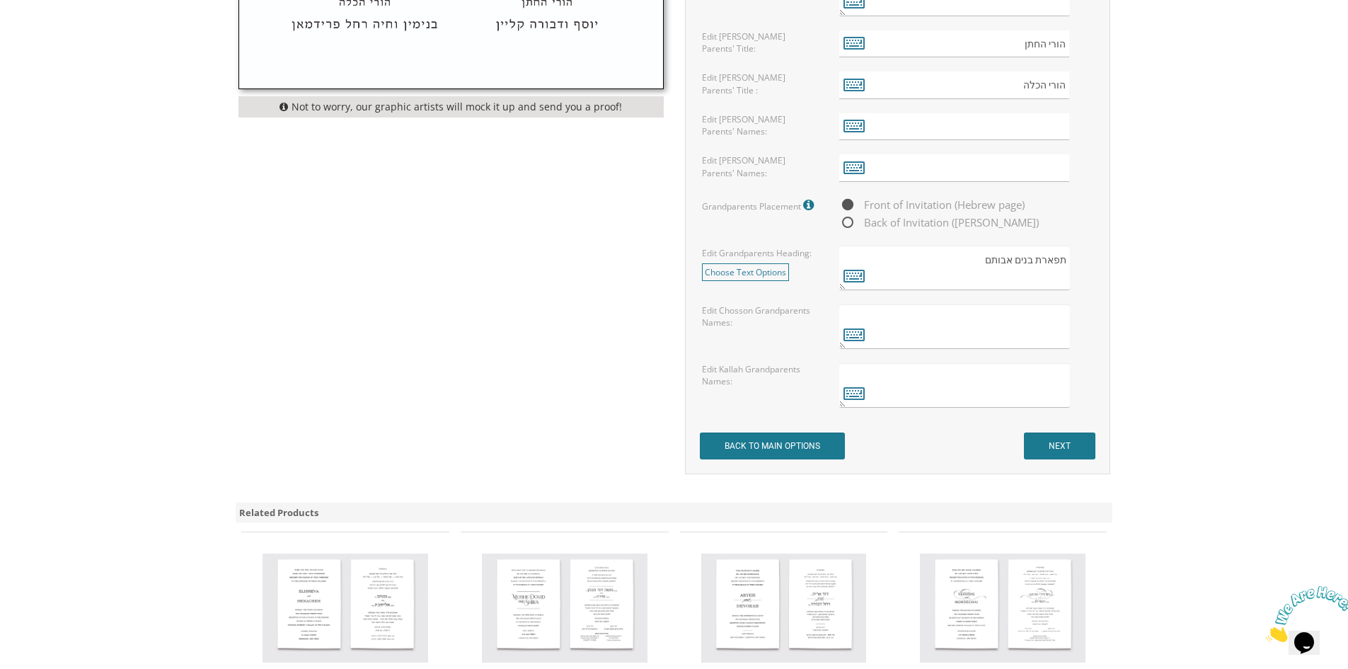
scroll to position [1062, 0]
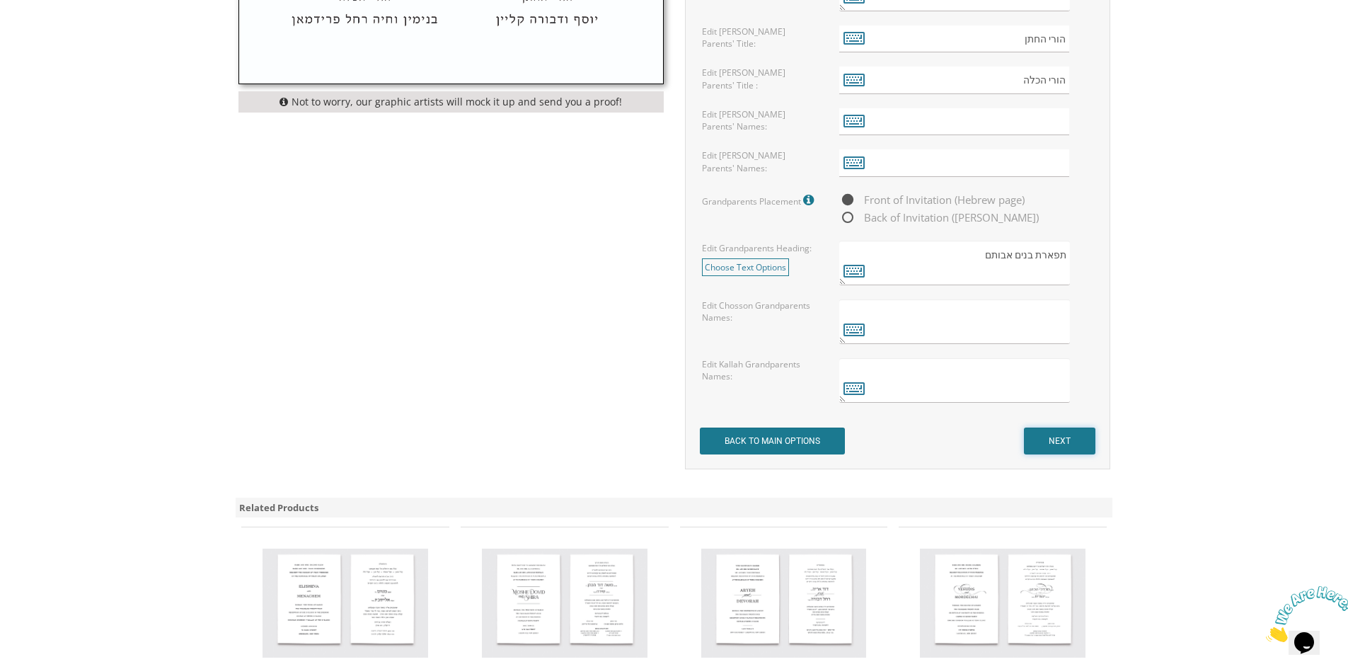
click at [1055, 434] on input "NEXT" at bounding box center [1059, 441] width 71 height 27
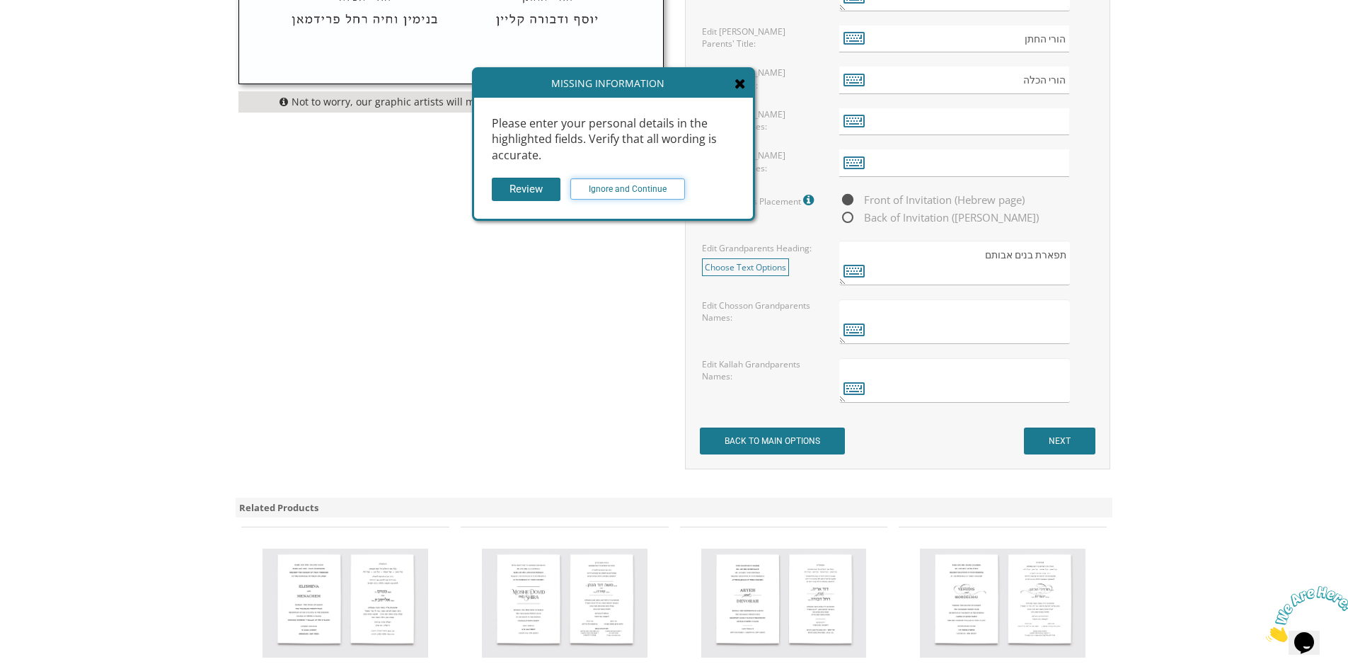
click at [576, 192] on input "Ignore and Continue" at bounding box center [628, 188] width 115 height 21
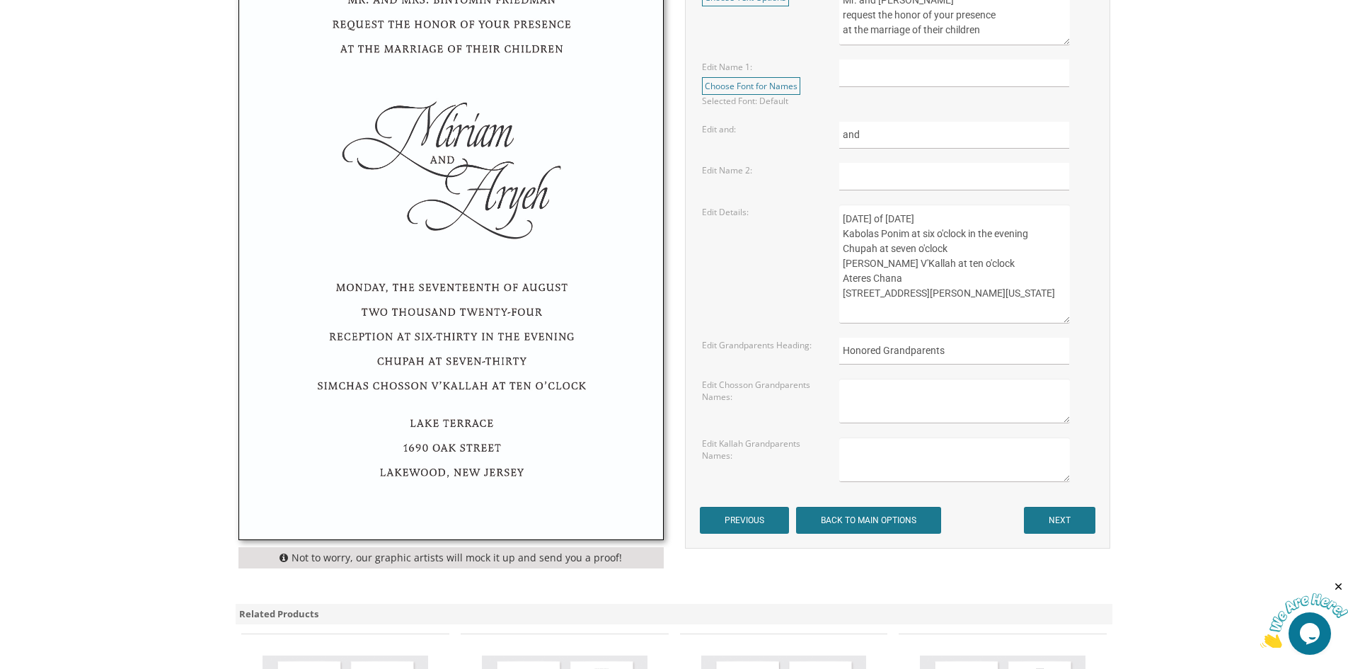
scroll to position [637, 0]
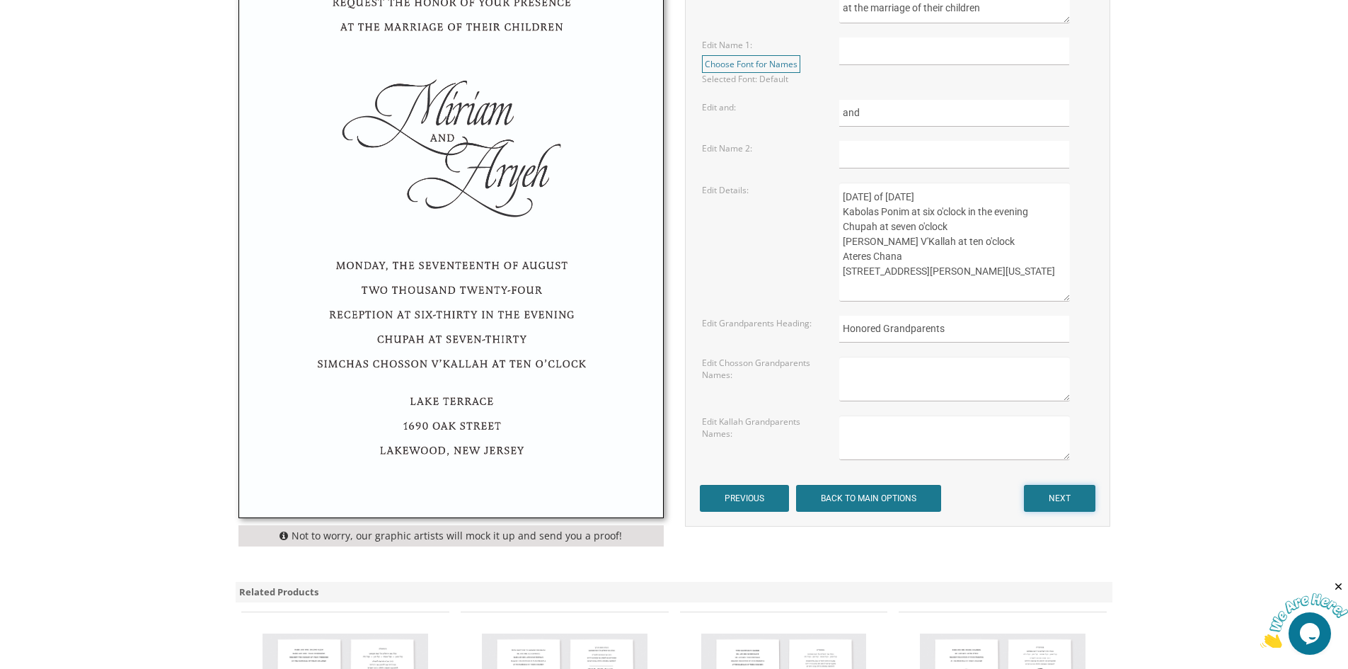
click at [1082, 505] on input "NEXT" at bounding box center [1059, 498] width 71 height 27
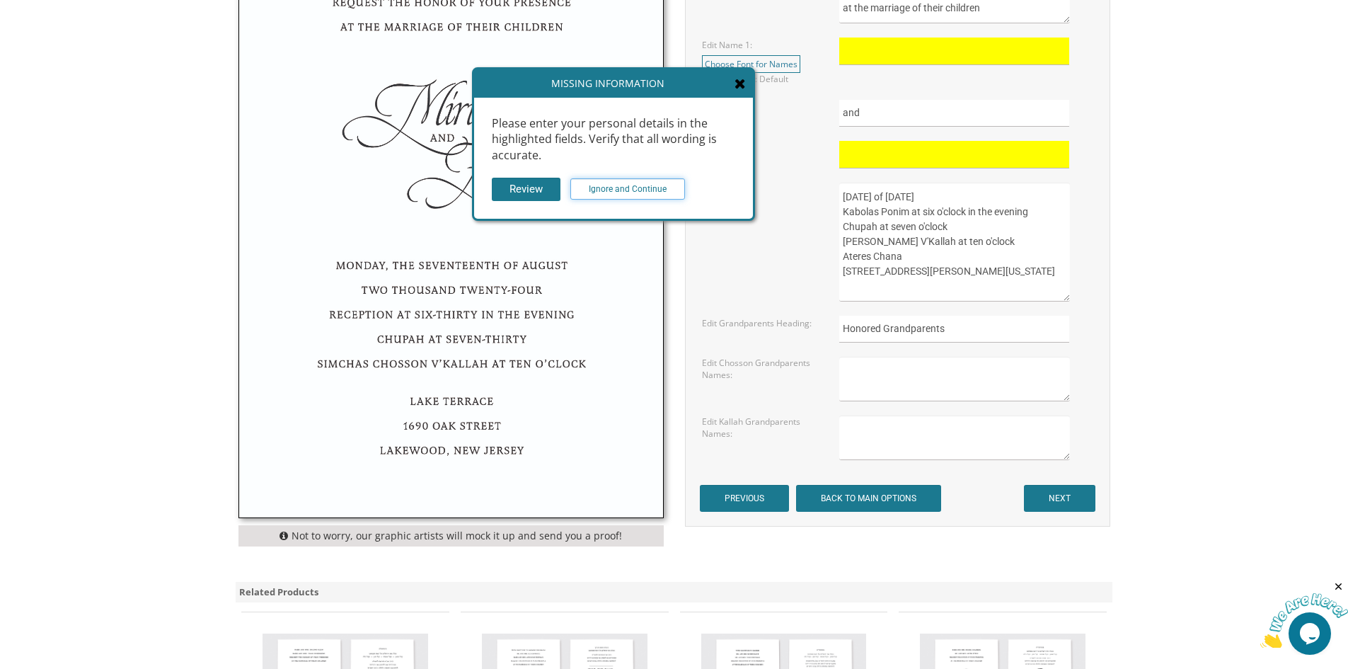
click at [643, 185] on input "Ignore and Continue" at bounding box center [628, 188] width 115 height 21
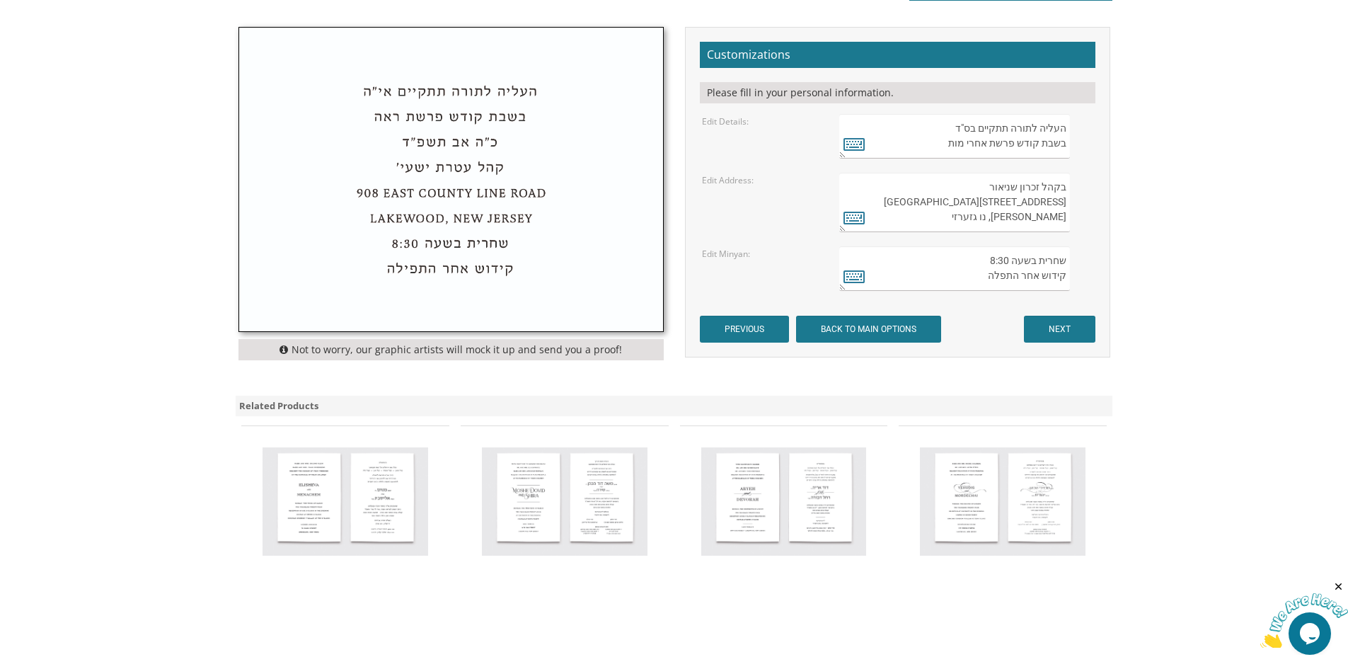
scroll to position [496, 0]
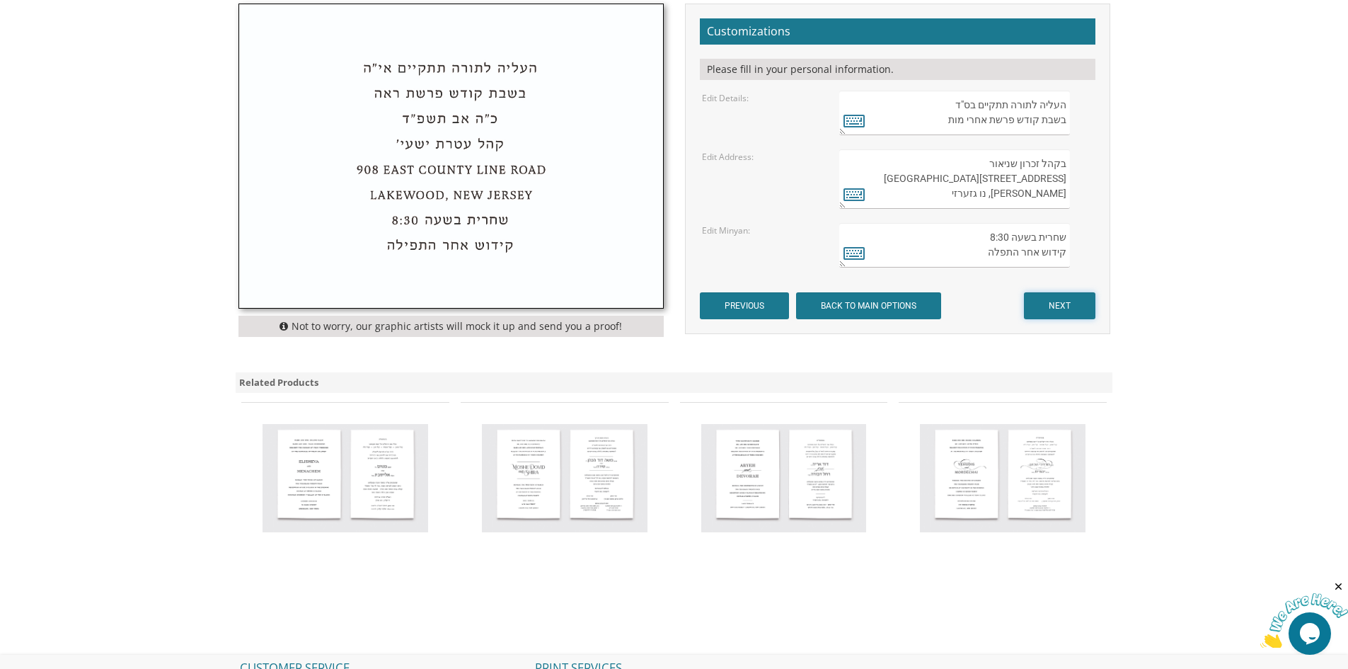
click at [1052, 302] on input "NEXT" at bounding box center [1059, 305] width 71 height 27
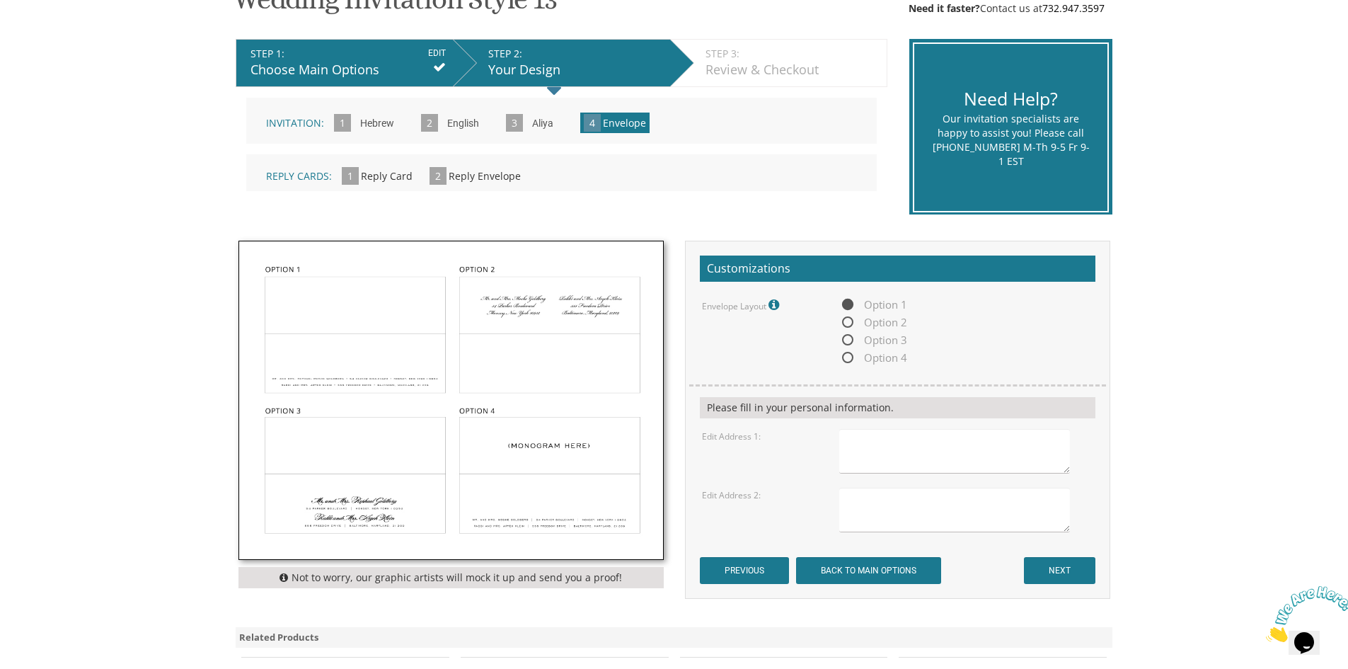
scroll to position [283, 0]
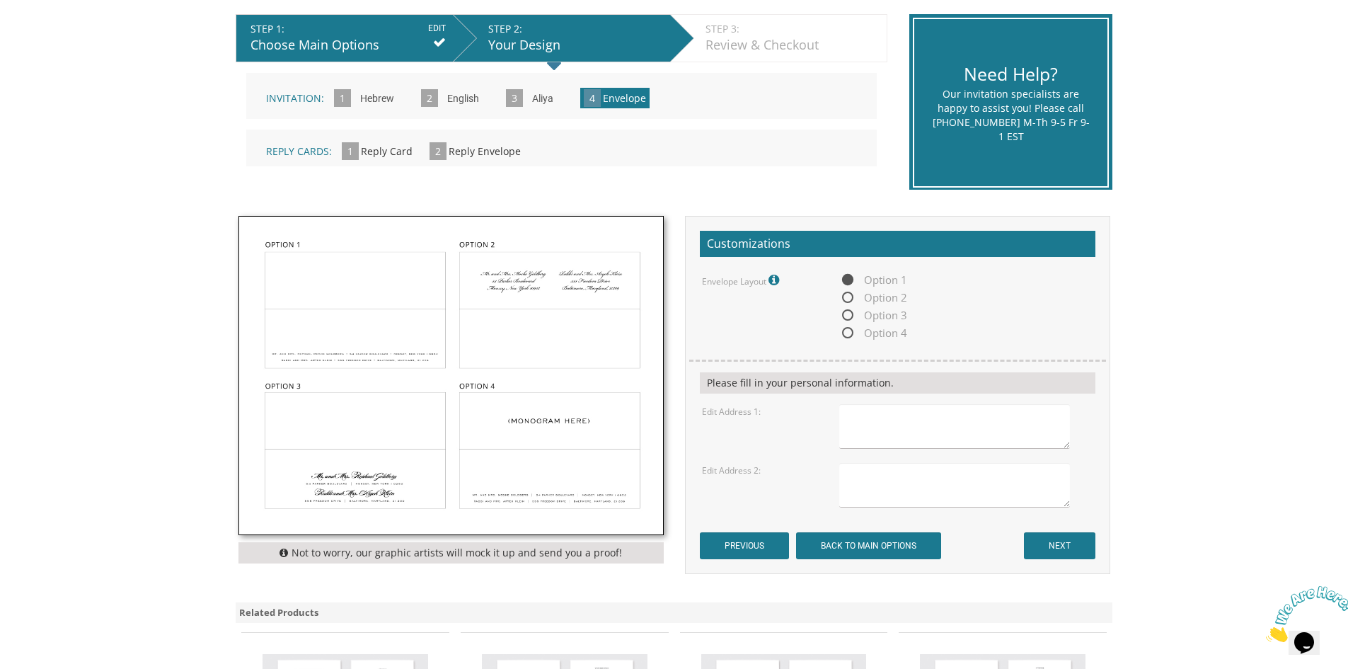
click at [396, 308] on img at bounding box center [451, 376] width 424 height 318
click at [1048, 548] on input "NEXT" at bounding box center [1059, 545] width 71 height 27
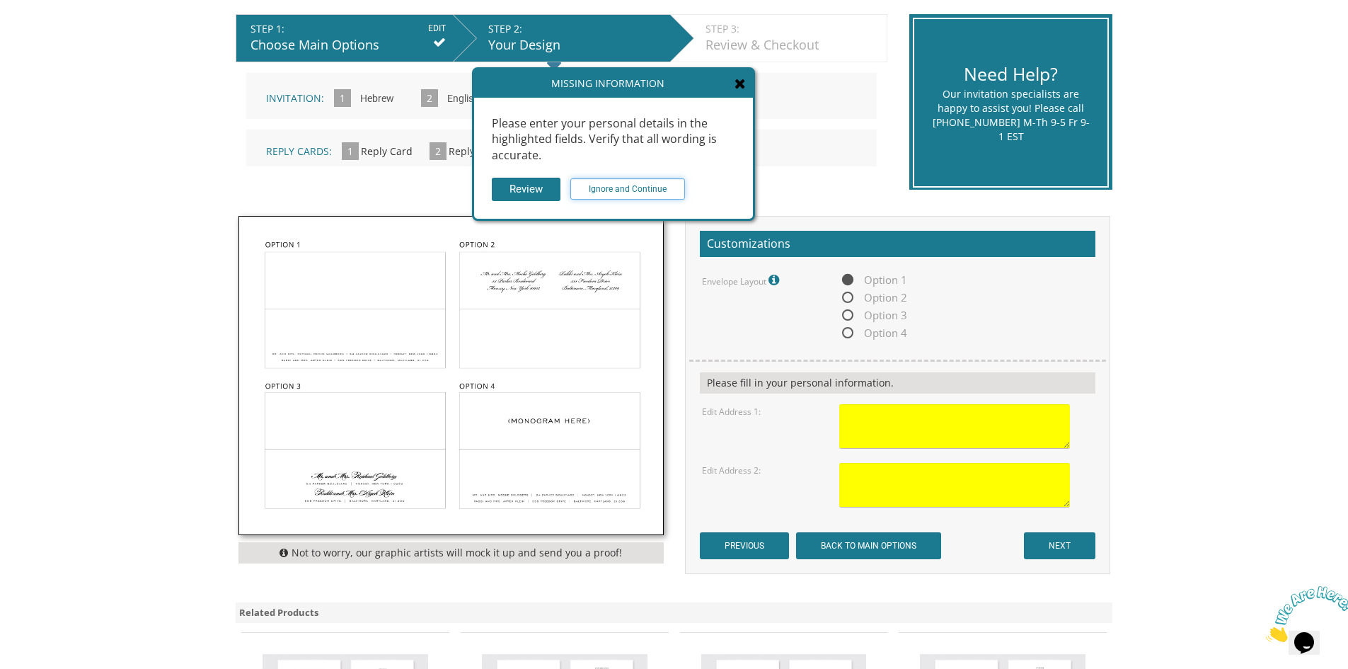
click at [647, 188] on input "Ignore and Continue" at bounding box center [628, 188] width 115 height 21
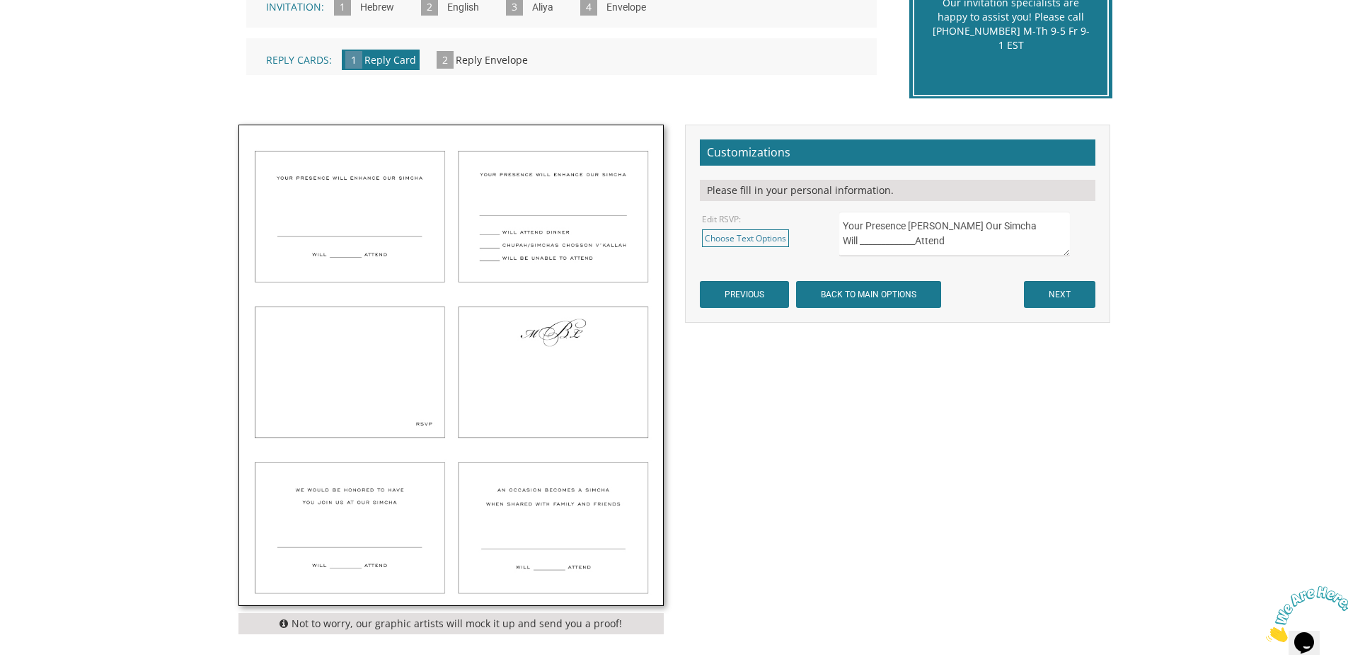
scroll to position [354, 0]
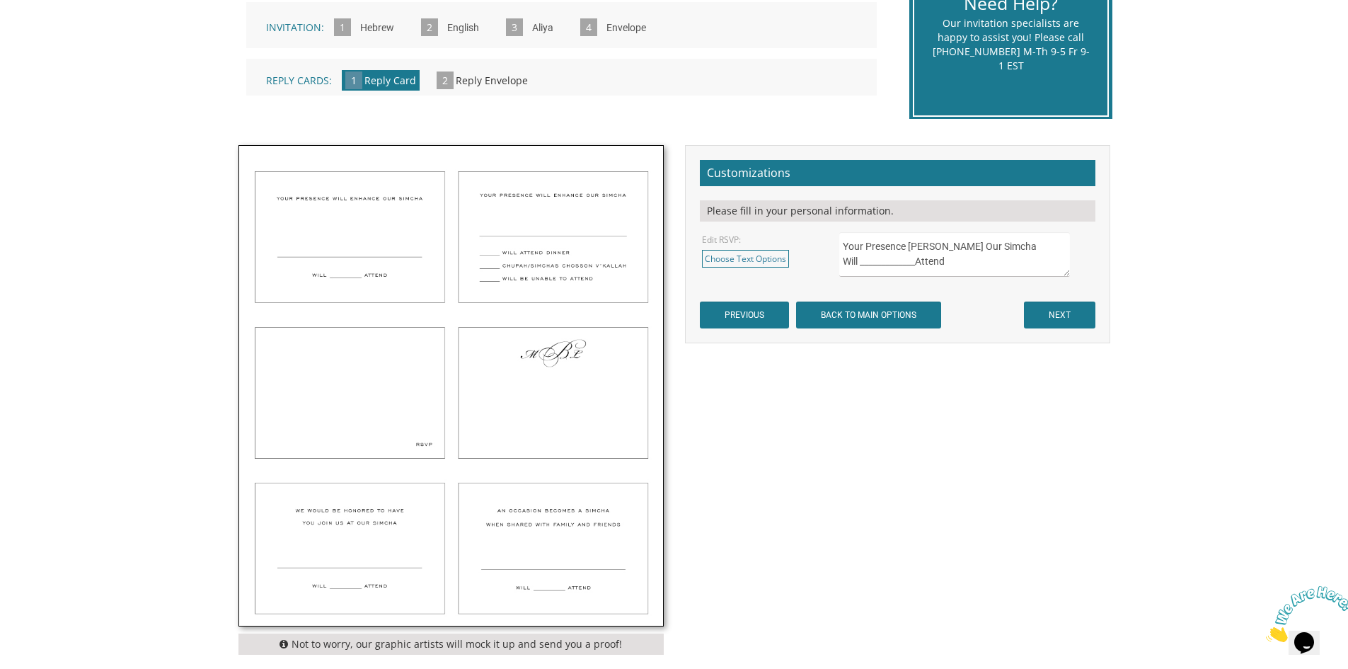
drag, startPoint x: 954, startPoint y: 261, endPoint x: 829, endPoint y: 262, distance: 124.6
click at [833, 260] on div "Your Presence Will Enhance Our Simcha Will _____________Attend" at bounding box center [966, 254] width 275 height 45
type textarea "Your Presence Will Enhance Our Simcha"
click at [810, 414] on div "Not to worry, our graphic artists will mock it up and send you a proof! Customi…" at bounding box center [674, 403] width 893 height 517
click at [1088, 313] on input "NEXT" at bounding box center [1059, 315] width 71 height 27
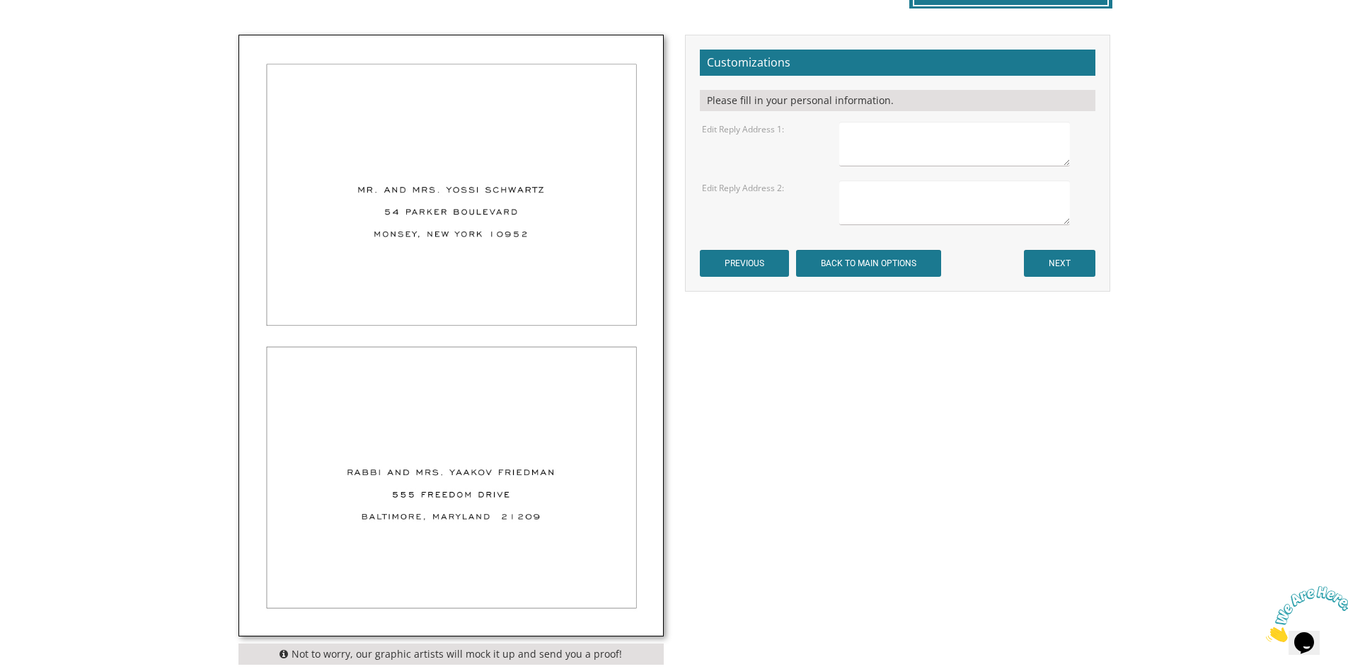
scroll to position [496, 0]
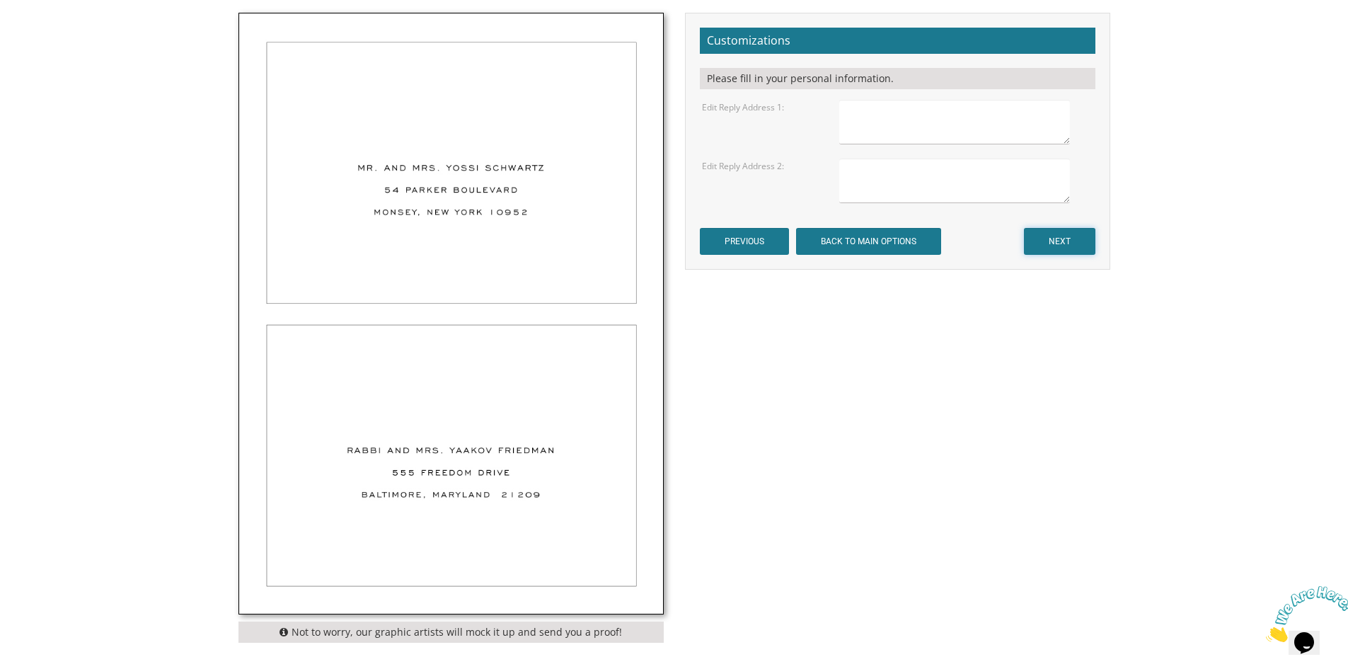
click at [1073, 235] on input "NEXT" at bounding box center [1059, 241] width 71 height 27
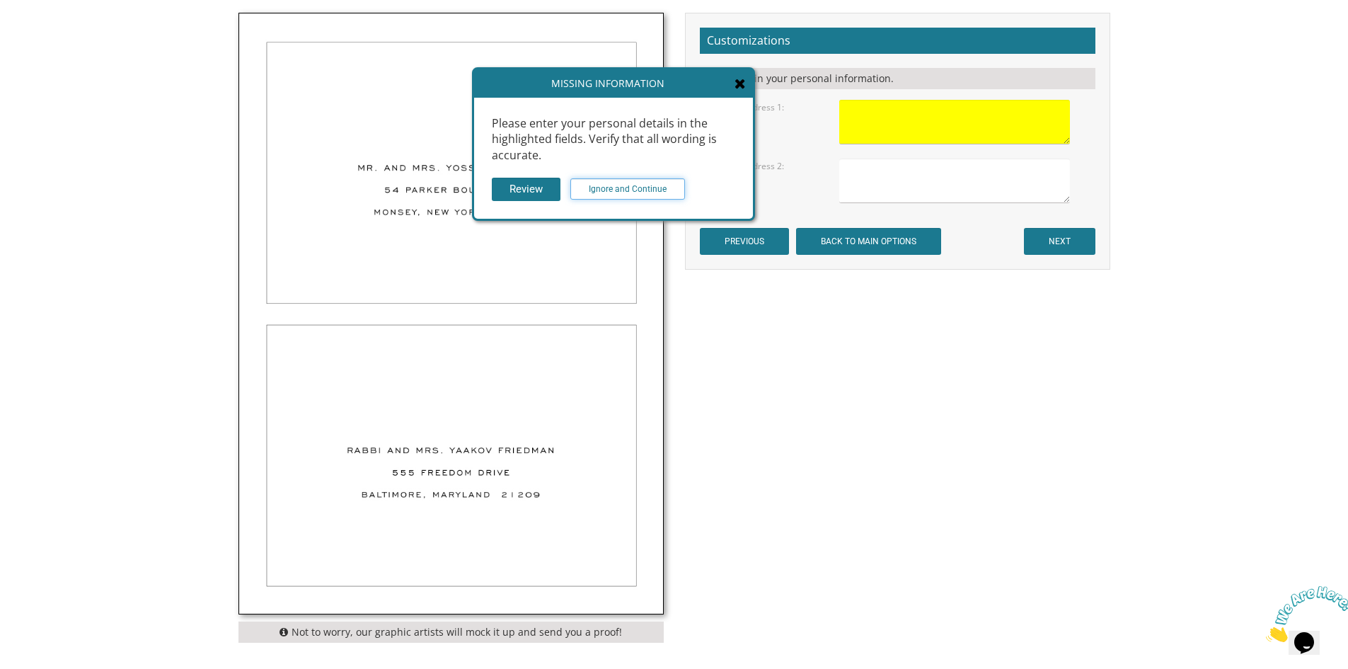
click at [660, 189] on input "Ignore and Continue" at bounding box center [628, 188] width 115 height 21
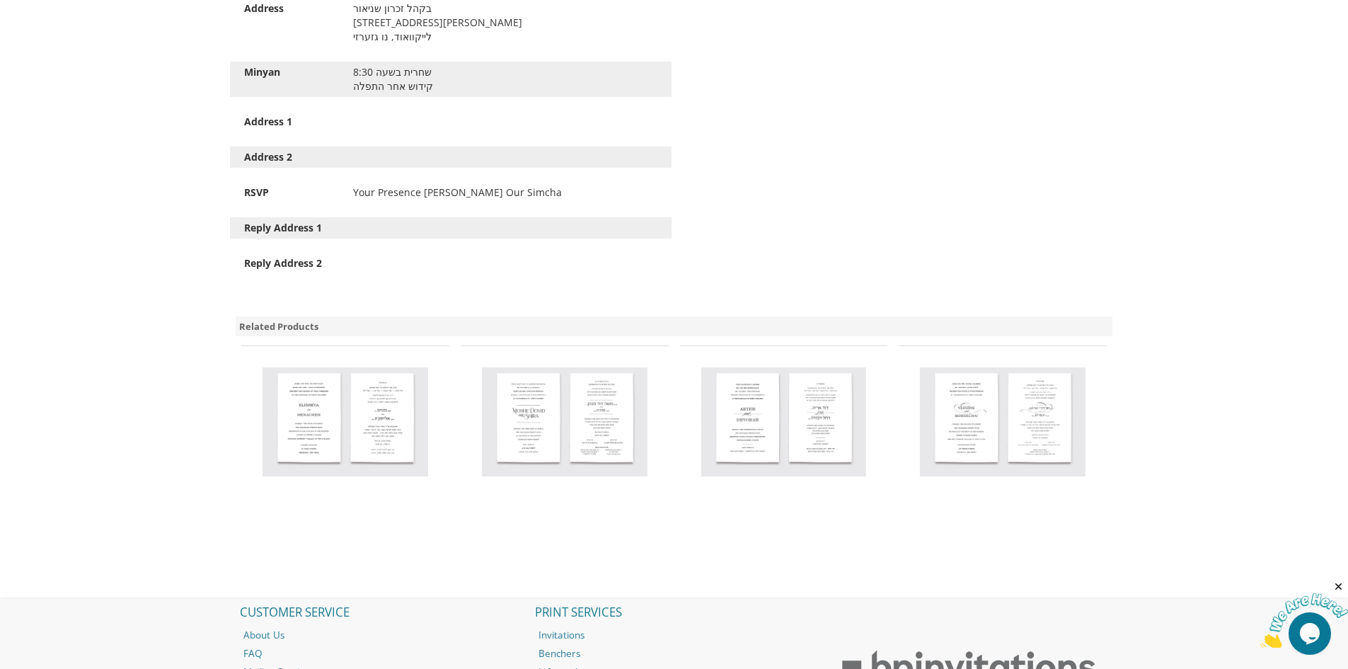
scroll to position [1917, 0]
